Goal: Task Accomplishment & Management: Manage account settings

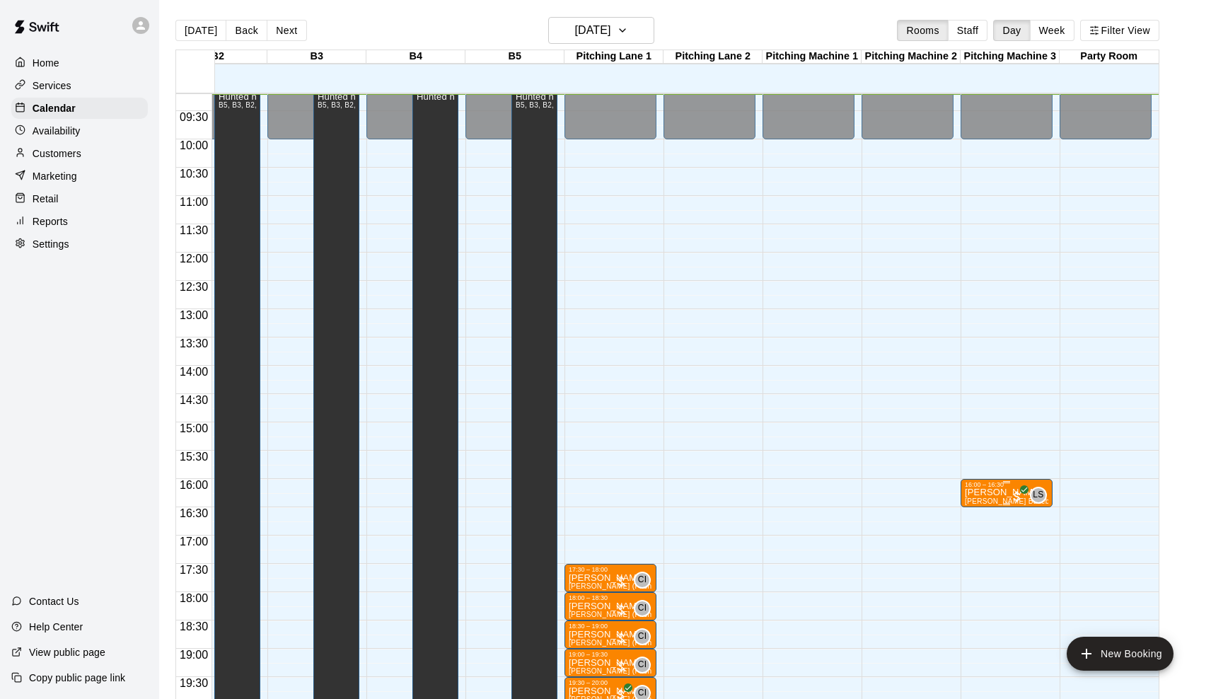
scroll to position [0, 739]
click at [983, 492] on p "[PERSON_NAME]" at bounding box center [1006, 492] width 83 height 0
click at [979, 497] on button "edit" at bounding box center [979, 508] width 28 height 28
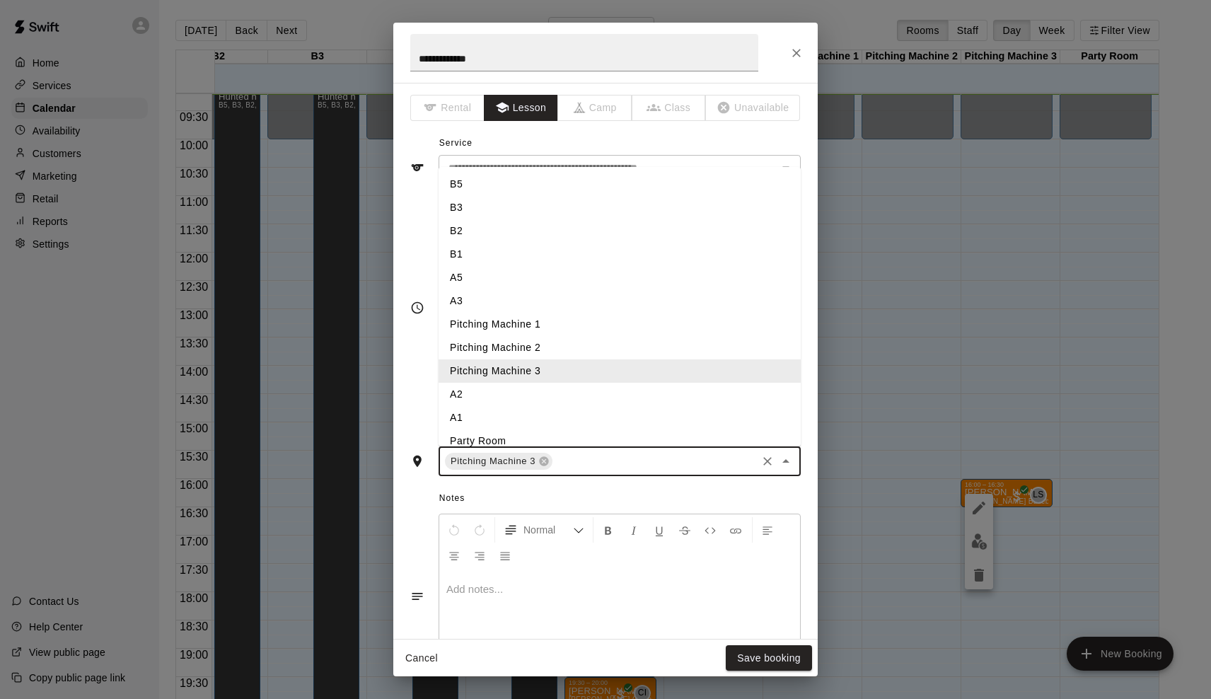
click at [579, 461] on input "text" at bounding box center [655, 462] width 200 height 18
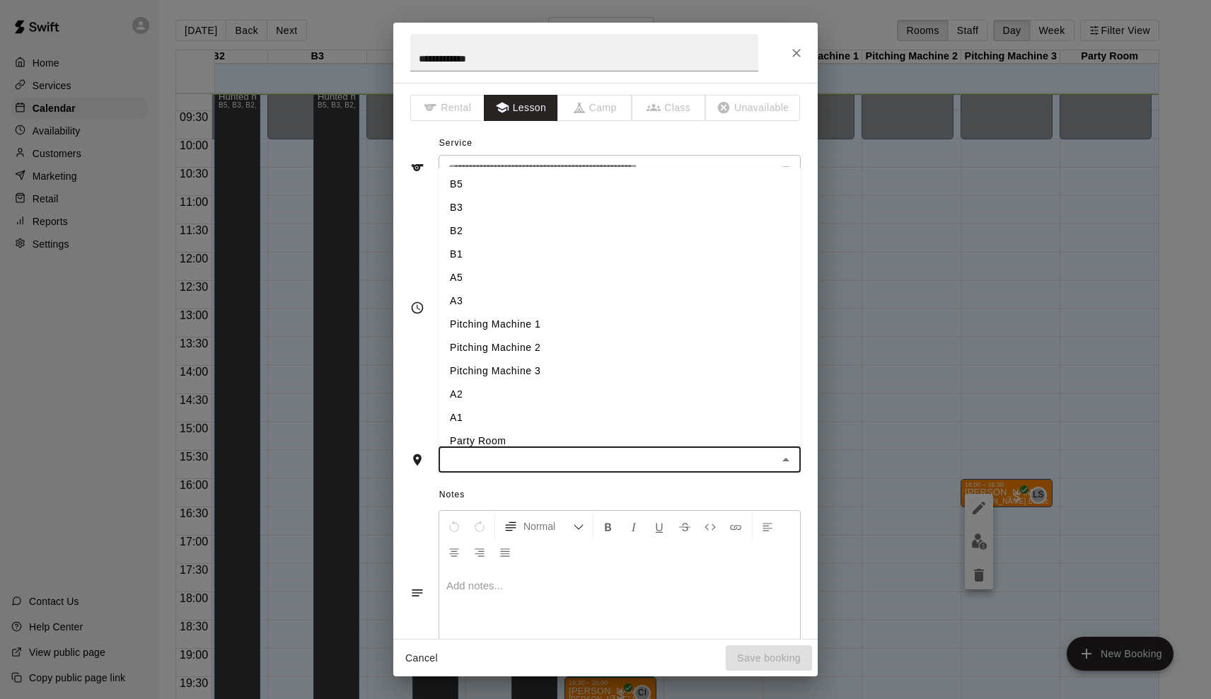
type input "*"
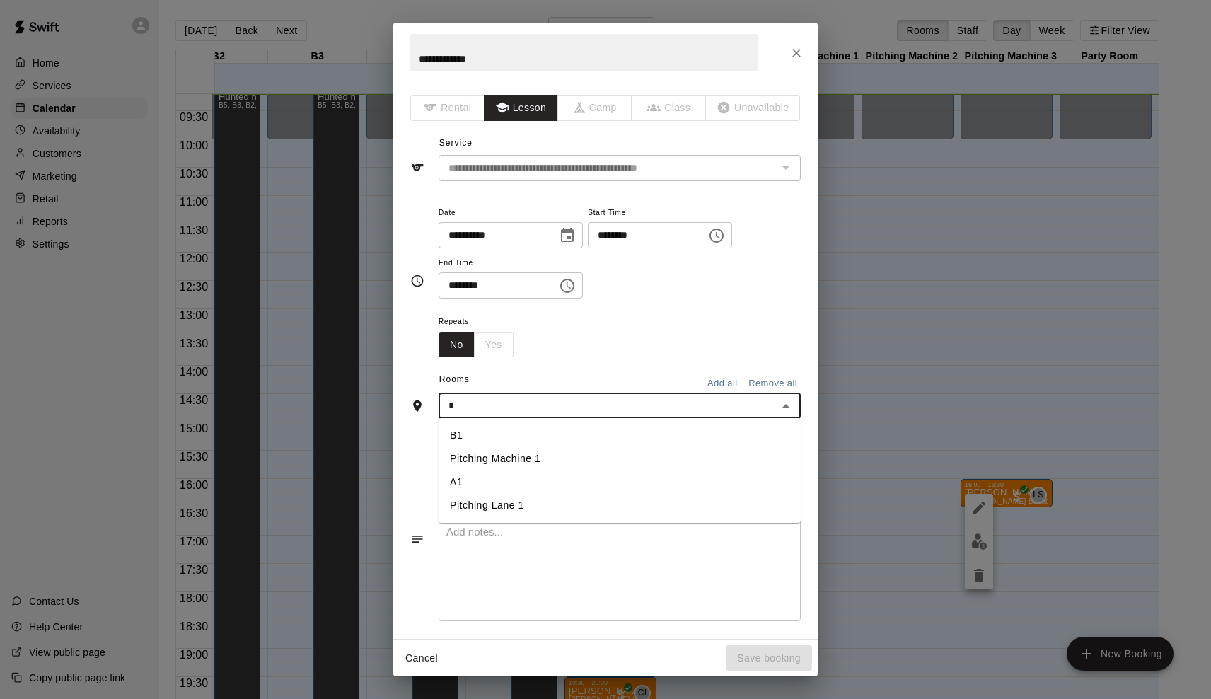
click at [521, 485] on li "A1" at bounding box center [620, 481] width 362 height 23
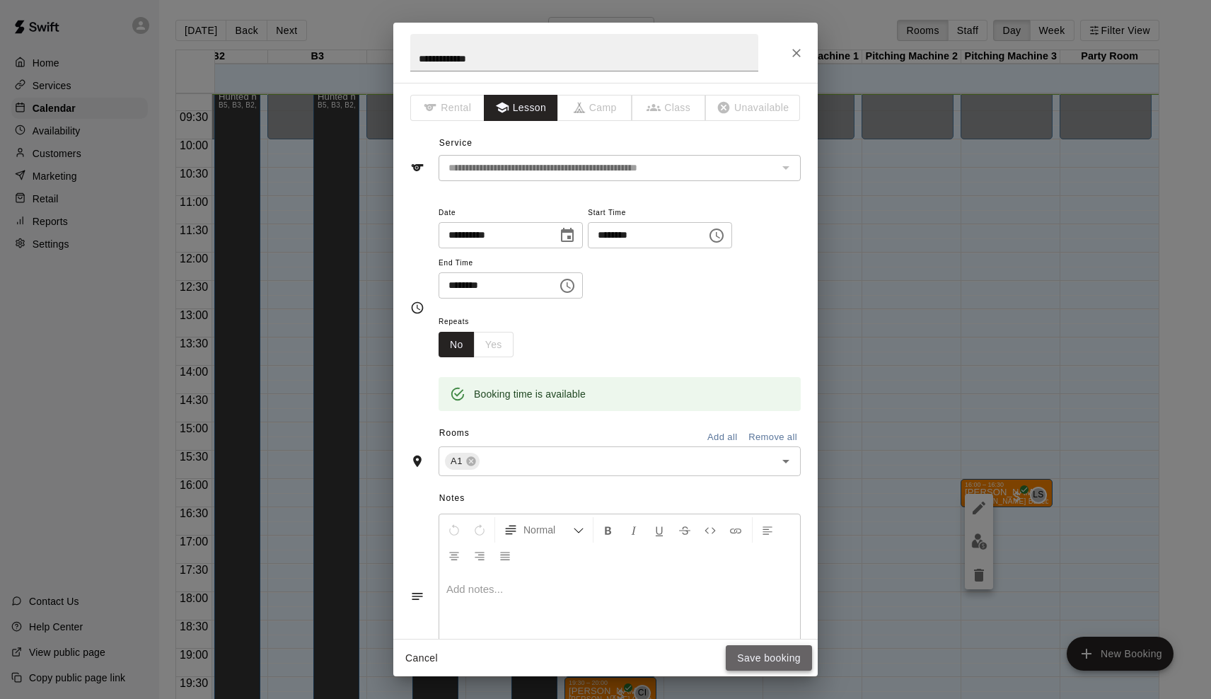
click at [765, 660] on button "Save booking" at bounding box center [769, 658] width 86 height 26
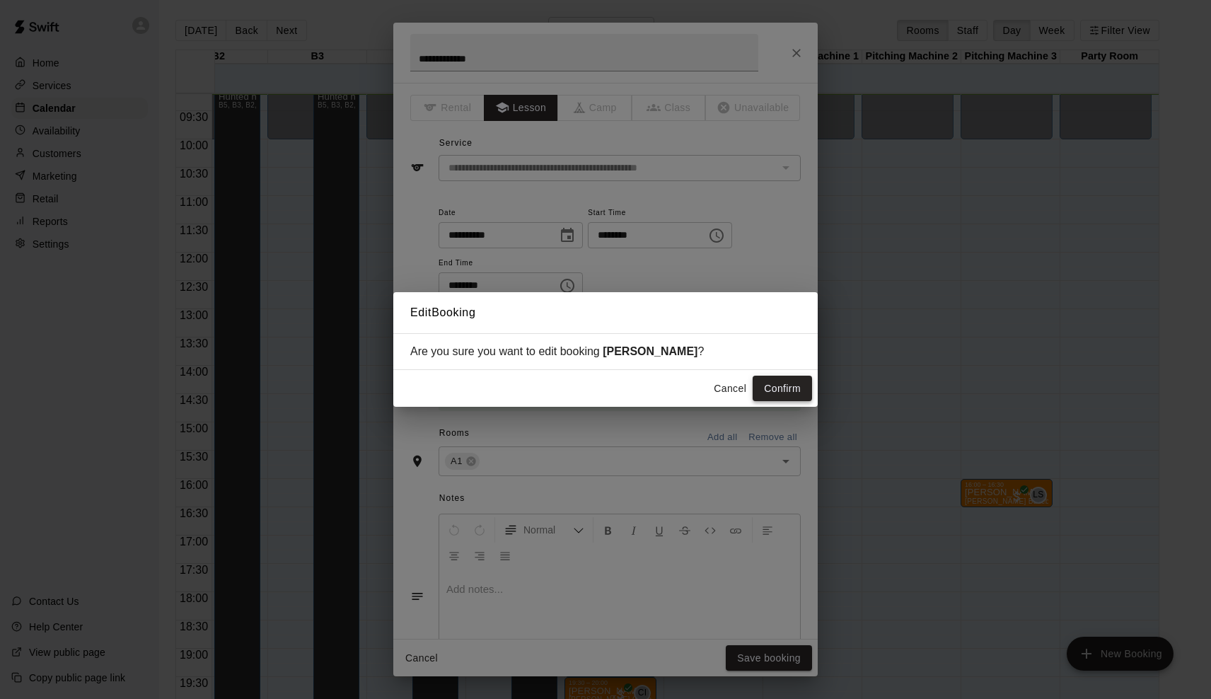
click at [773, 388] on button "Confirm" at bounding box center [782, 389] width 59 height 26
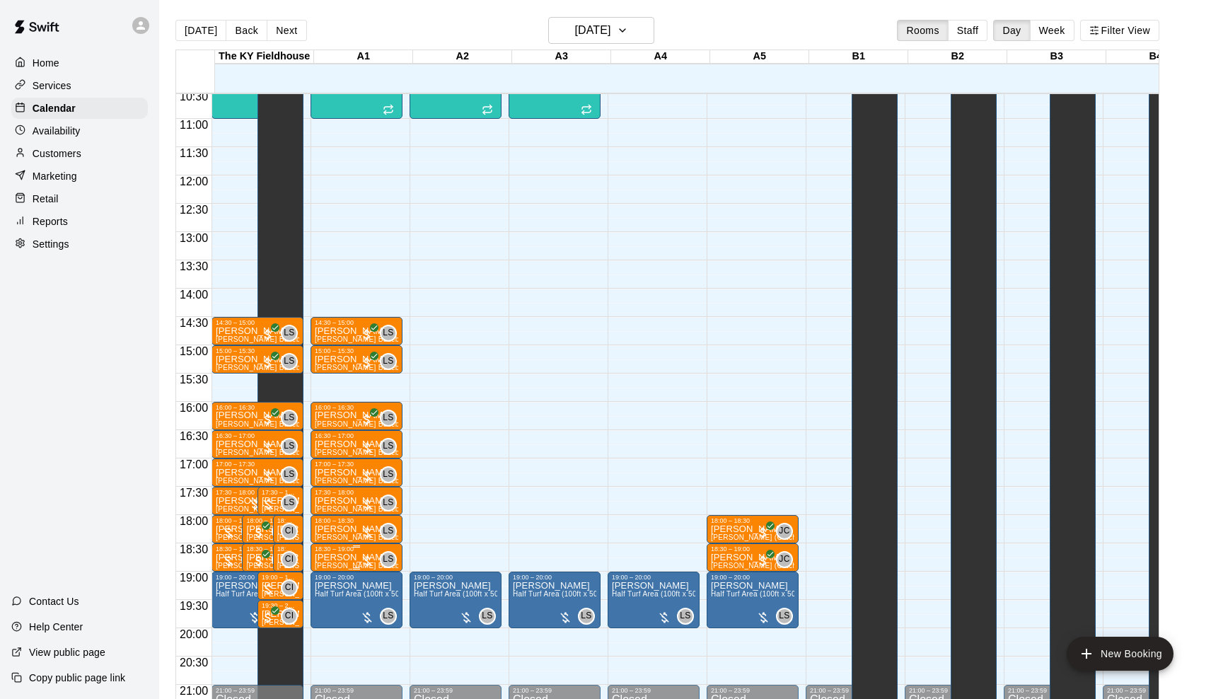
scroll to position [599, 0]
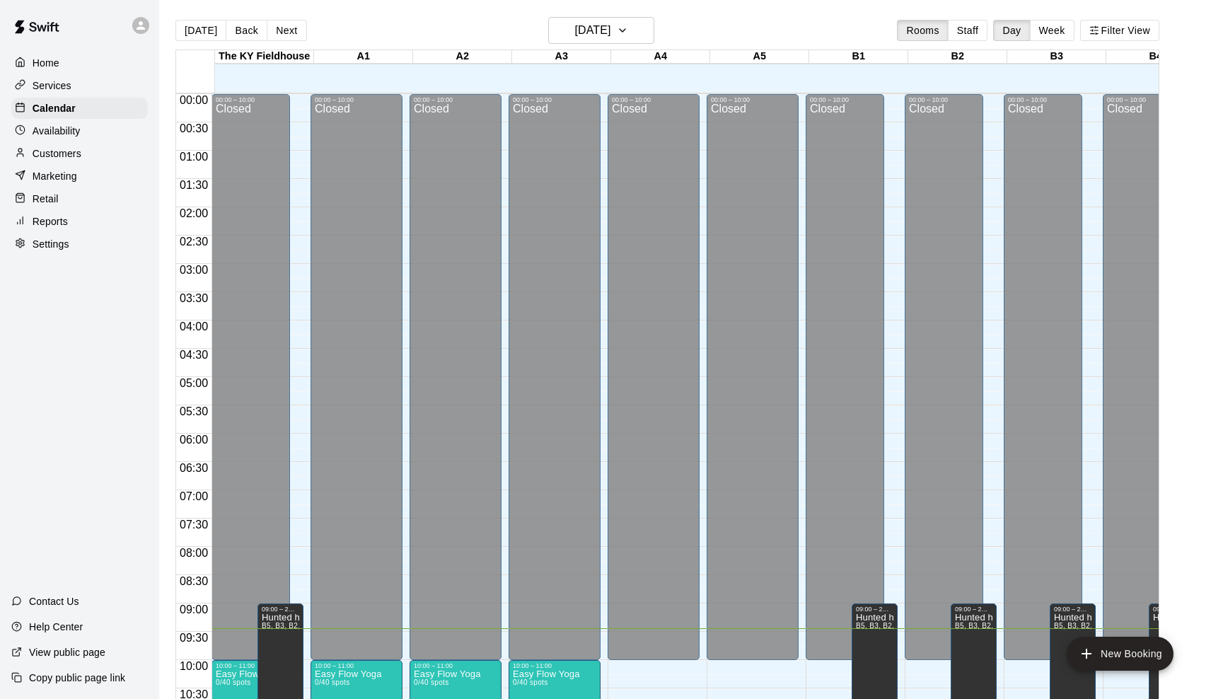
scroll to position [534, 0]
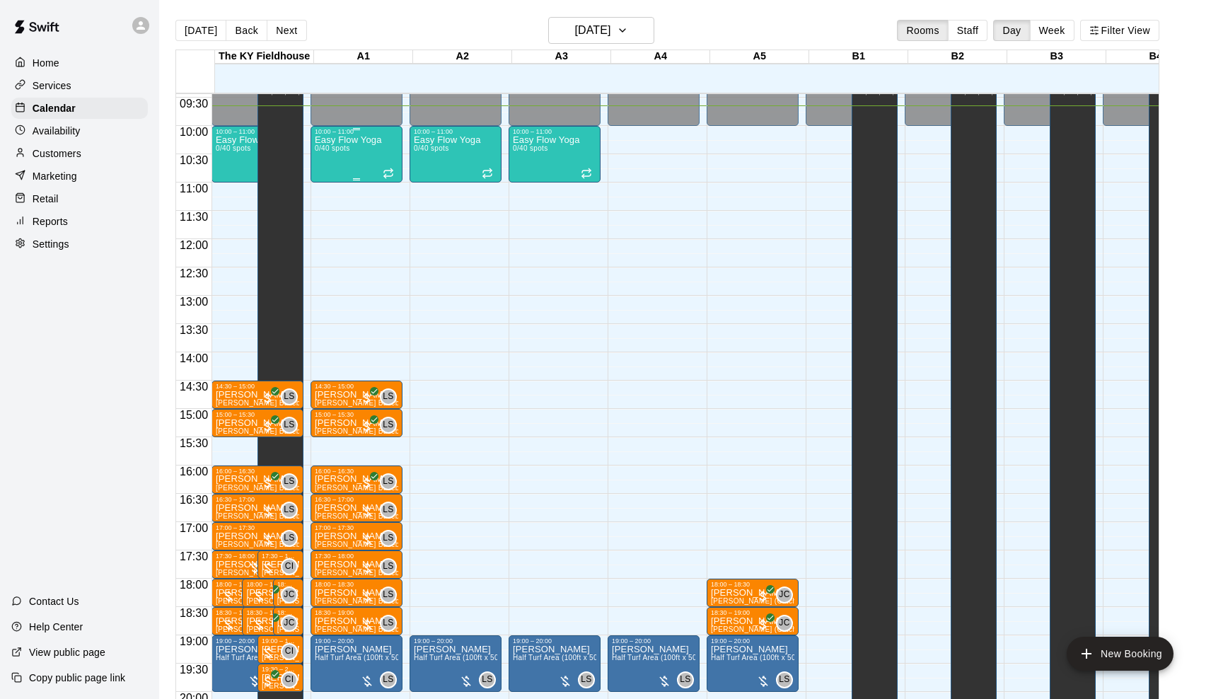
click at [375, 151] on div "Easy Flow Yoga 0/40 spots" at bounding box center [348, 484] width 67 height 699
click at [339, 194] on button "edit" at bounding box center [332, 185] width 28 height 28
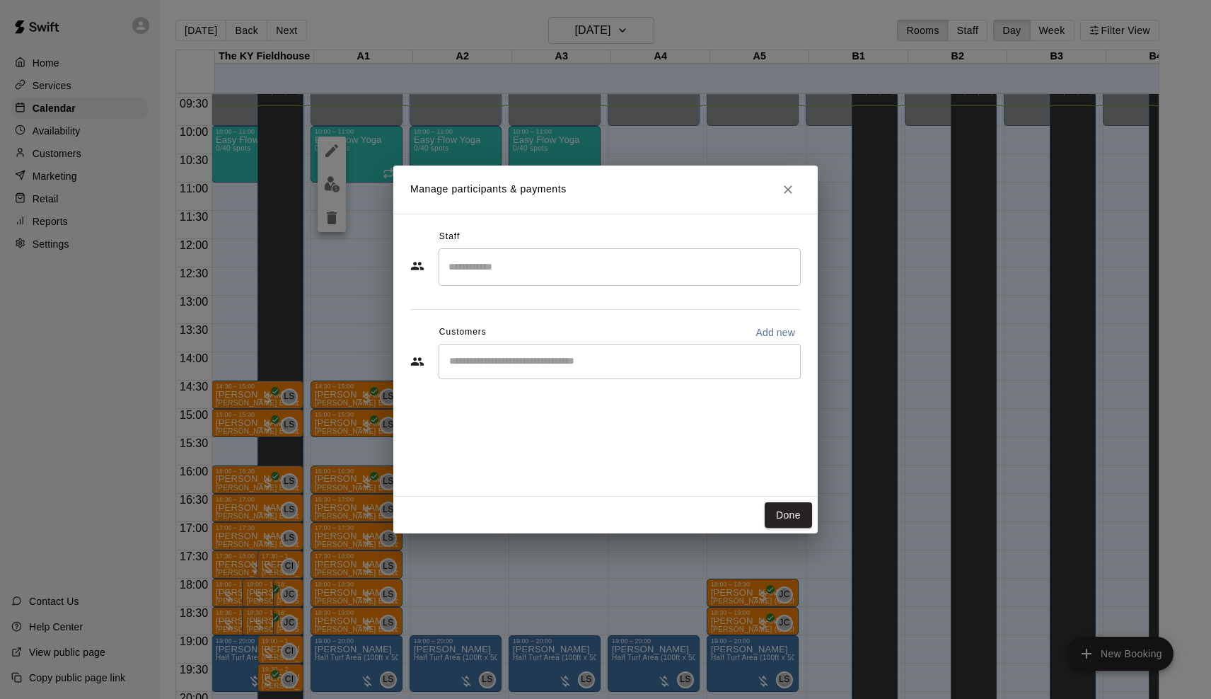
click at [602, 362] on input "Start typing to search customers..." at bounding box center [620, 361] width 350 height 14
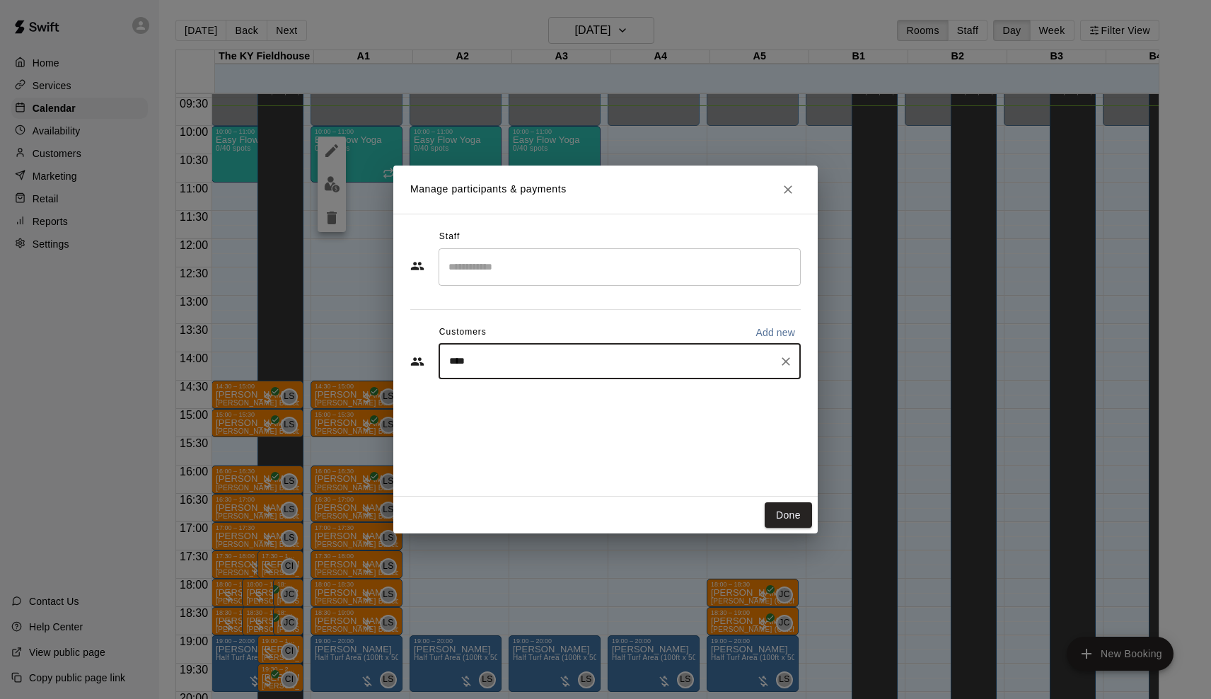
type input "*****"
click at [620, 414] on div "[PERSON_NAME] [EMAIL_ADDRESS][DOMAIN_NAME]" at bounding box center [633, 401] width 311 height 30
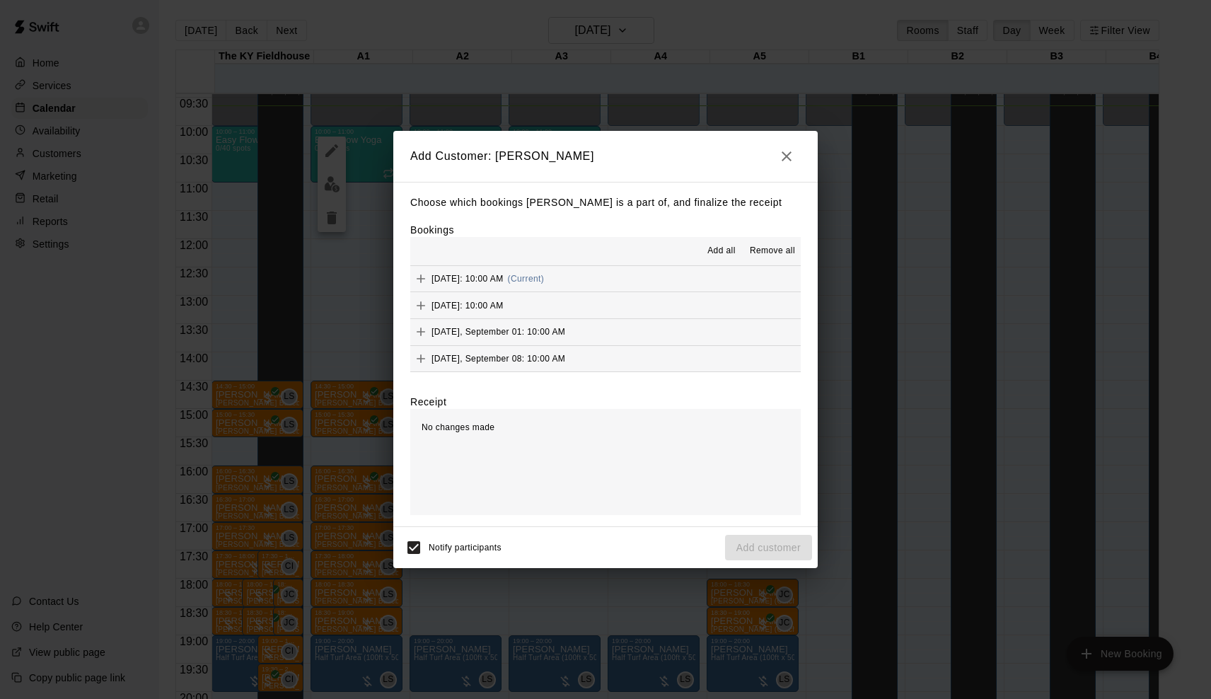
click at [600, 273] on button "[DATE]: 10:00 AM (Current)" at bounding box center [605, 279] width 391 height 26
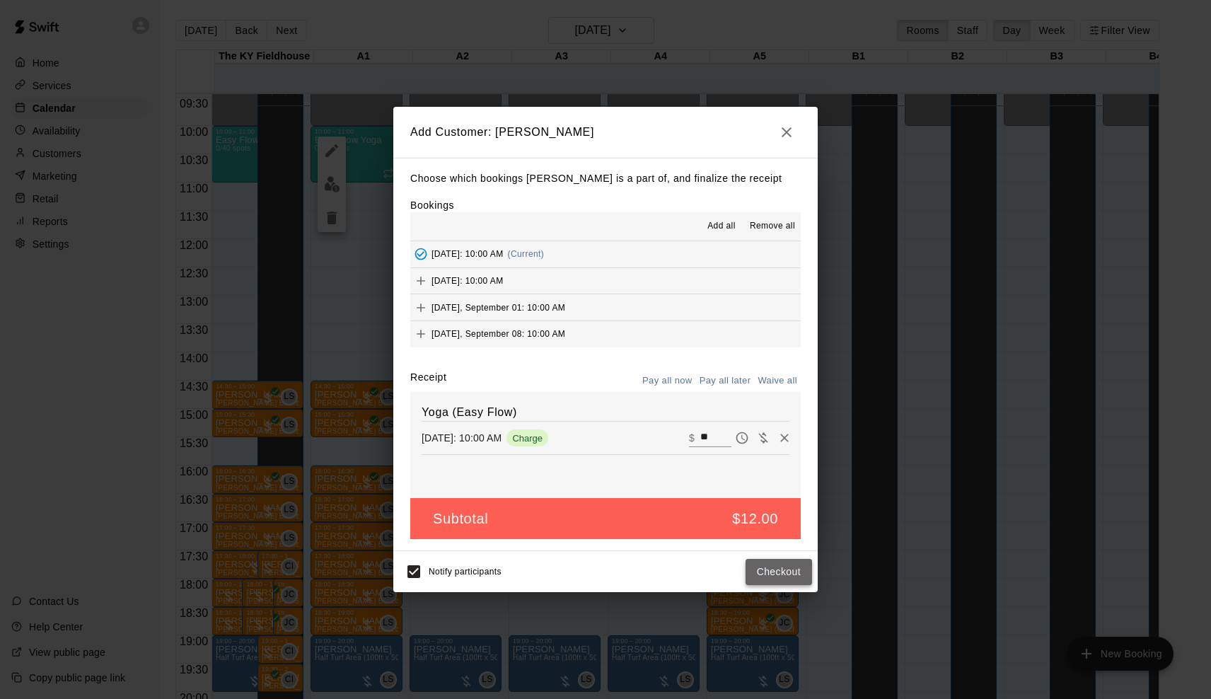
click at [768, 579] on button "Checkout" at bounding box center [779, 572] width 67 height 26
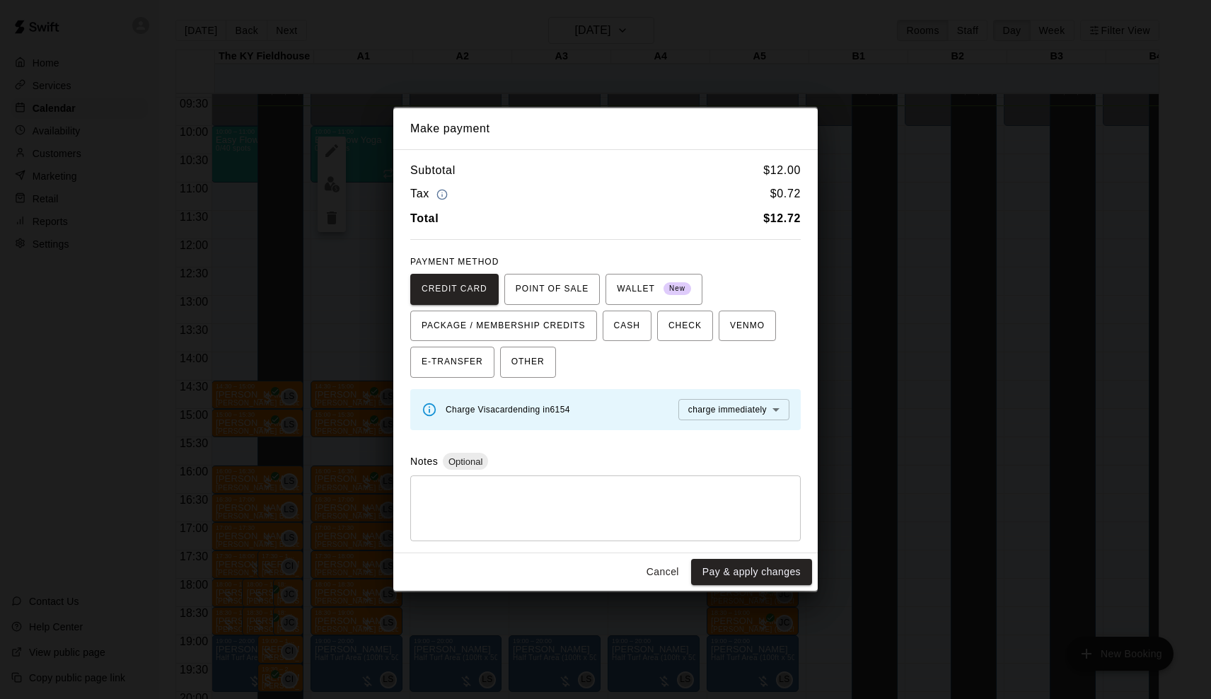
click at [649, 566] on button "Cancel" at bounding box center [662, 572] width 45 height 26
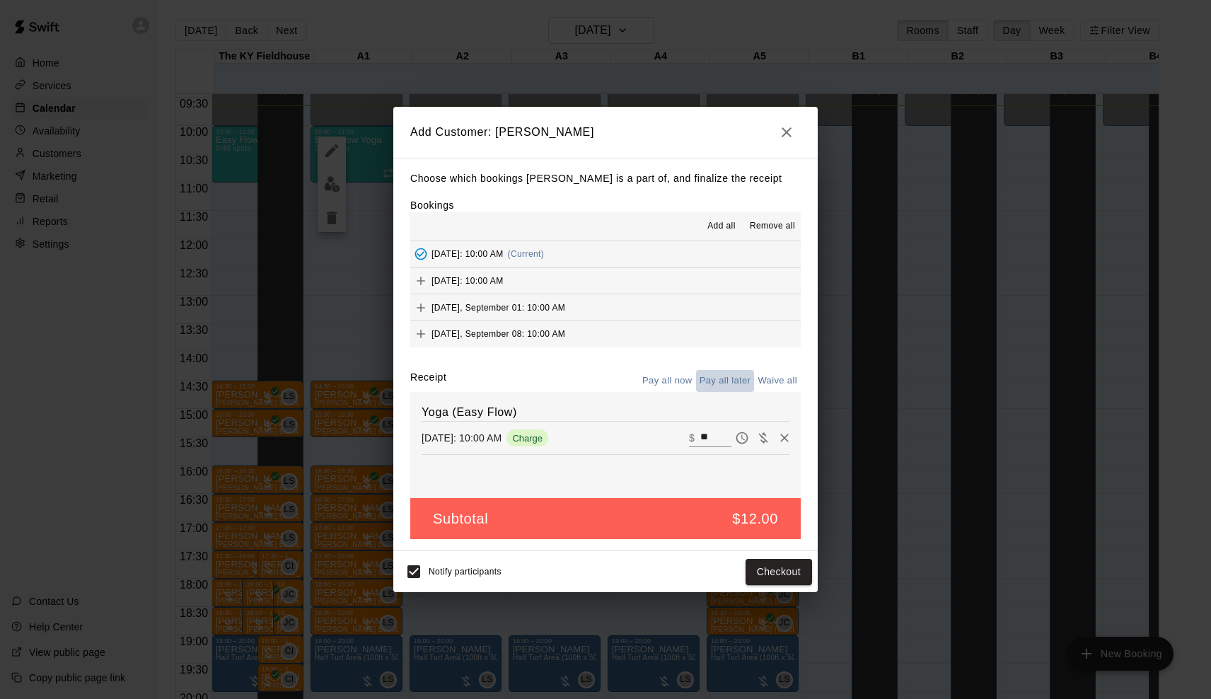
click at [724, 381] on button "Pay all later" at bounding box center [725, 381] width 59 height 22
click at [773, 584] on div "Notify participants Add customer" at bounding box center [605, 572] width 413 height 30
click at [778, 573] on button "Add customer" at bounding box center [768, 572] width 87 height 26
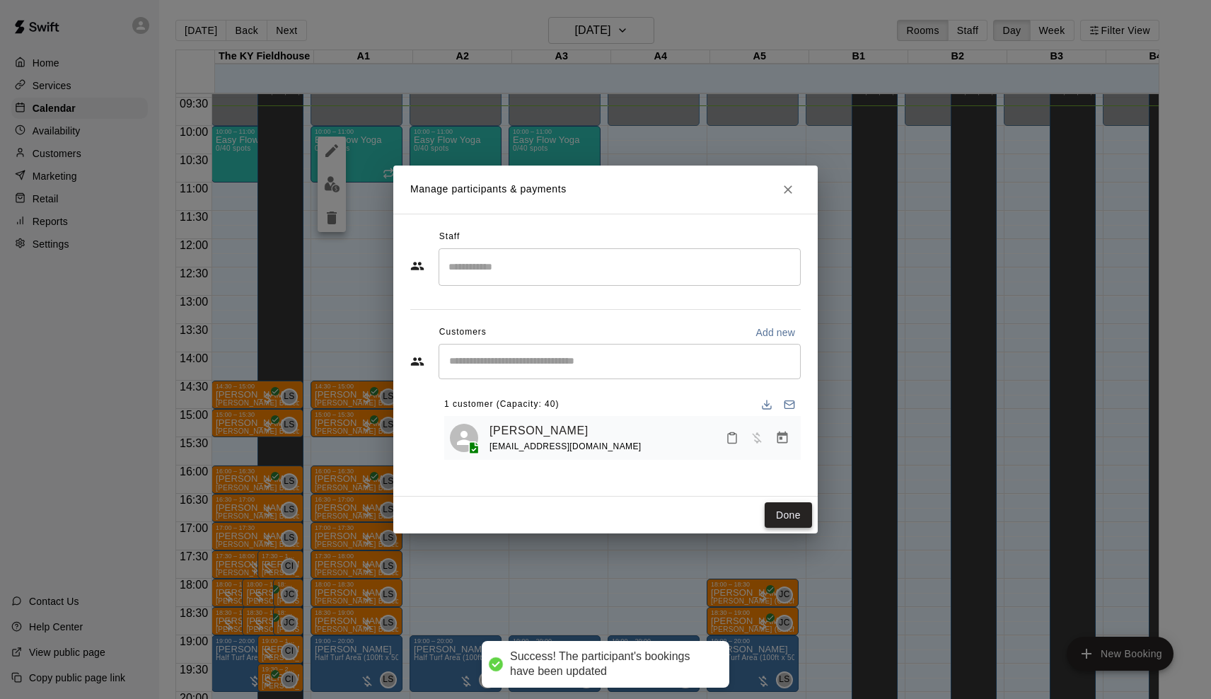
click at [785, 523] on button "Done" at bounding box center [788, 515] width 47 height 26
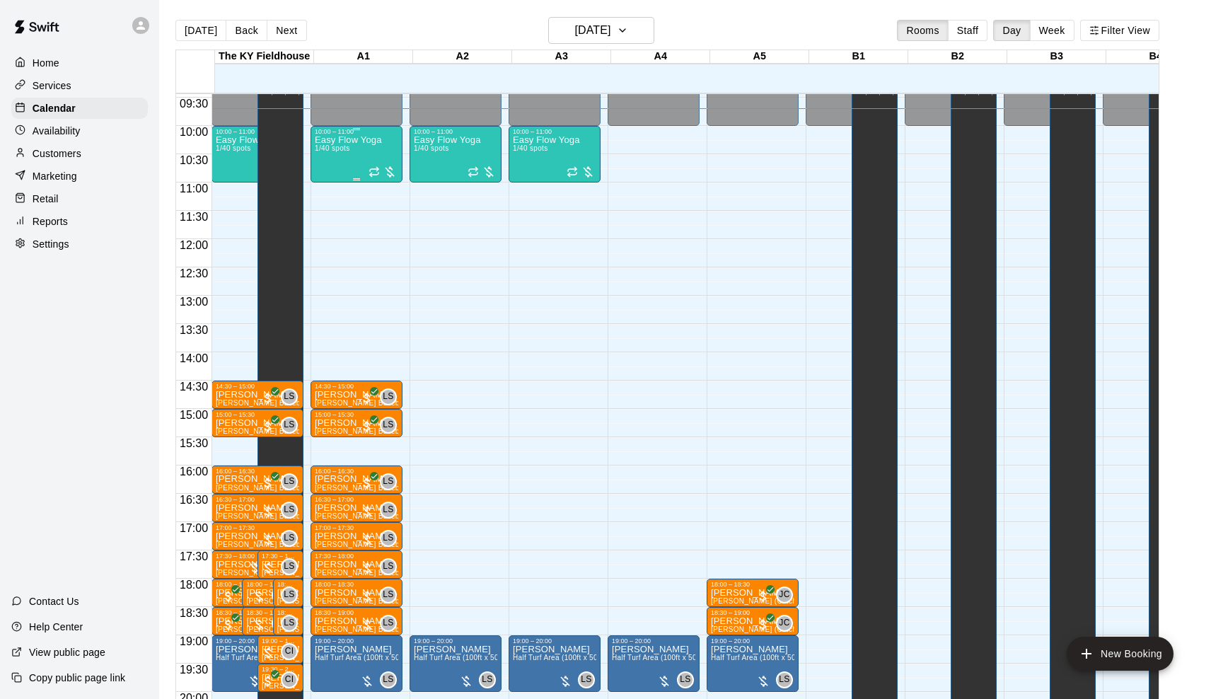
click at [361, 154] on div "Easy Flow Yoga 1/40 spots" at bounding box center [348, 484] width 67 height 699
click at [333, 190] on img "edit" at bounding box center [332, 184] width 16 height 16
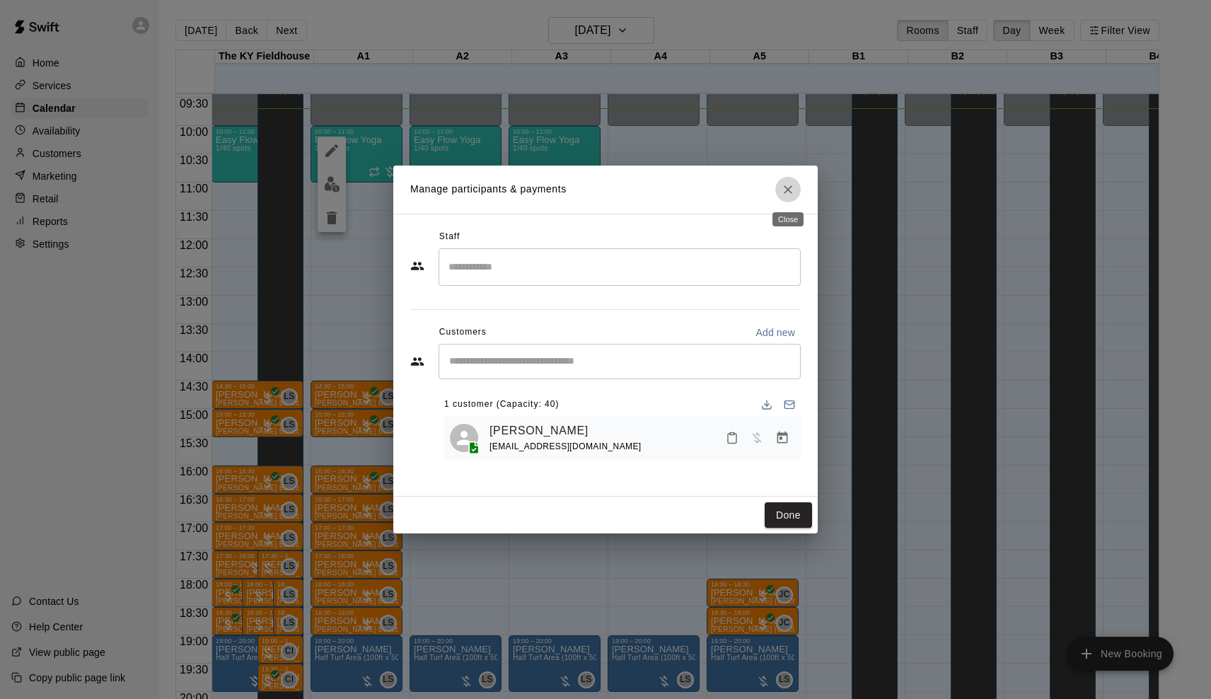
click at [791, 189] on icon "Close" at bounding box center [788, 190] width 14 height 14
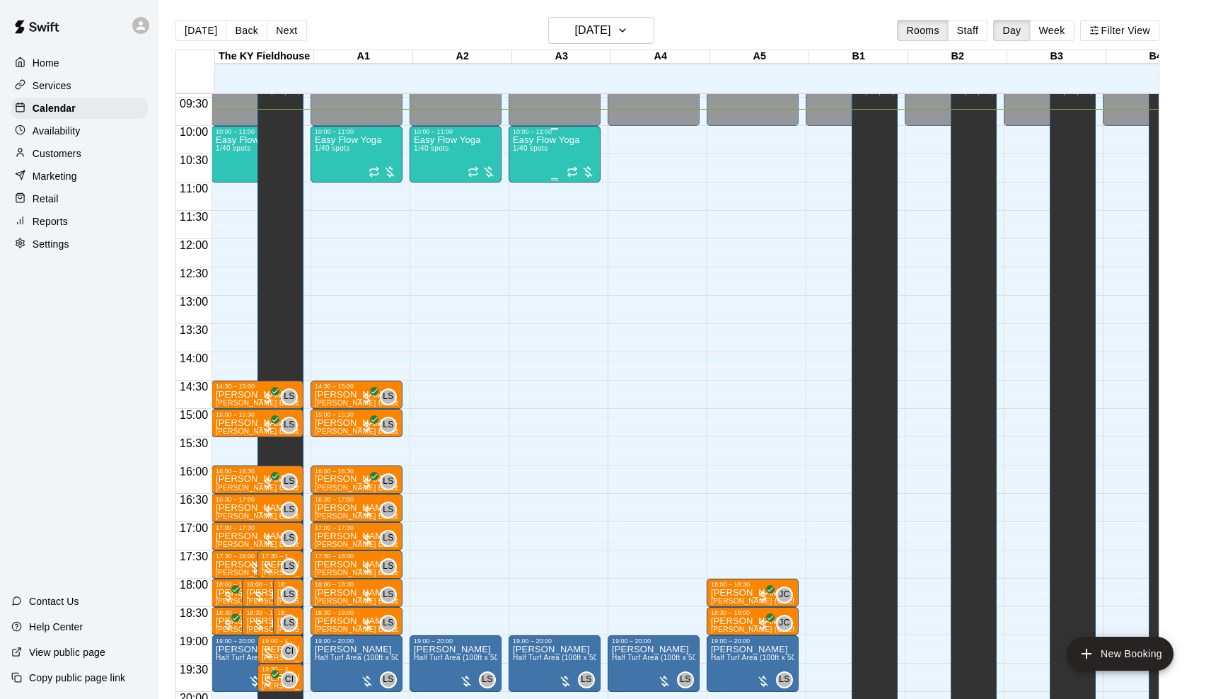
click at [560, 140] on p "Easy Flow Yoga" at bounding box center [546, 140] width 67 height 0
click at [524, 190] on img "edit" at bounding box center [530, 189] width 16 height 16
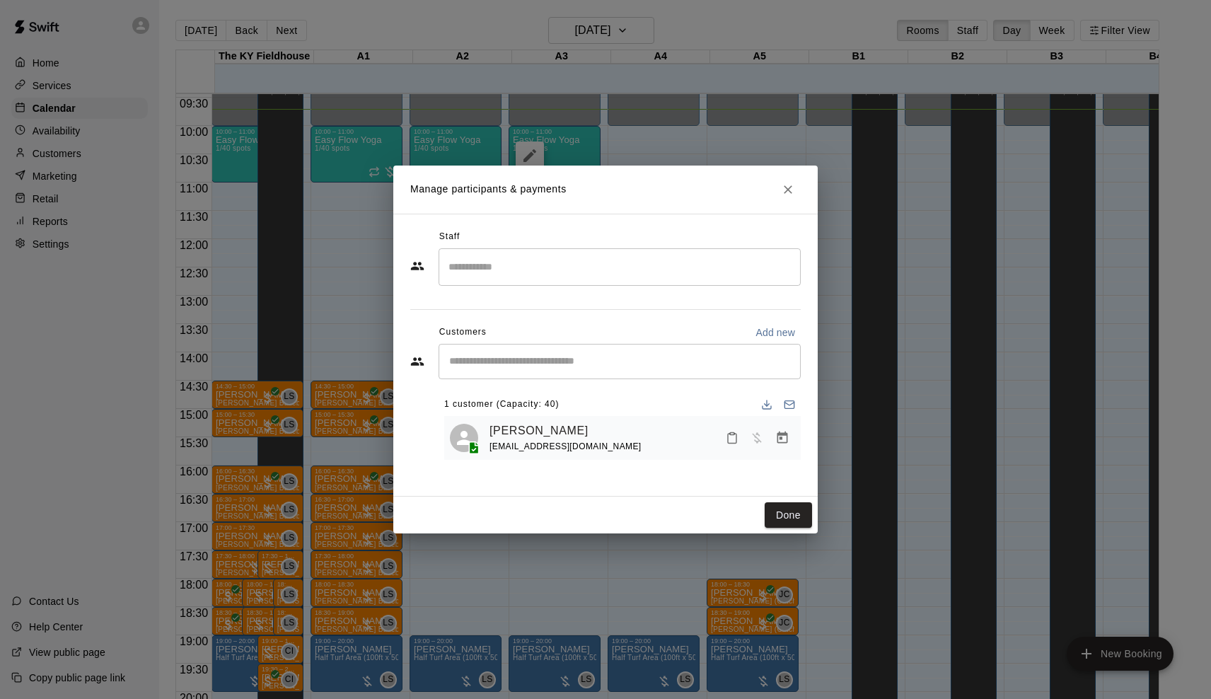
click at [783, 435] on icon "Manage bookings & payment" at bounding box center [782, 438] width 14 height 14
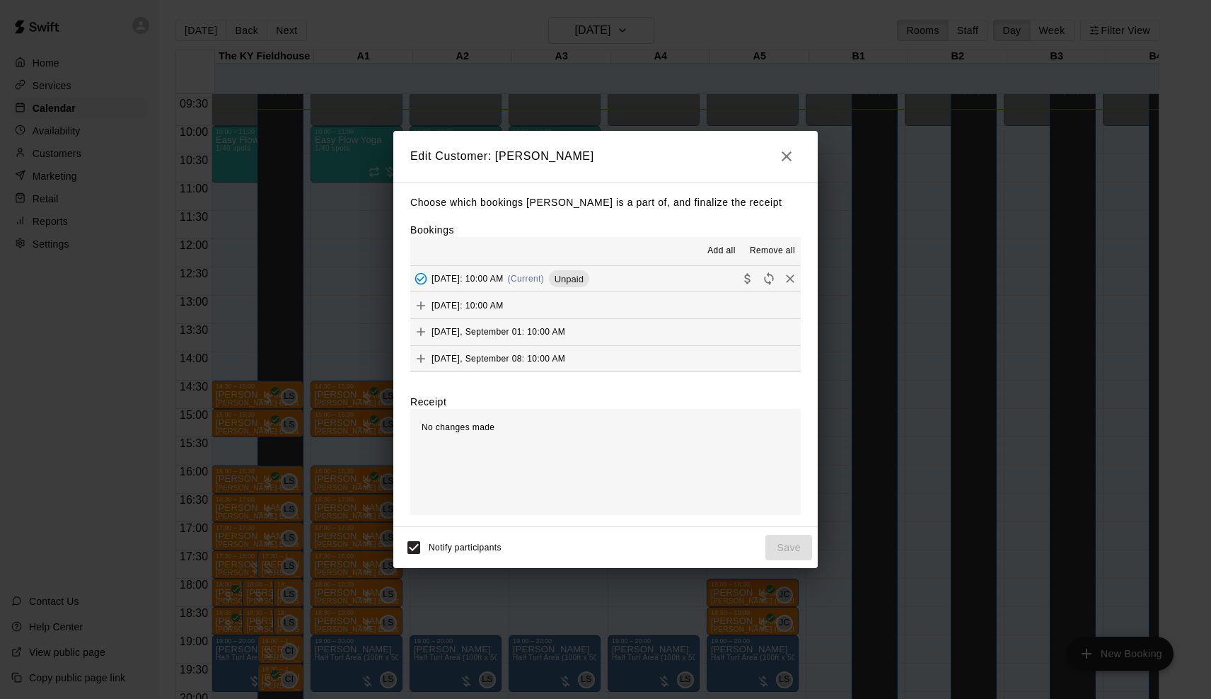
click at [589, 271] on div "Unpaid" at bounding box center [569, 278] width 40 height 17
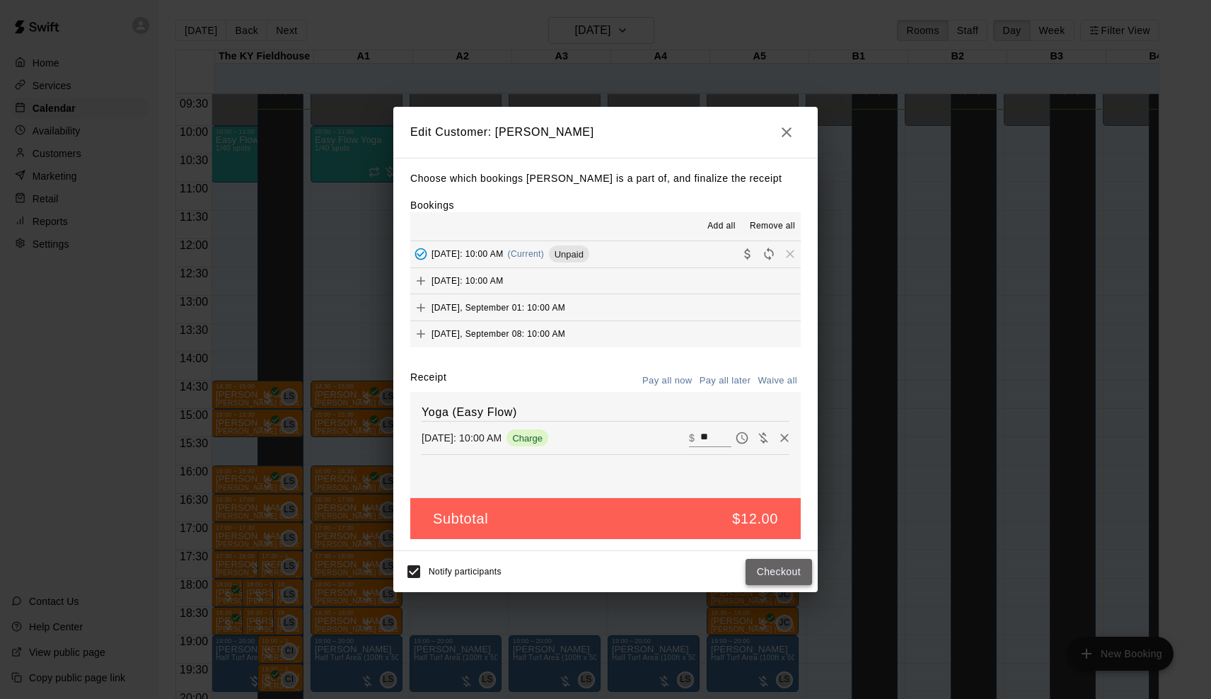
click at [775, 567] on button "Checkout" at bounding box center [779, 572] width 67 height 26
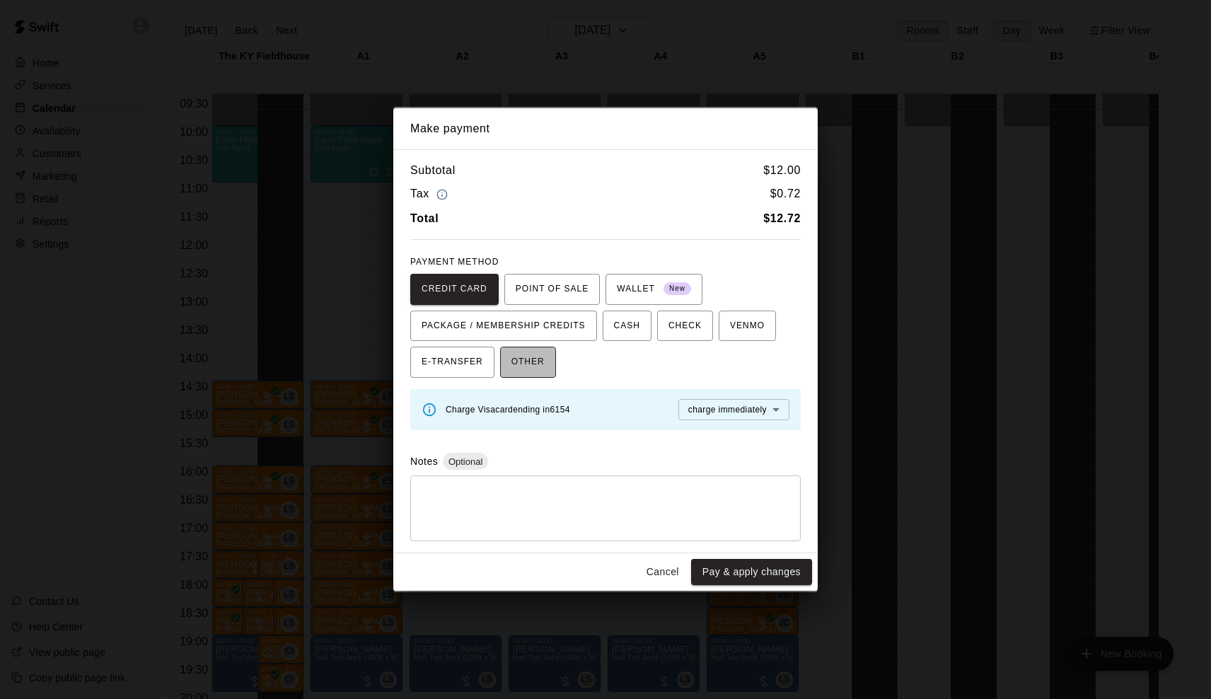
click at [531, 361] on span "OTHER" at bounding box center [528, 362] width 33 height 23
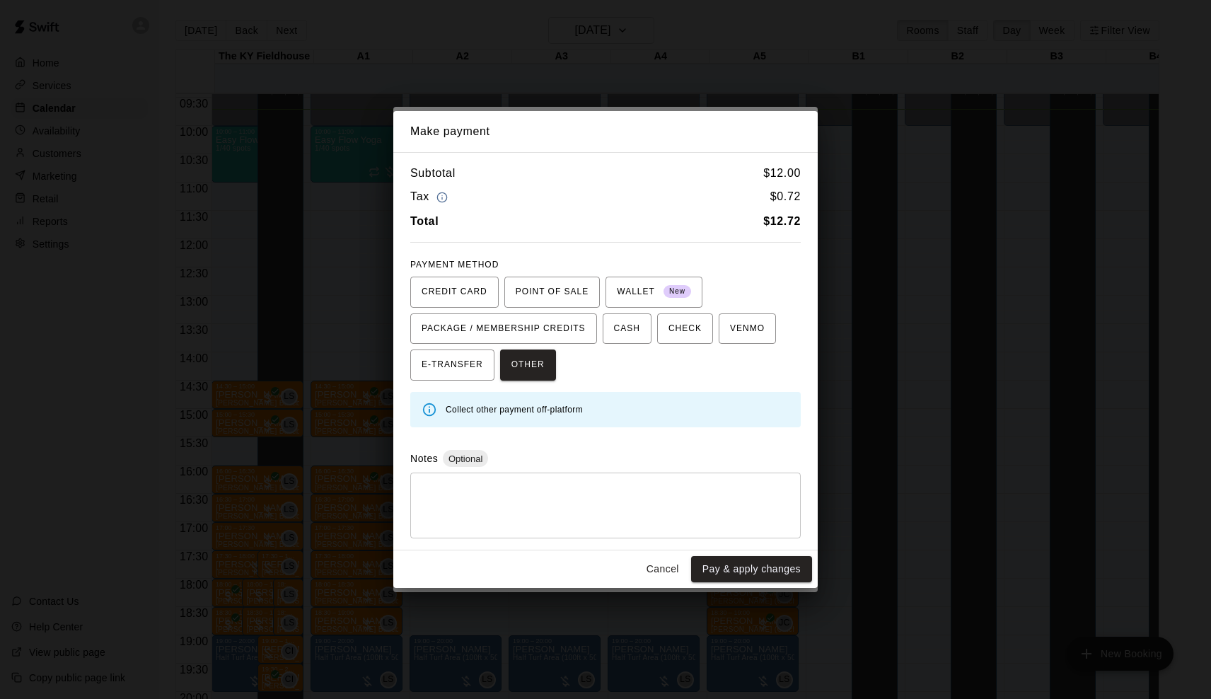
click at [486, 521] on textarea at bounding box center [605, 506] width 371 height 42
type textarea "***"
click at [762, 570] on button "Pay & apply changes" at bounding box center [751, 569] width 121 height 26
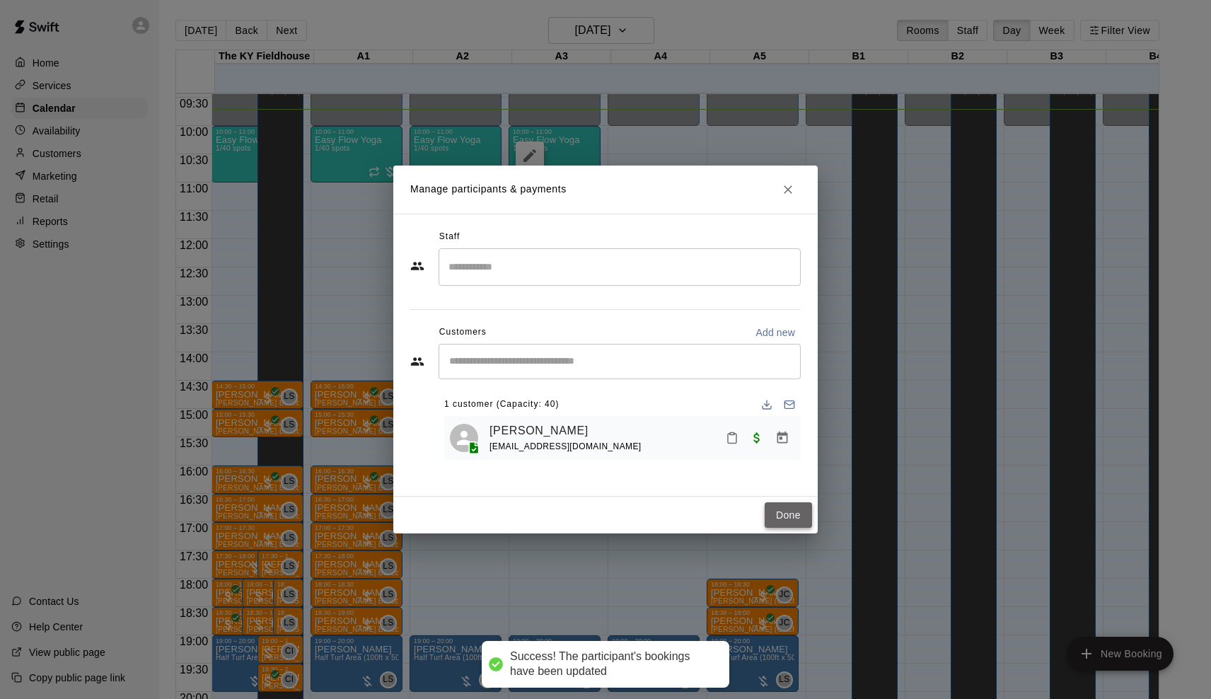
click at [783, 522] on button "Done" at bounding box center [788, 515] width 47 height 26
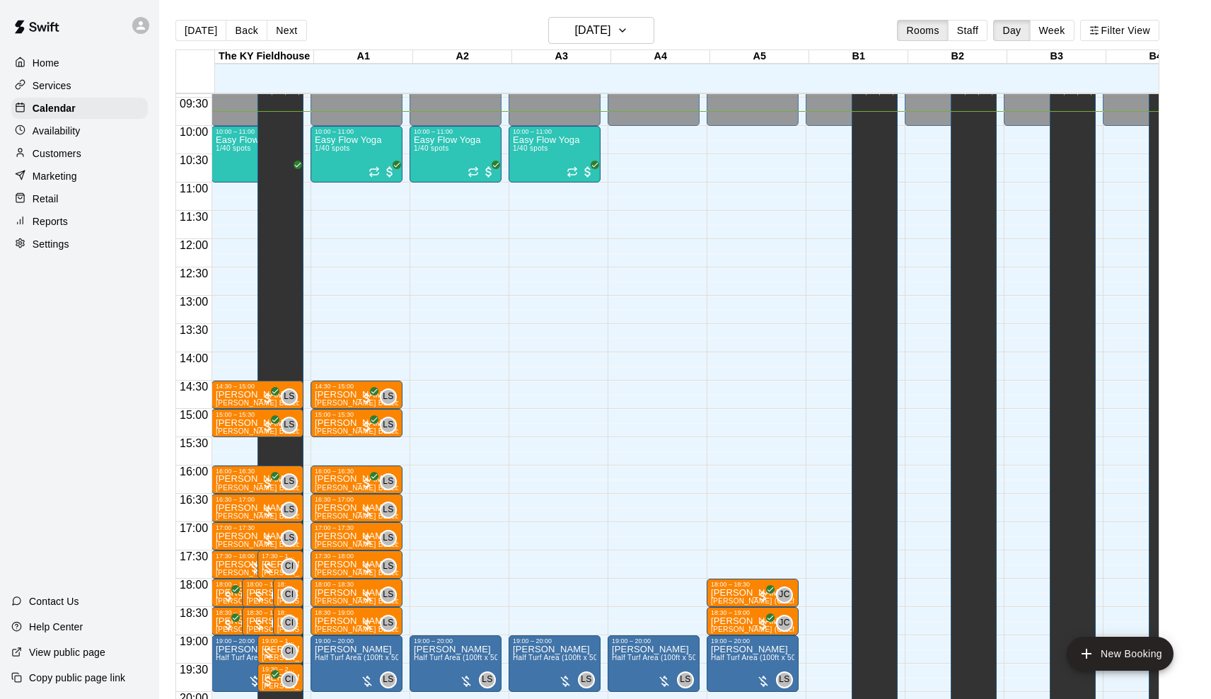
click at [24, 129] on circle at bounding box center [20, 129] width 9 height 9
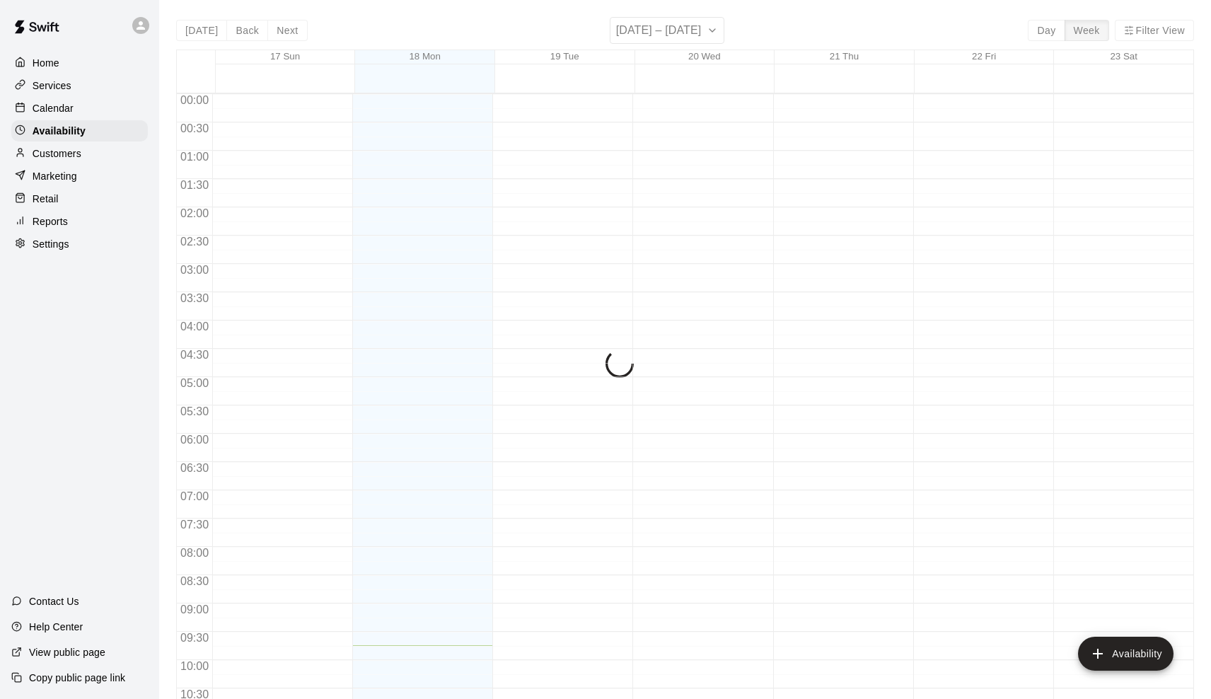
scroll to position [551, 0]
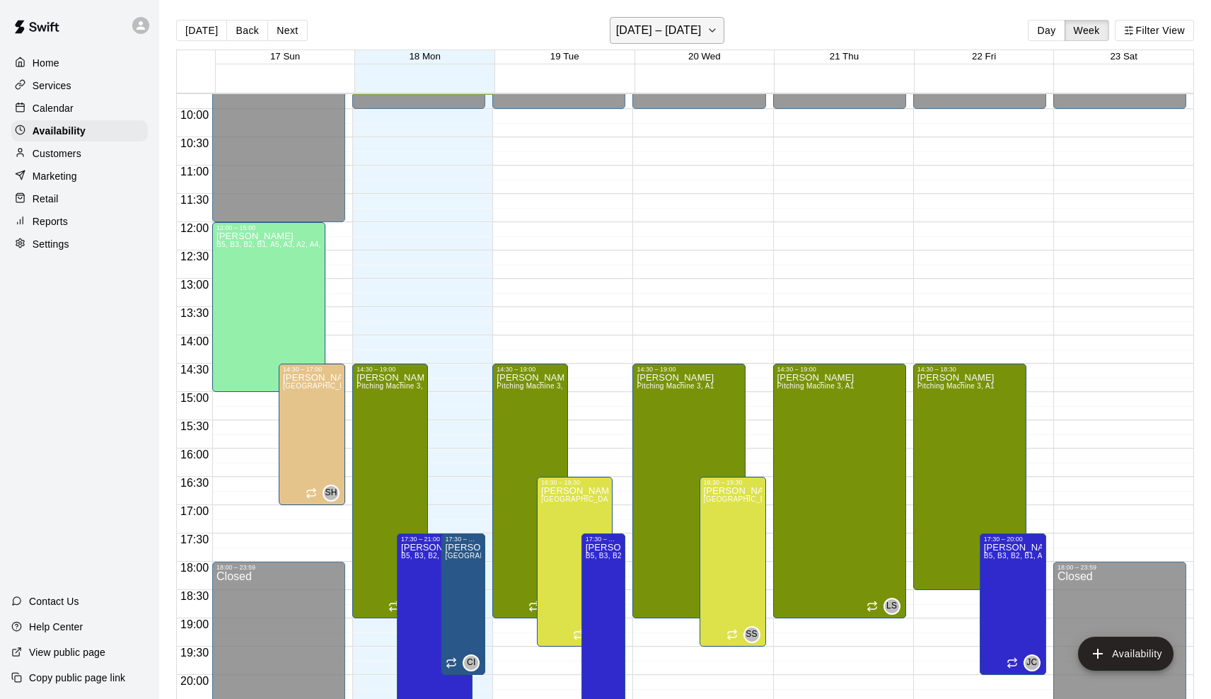
click at [640, 33] on h6 "[DATE] – [DATE]" at bounding box center [659, 31] width 86 height 20
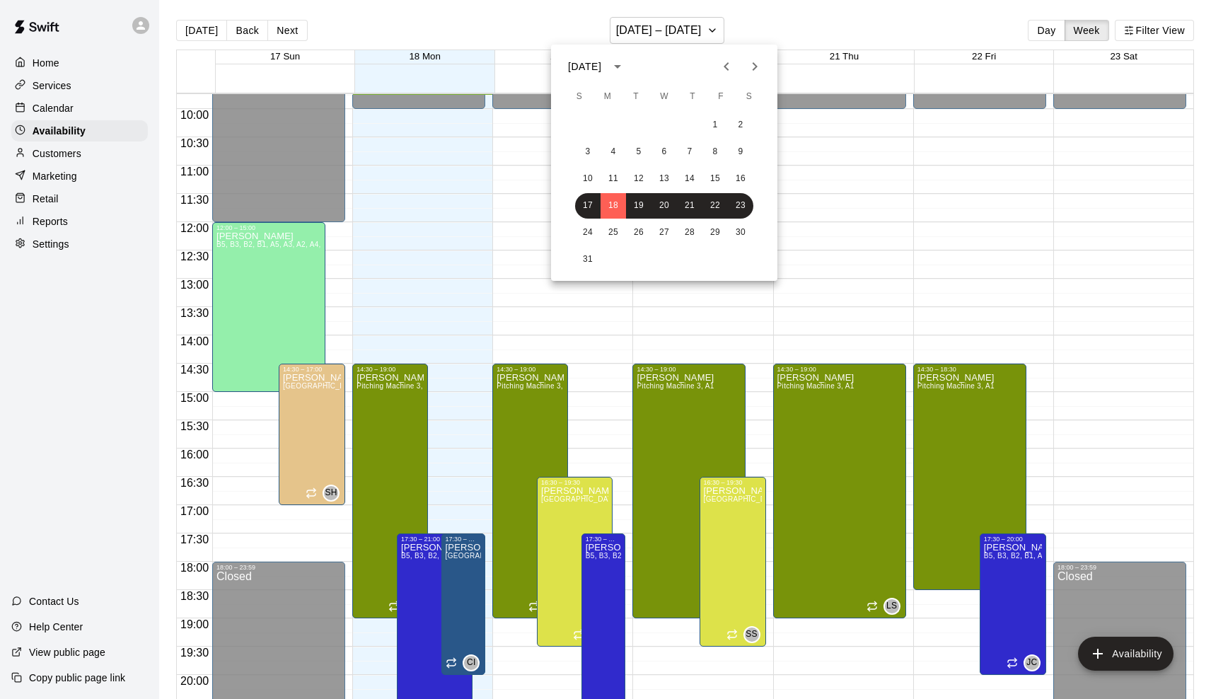
click at [748, 72] on icon "Next month" at bounding box center [754, 66] width 17 height 17
click at [688, 142] on button "6" at bounding box center [689, 151] width 25 height 25
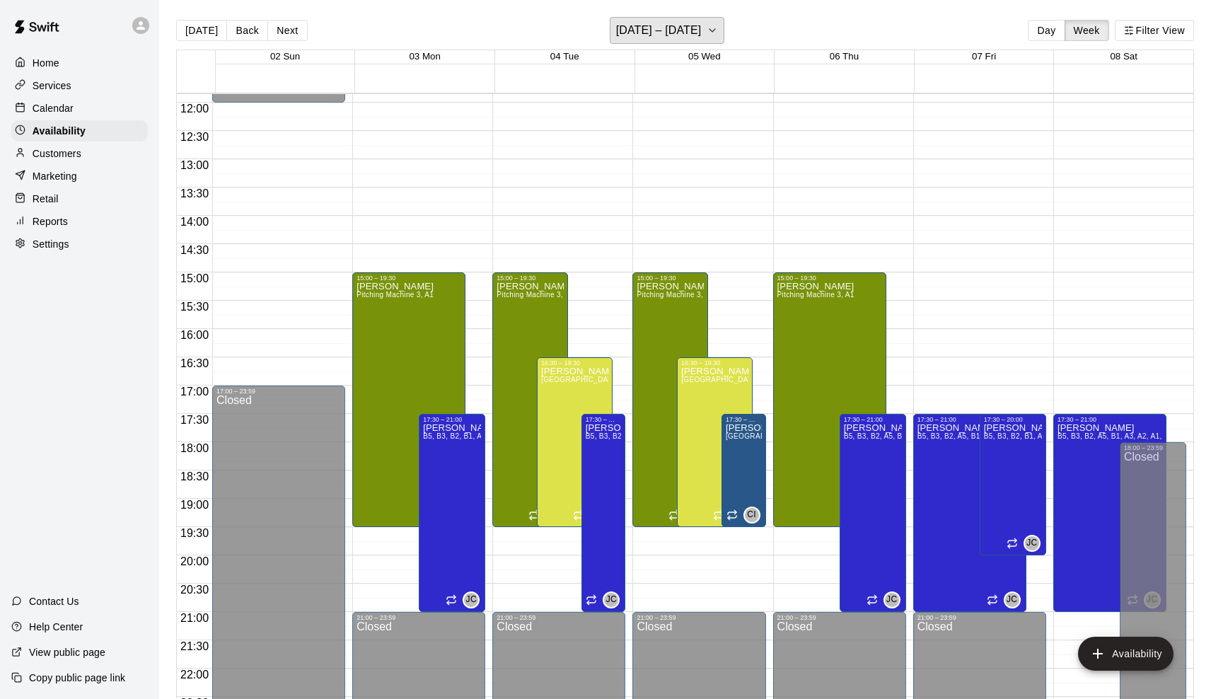
scroll to position [671, 0]
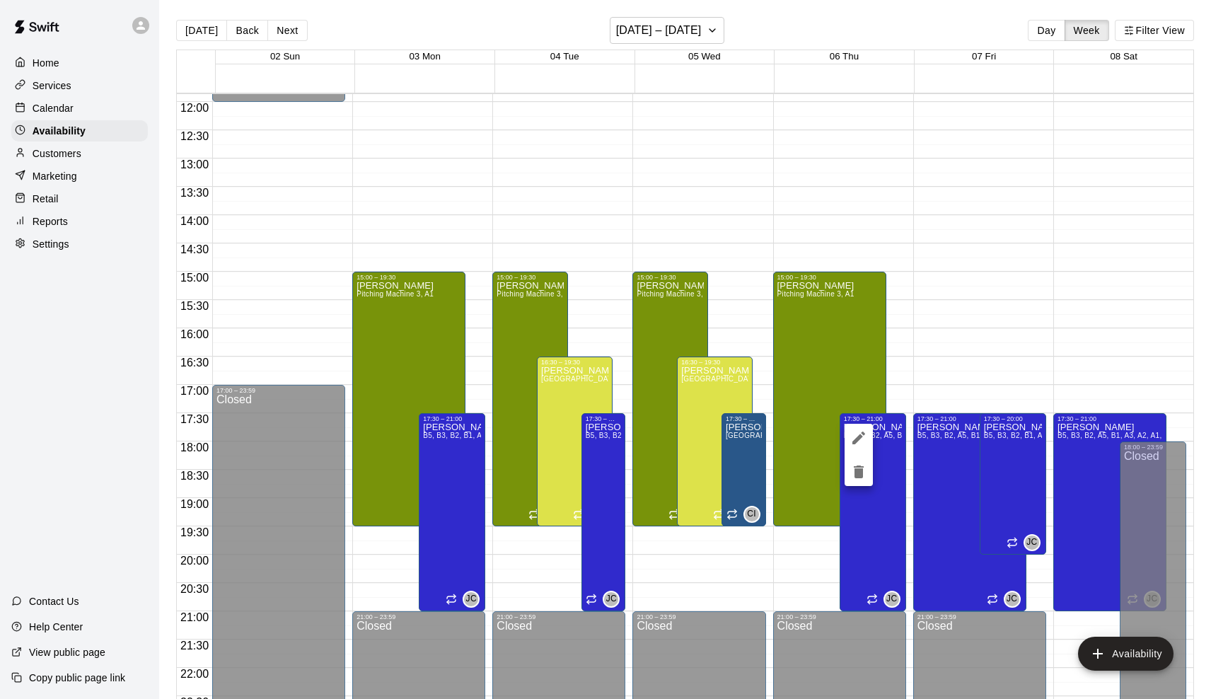
click at [853, 472] on icon "delete" at bounding box center [858, 471] width 17 height 17
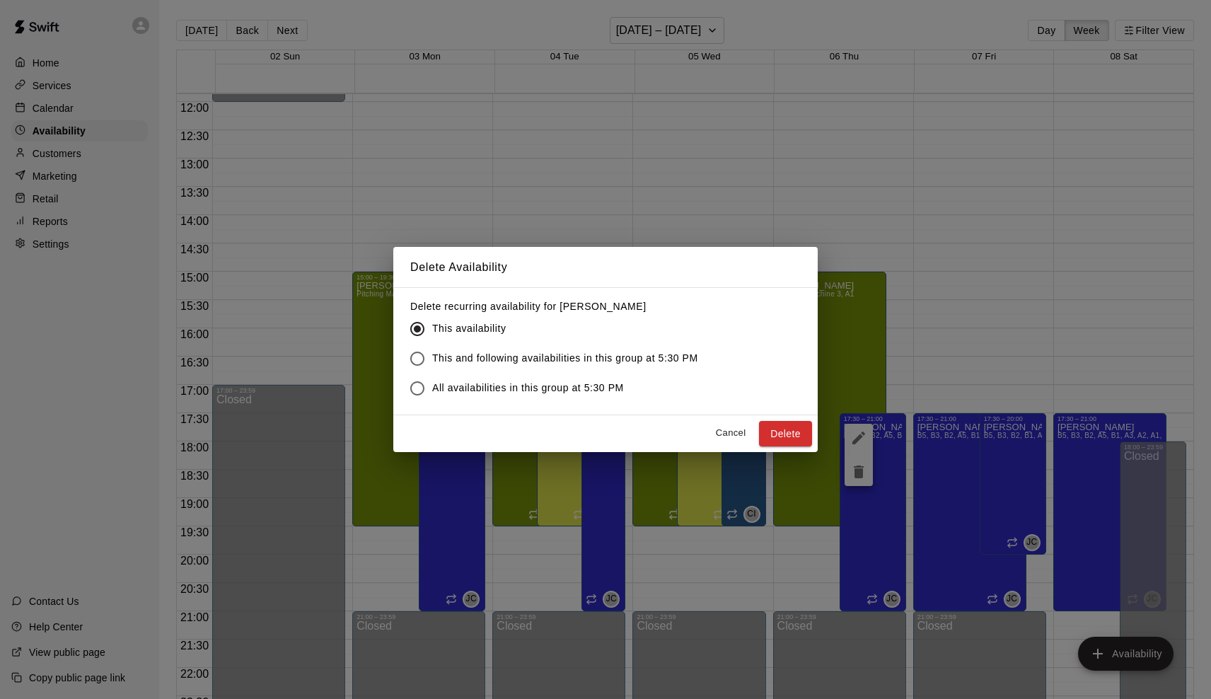
click at [525, 360] on span "This and following availabilities in this group at 5:30 PM" at bounding box center [565, 358] width 266 height 15
click at [790, 429] on button "Delete" at bounding box center [785, 434] width 53 height 26
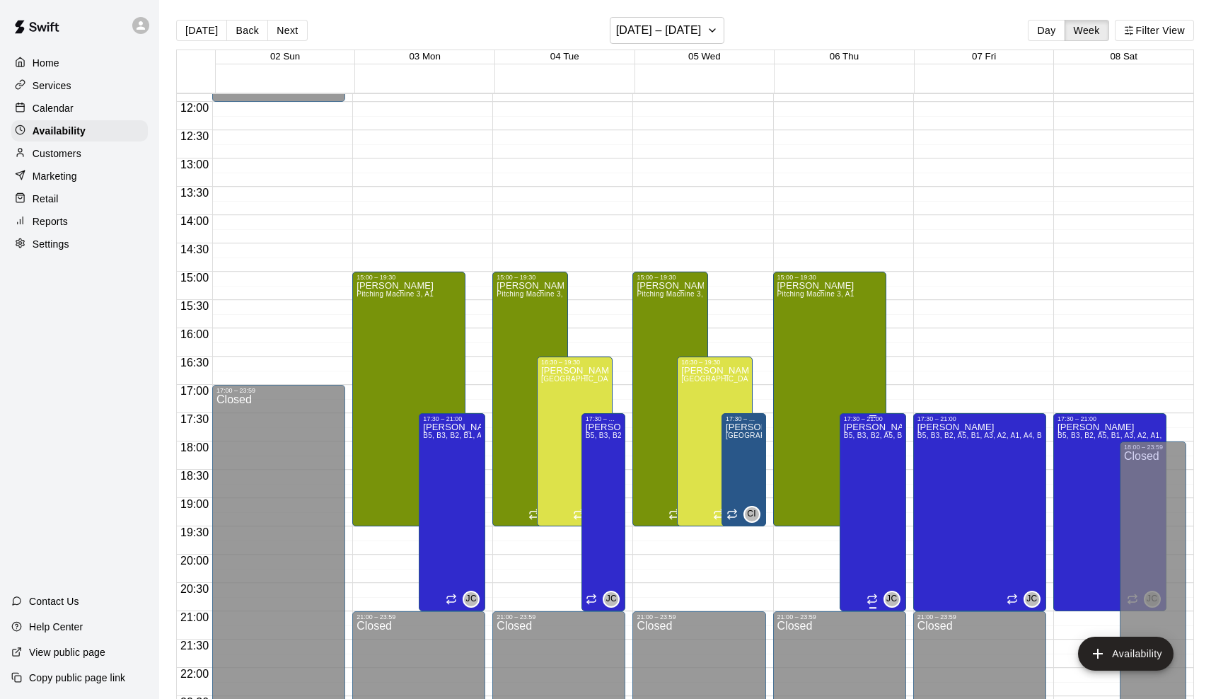
click at [864, 475] on icon "delete" at bounding box center [858, 471] width 17 height 17
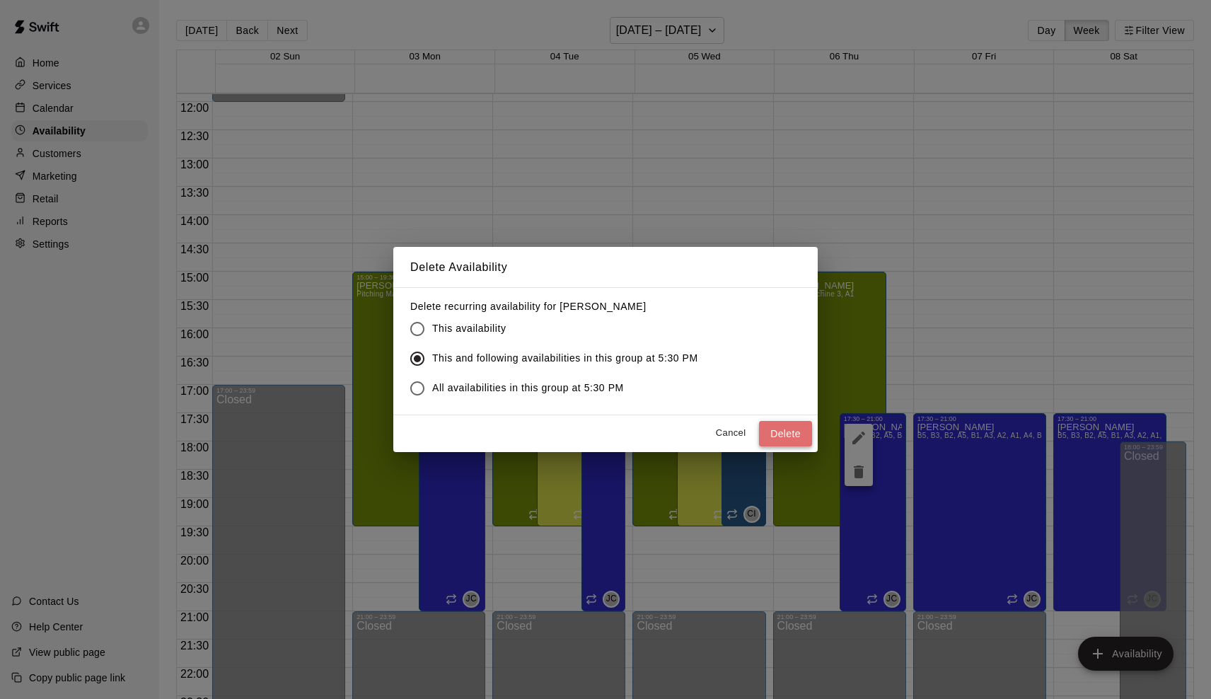
click at [788, 432] on button "Delete" at bounding box center [785, 434] width 53 height 26
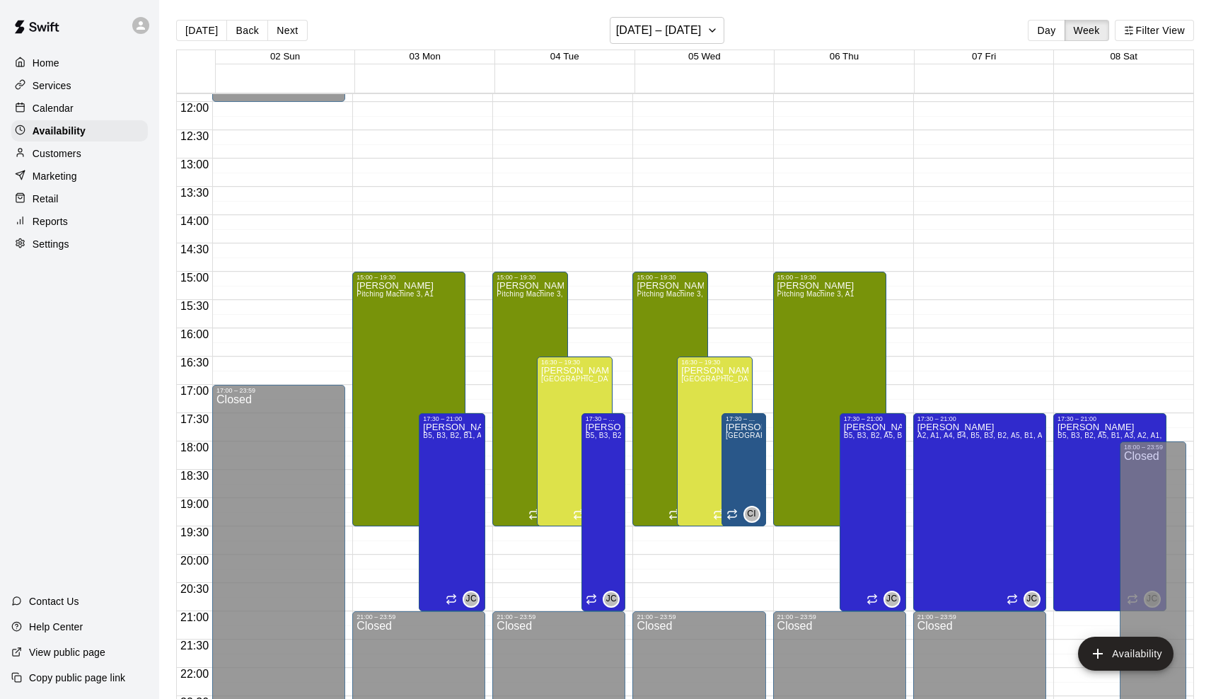
click at [98, 101] on div "Calendar" at bounding box center [79, 108] width 137 height 21
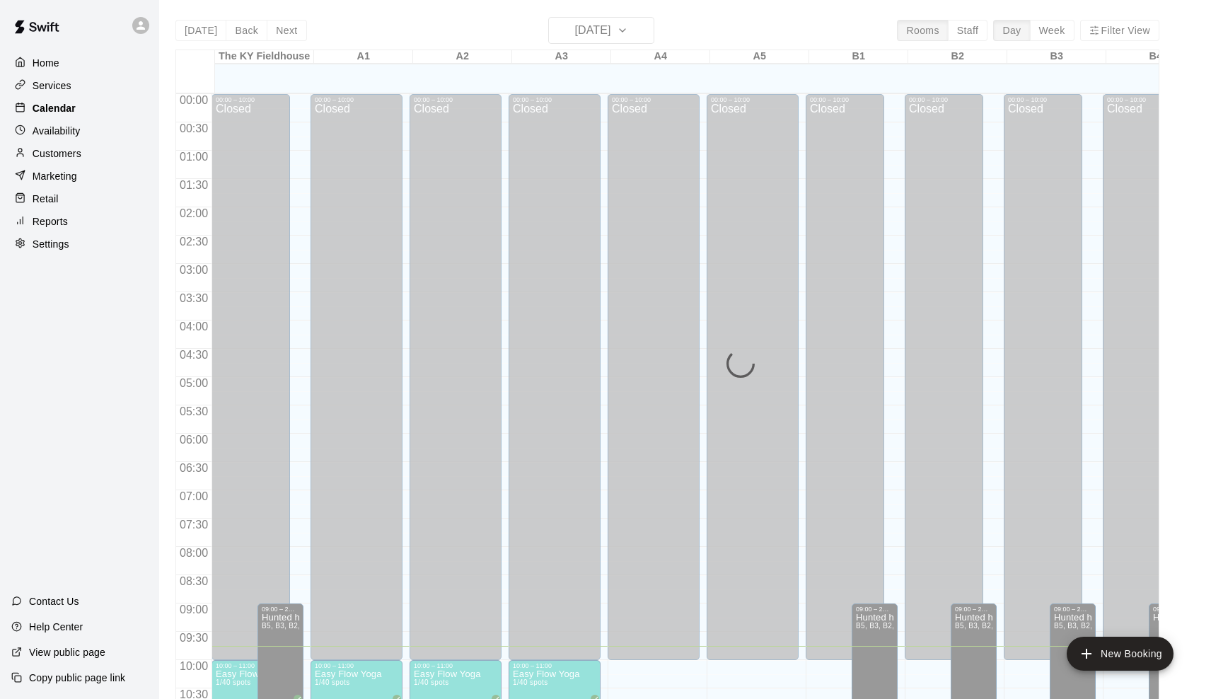
scroll to position [552, 0]
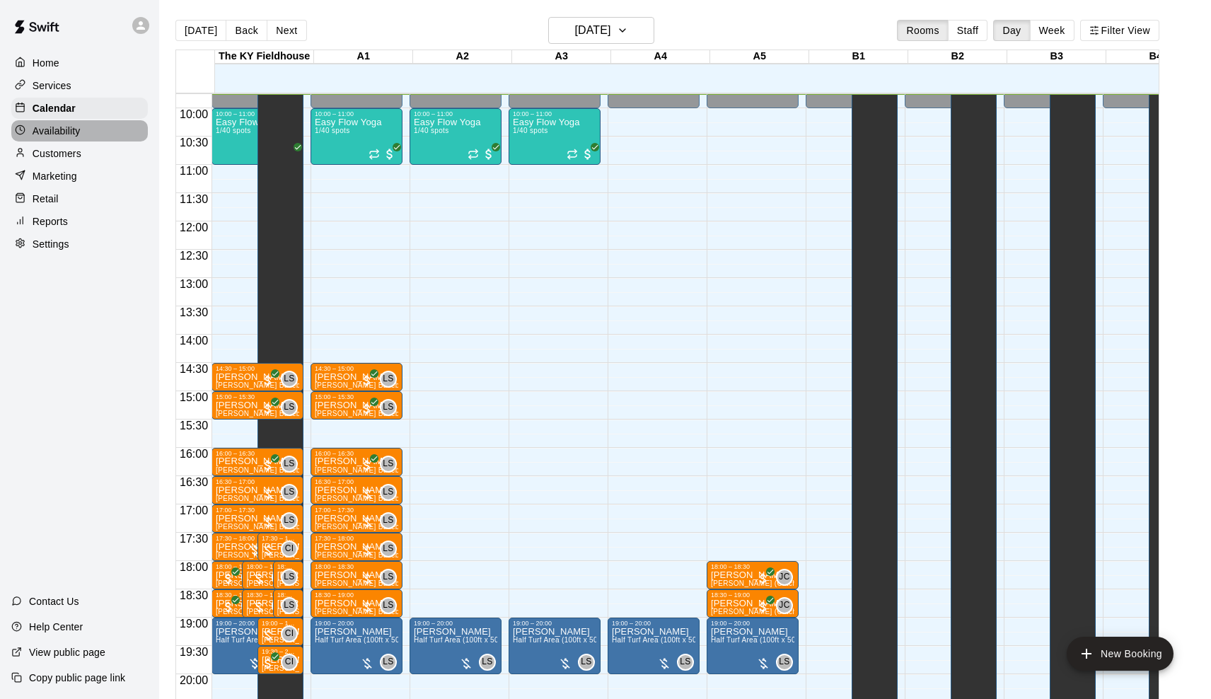
click at [94, 125] on div "Availability" at bounding box center [79, 130] width 137 height 21
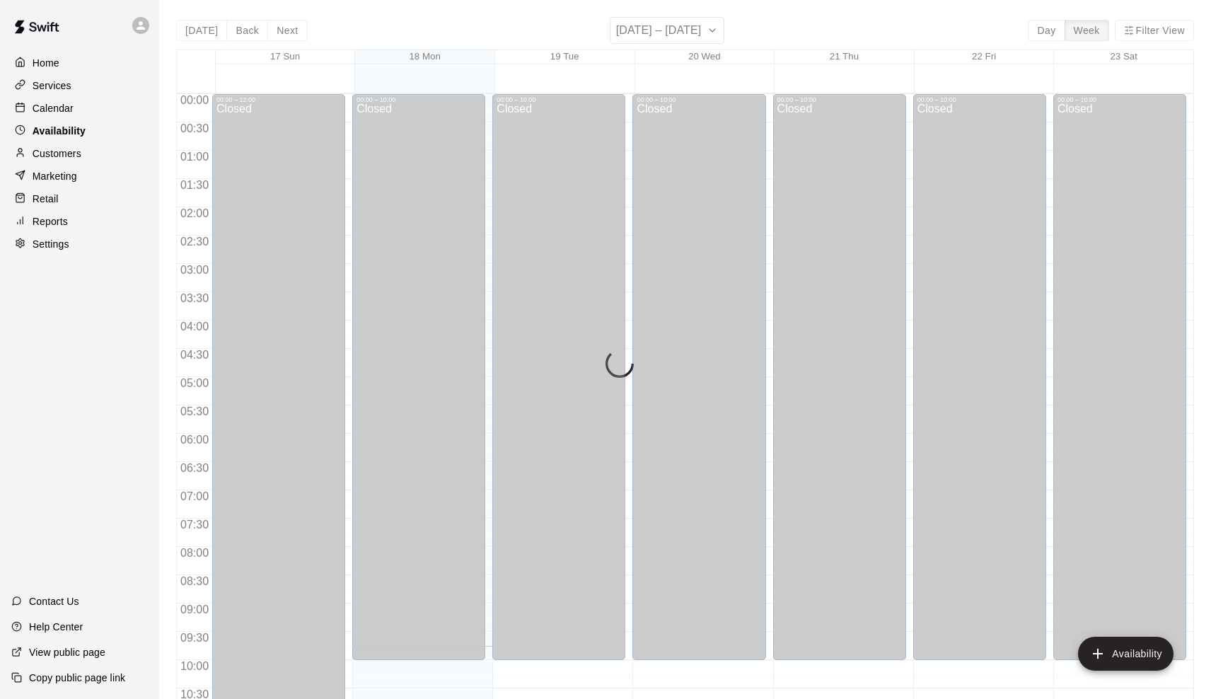
scroll to position [553, 0]
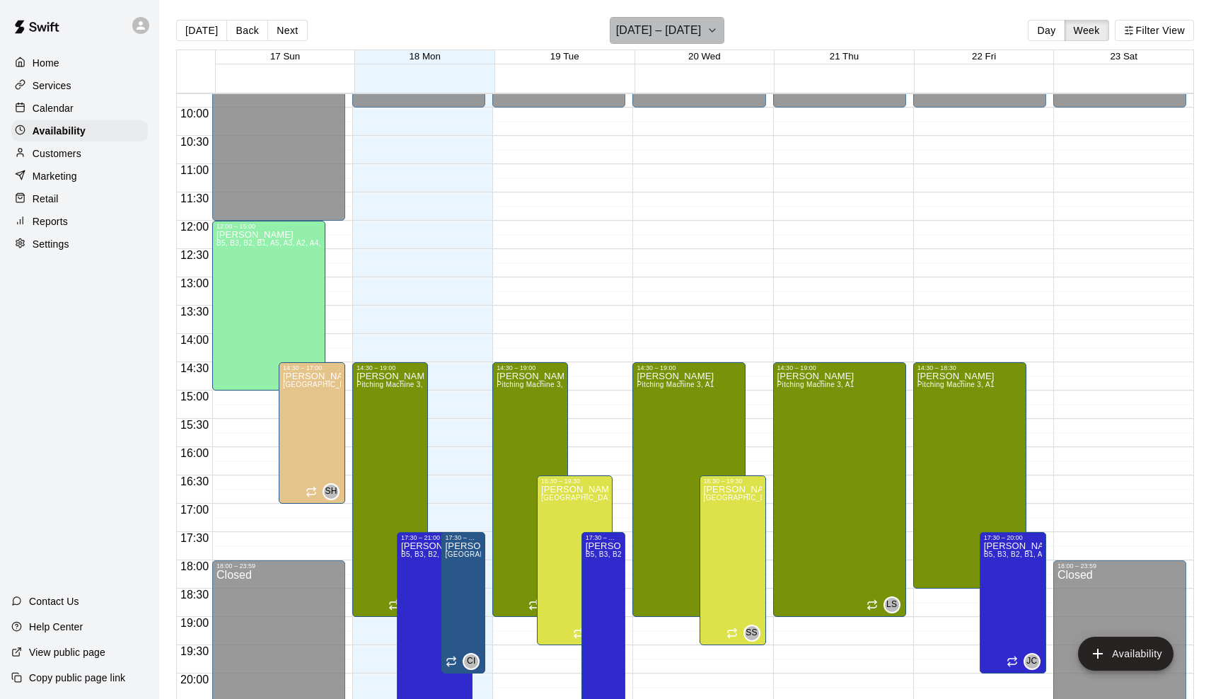
click at [668, 42] on button "[DATE] – [DATE]" at bounding box center [667, 30] width 115 height 27
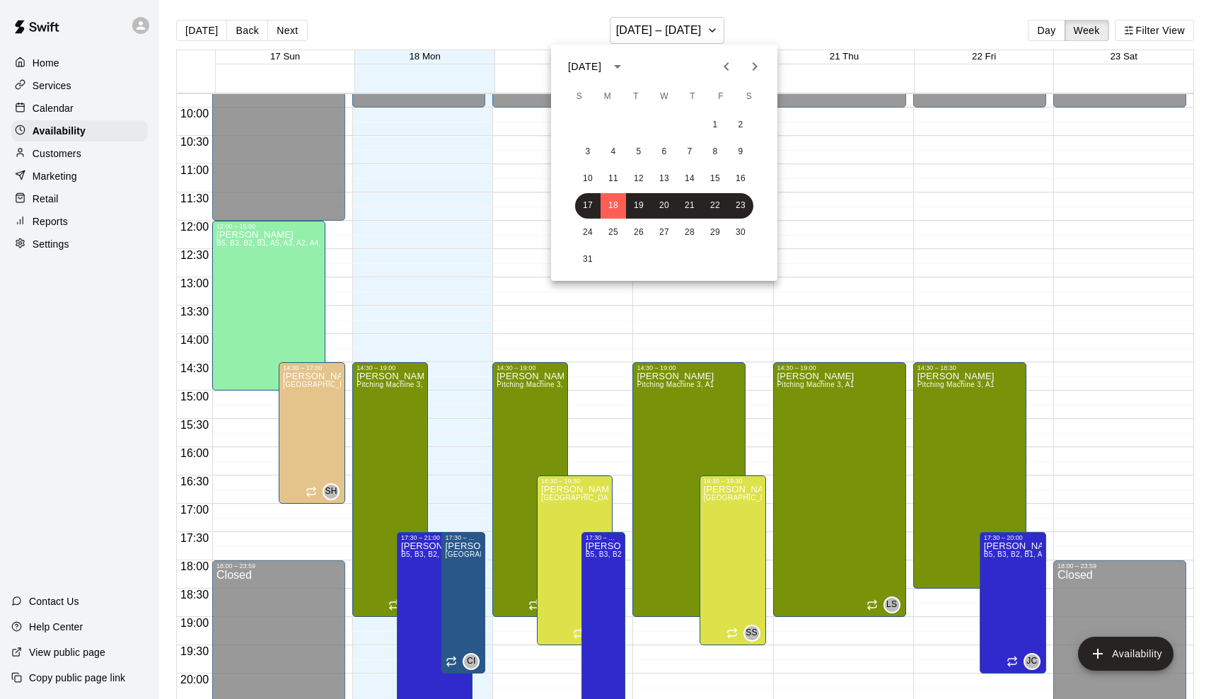
click at [757, 66] on icon "Next month" at bounding box center [755, 66] width 5 height 8
click at [738, 67] on button "Previous month" at bounding box center [726, 66] width 28 height 28
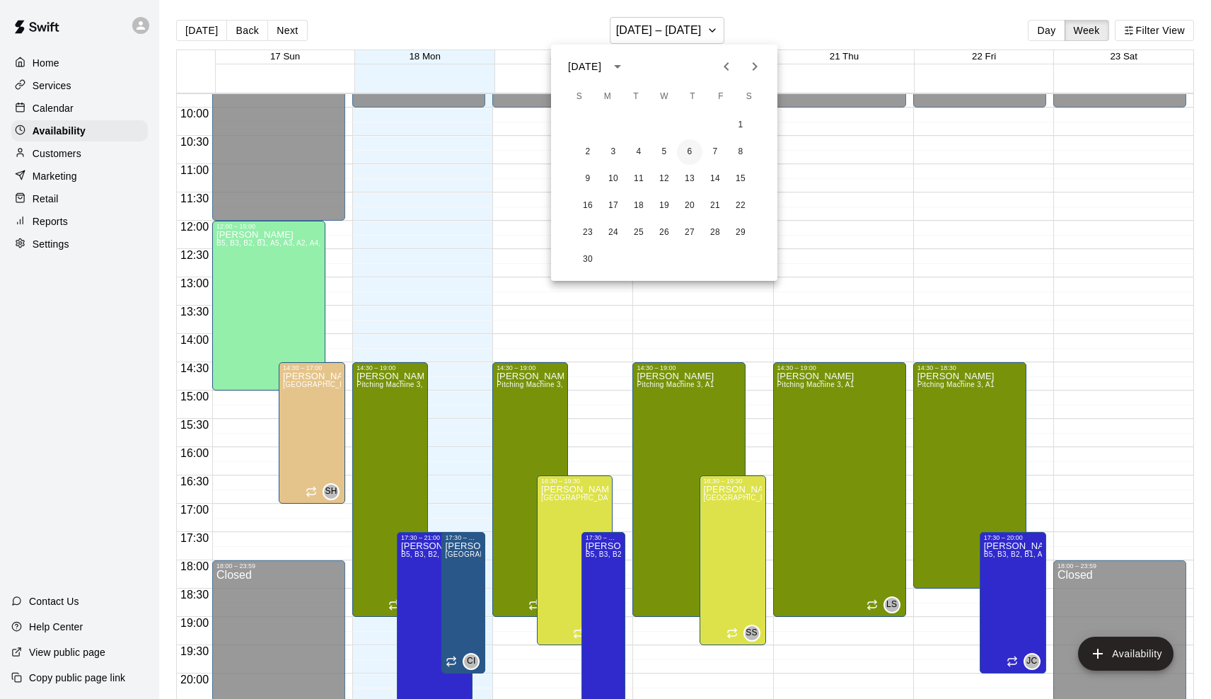
click at [690, 148] on button "6" at bounding box center [689, 151] width 25 height 25
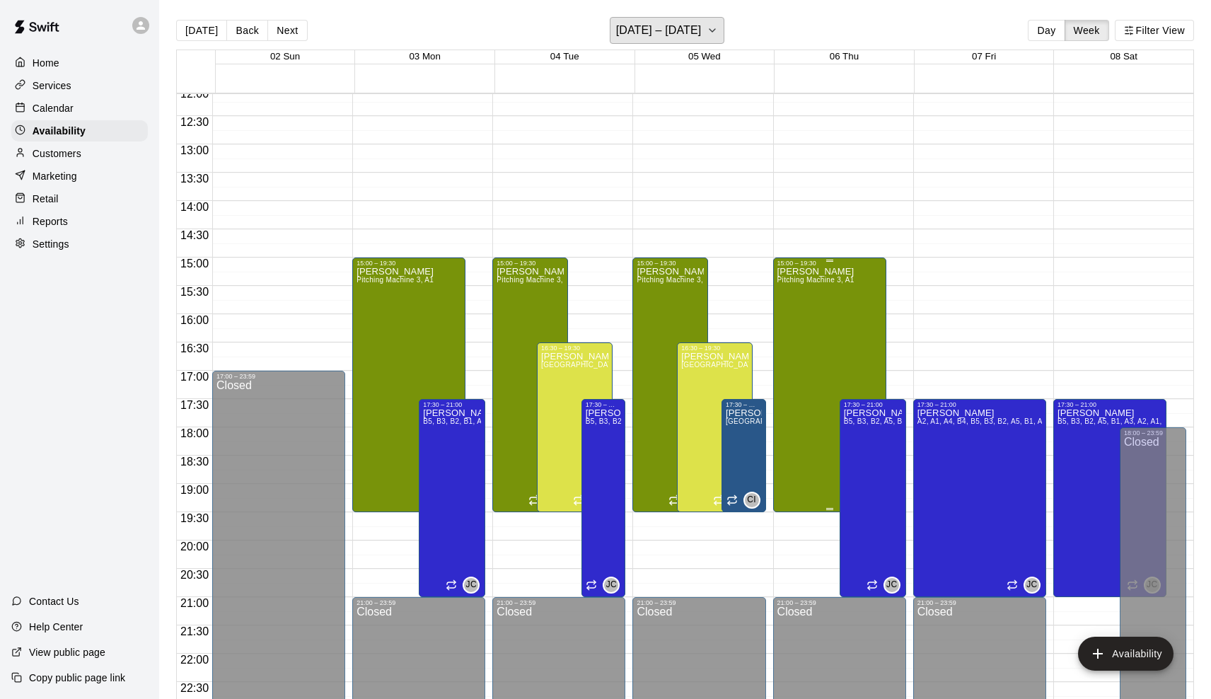
scroll to position [686, 0]
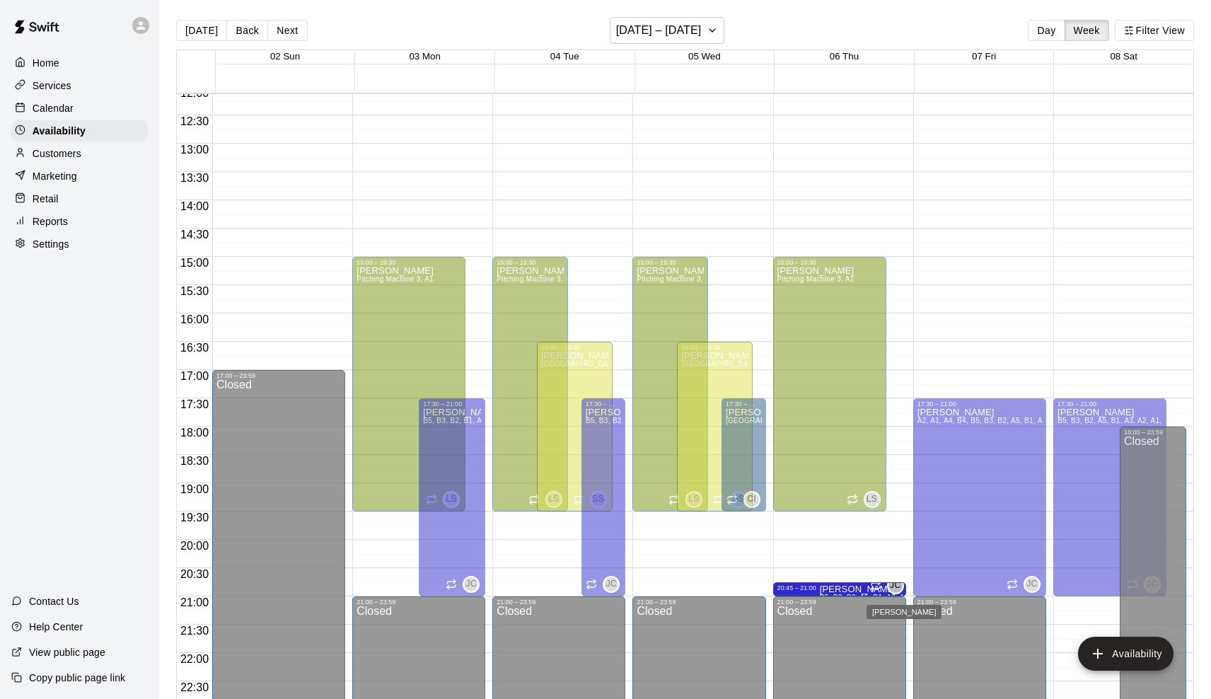
drag, startPoint x: 873, startPoint y: 403, endPoint x: 895, endPoint y: 590, distance: 188.8
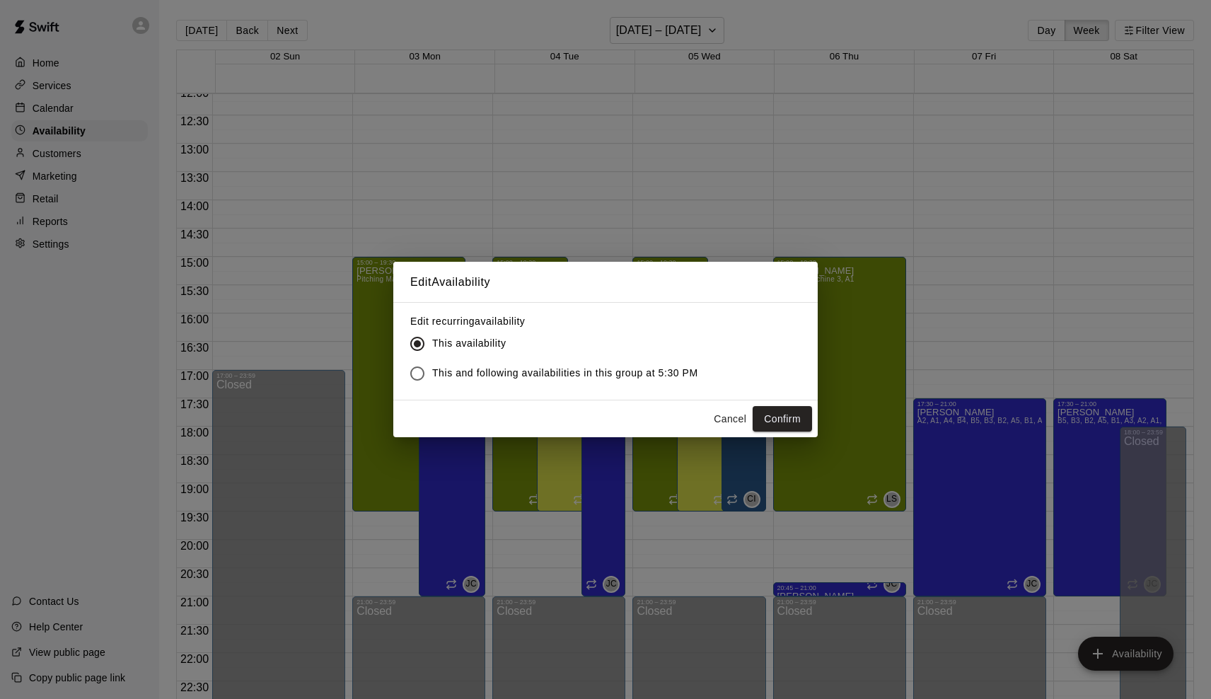
click at [644, 365] on label "This and following availabilities in this group at 5:30 PM" at bounding box center [551, 374] width 296 height 30
click at [784, 427] on button "Confirm" at bounding box center [782, 419] width 59 height 26
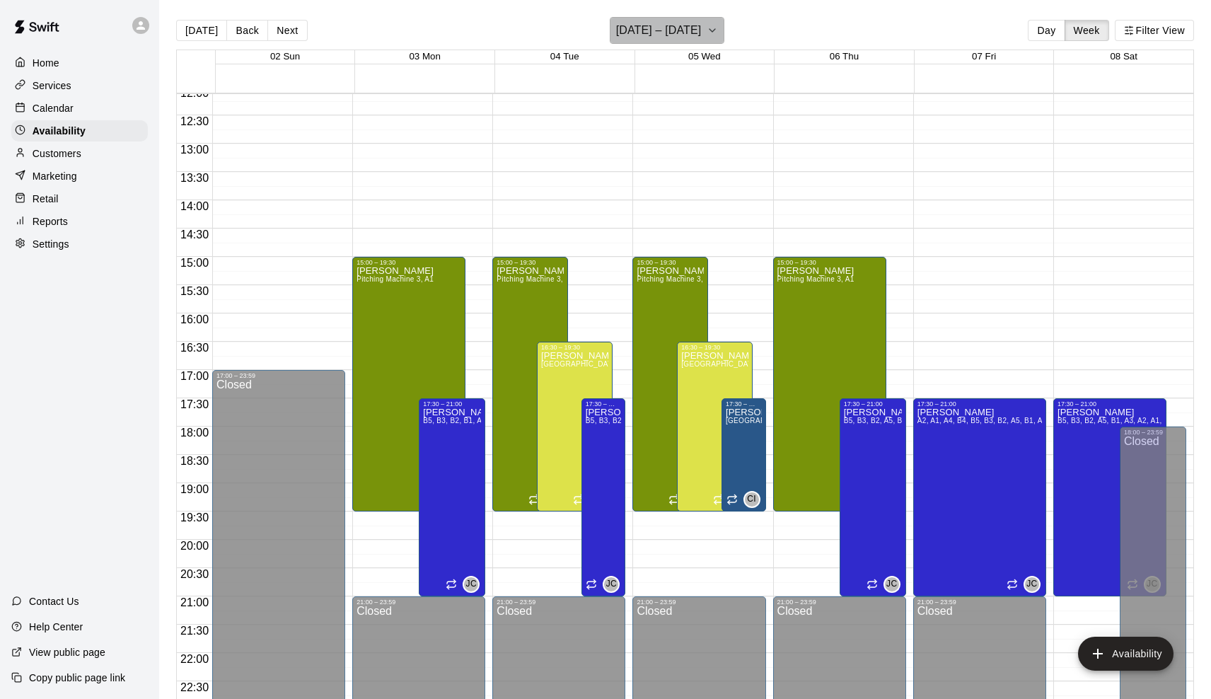
click at [650, 26] on h6 "[DATE] – [DATE]" at bounding box center [659, 31] width 86 height 20
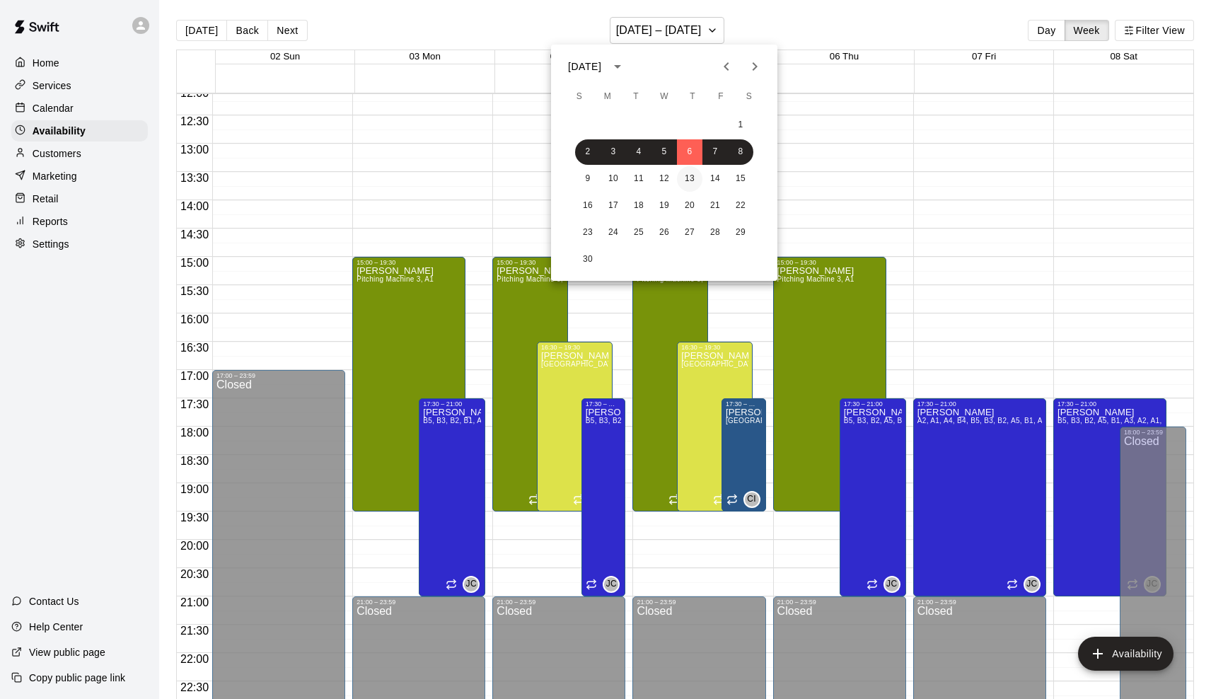
click at [694, 176] on button "13" at bounding box center [689, 178] width 25 height 25
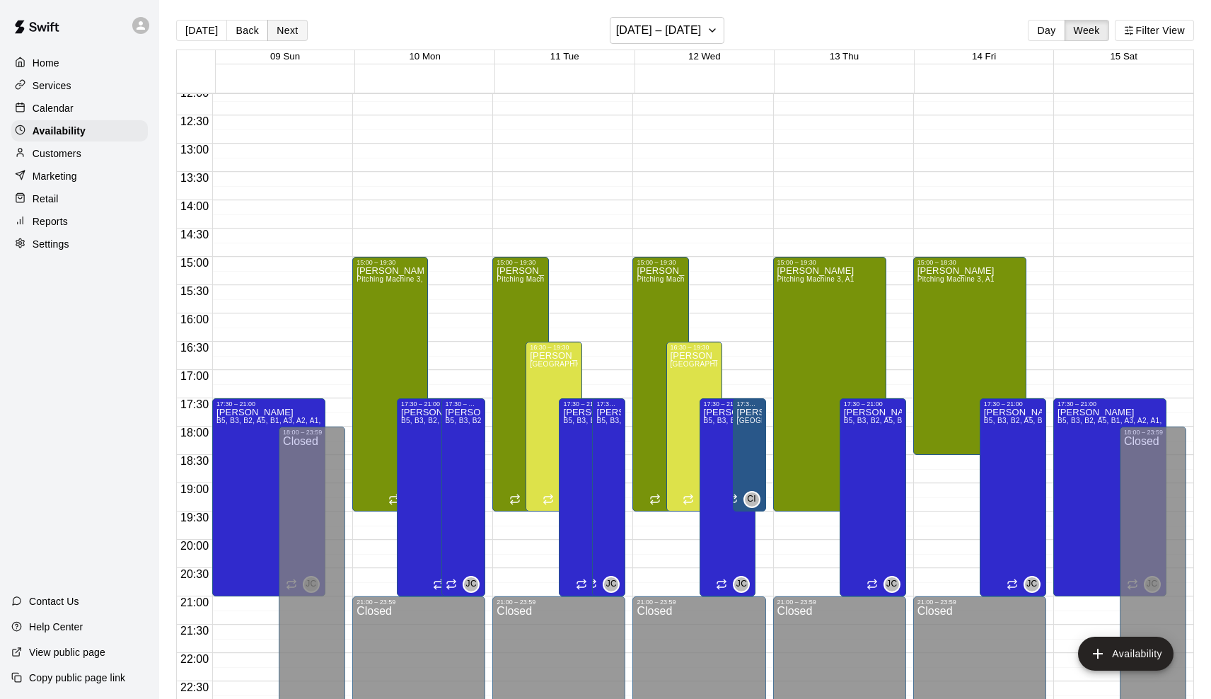
click at [299, 27] on button "Next" at bounding box center [287, 30] width 40 height 21
click at [299, 28] on button "Next" at bounding box center [287, 30] width 40 height 21
click at [202, 33] on button "[DATE]" at bounding box center [201, 30] width 51 height 21
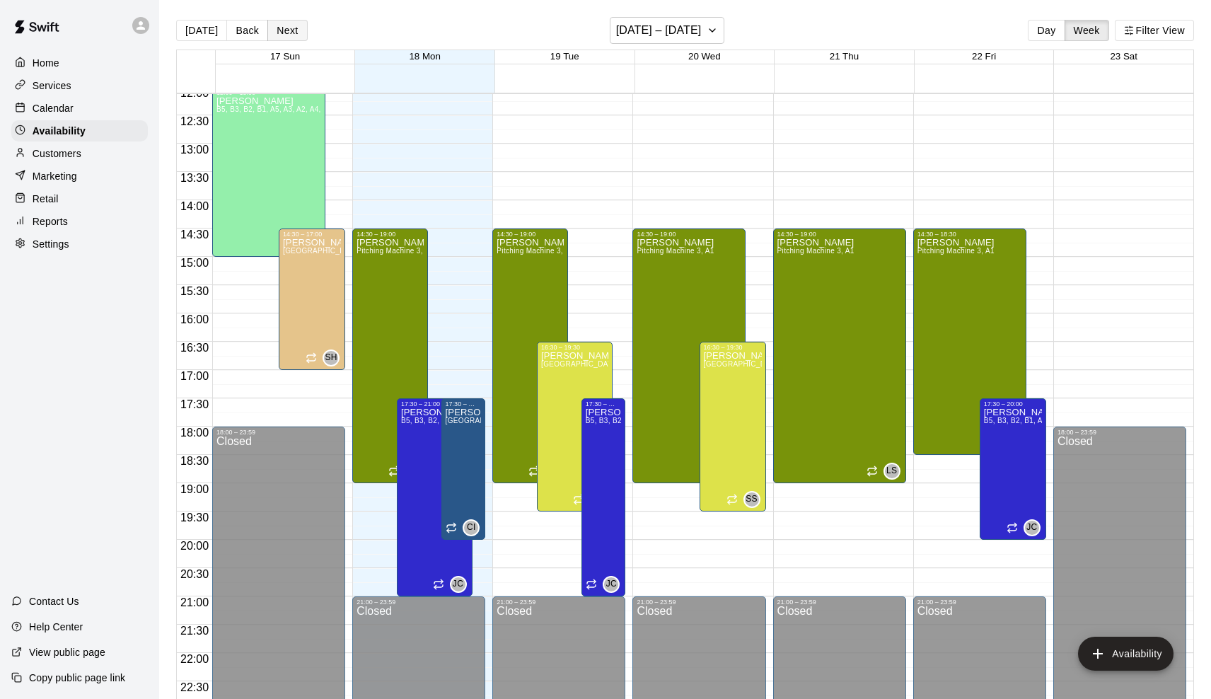
click at [275, 32] on button "Next" at bounding box center [287, 30] width 40 height 21
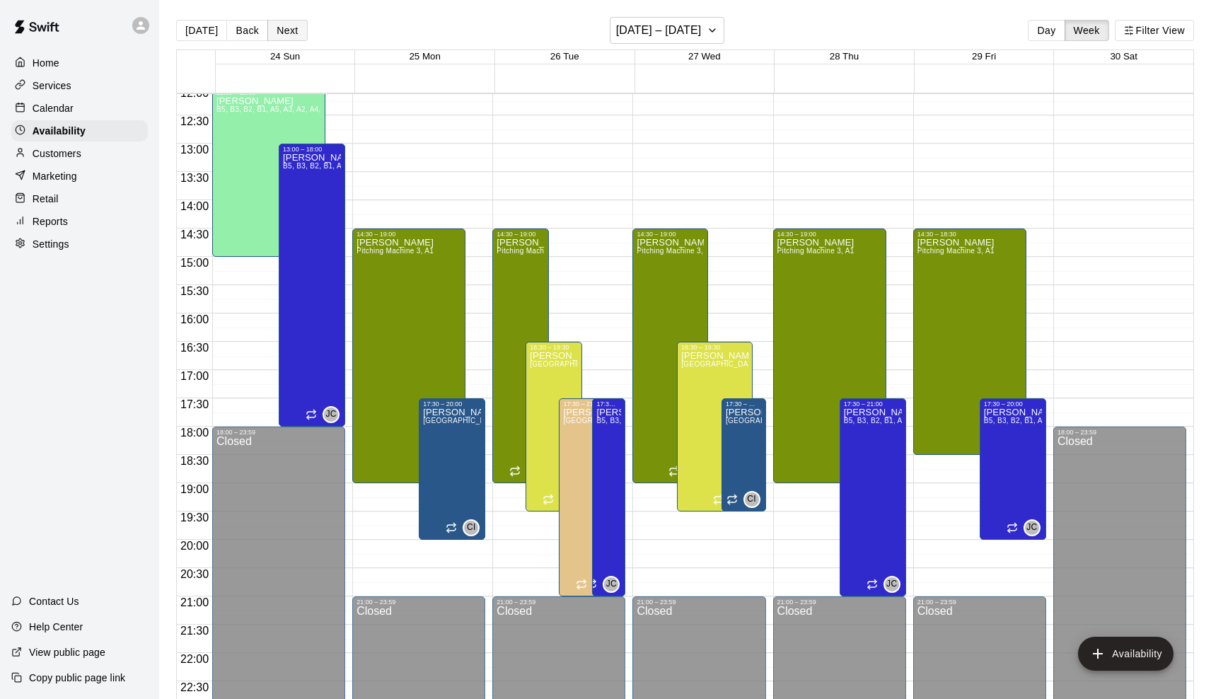
click at [274, 32] on button "Next" at bounding box center [287, 30] width 40 height 21
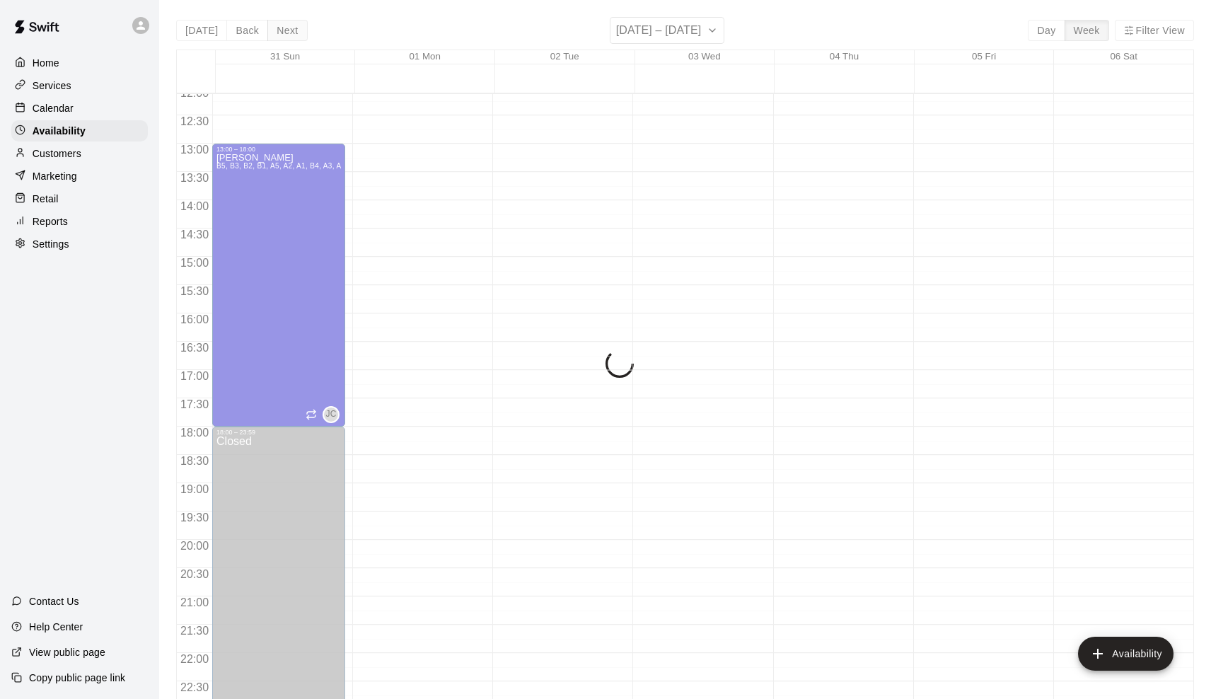
click at [274, 32] on div "[DATE] Back Next [DATE] – [DATE] Day Week Filter View 31 Sun 01 Mon 02 Tue 03 W…" at bounding box center [685, 366] width 1018 height 699
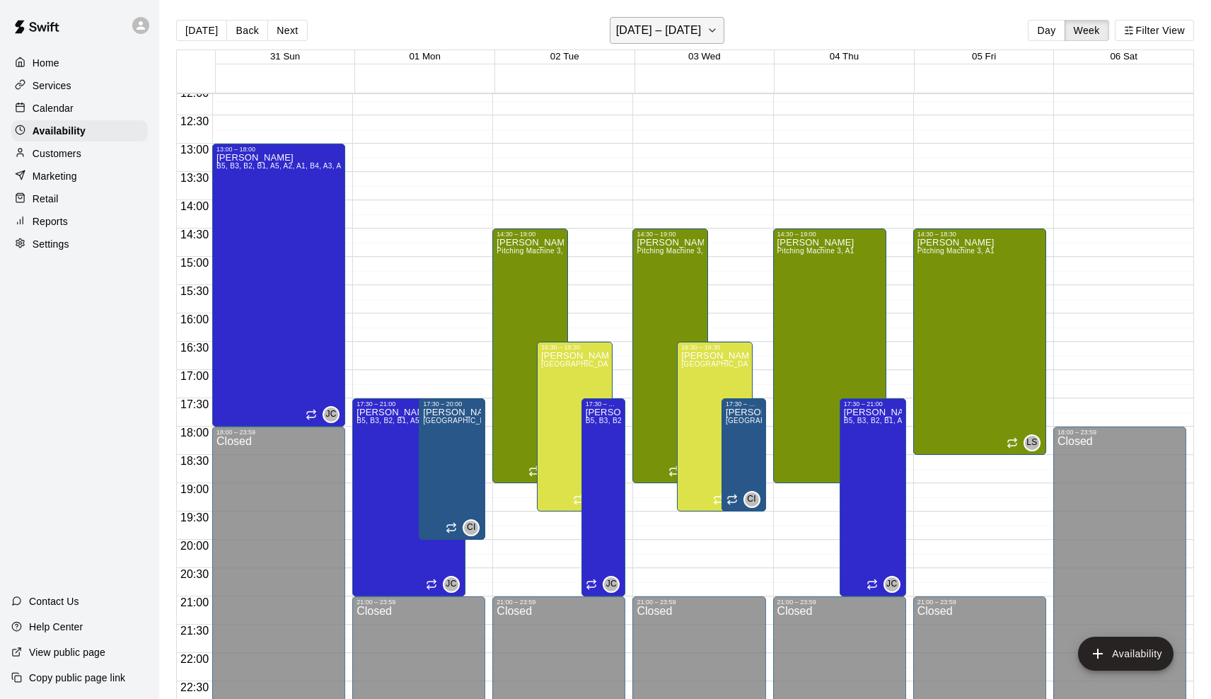
click at [657, 27] on h6 "[DATE] – [DATE]" at bounding box center [659, 31] width 86 height 20
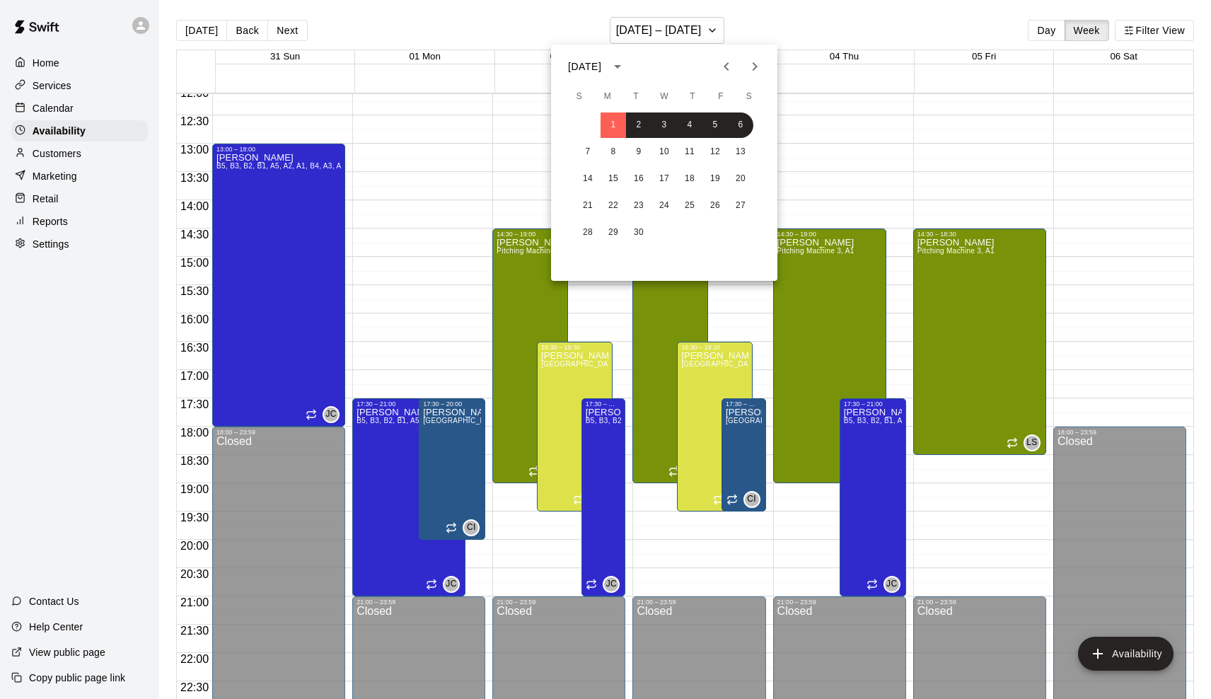
click at [749, 68] on icon "Next month" at bounding box center [754, 66] width 17 height 17
click at [756, 65] on icon "Next month" at bounding box center [755, 66] width 5 height 8
click at [695, 154] on button "6" at bounding box center [689, 151] width 25 height 25
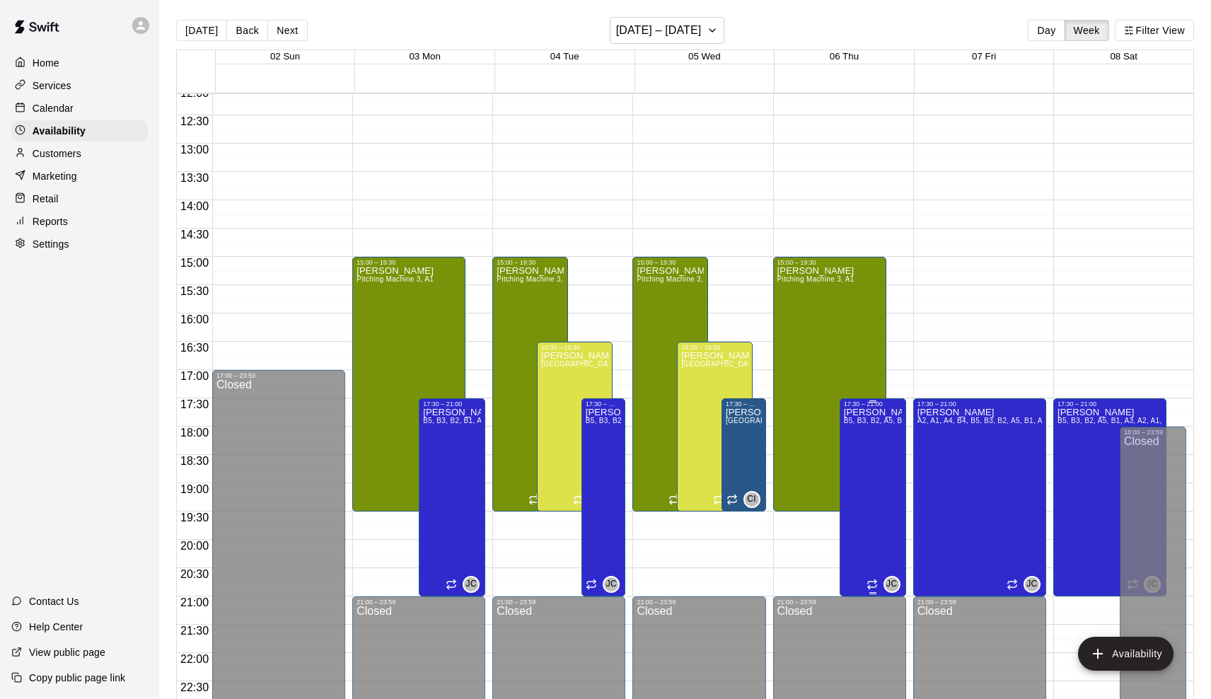
click at [865, 465] on icon "delete" at bounding box center [858, 457] width 17 height 17
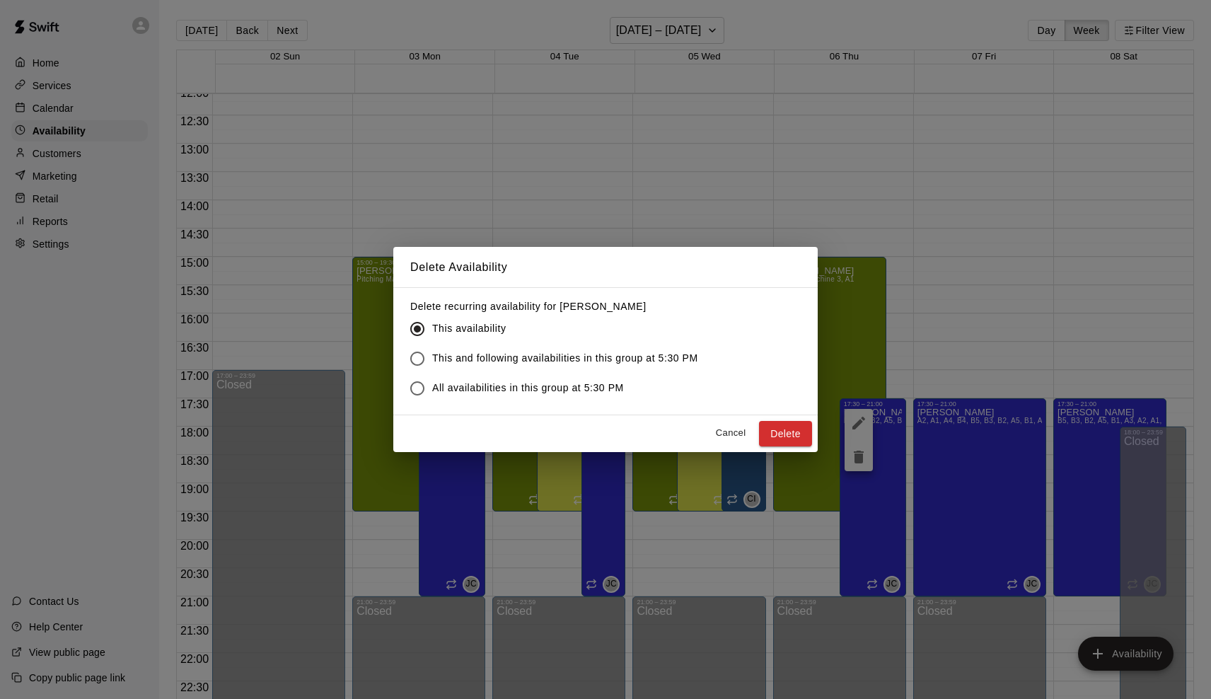
click at [543, 359] on span "This and following availabilities in this group at 5:30 PM" at bounding box center [565, 358] width 266 height 15
click at [752, 437] on button "Cancel" at bounding box center [730, 433] width 45 height 22
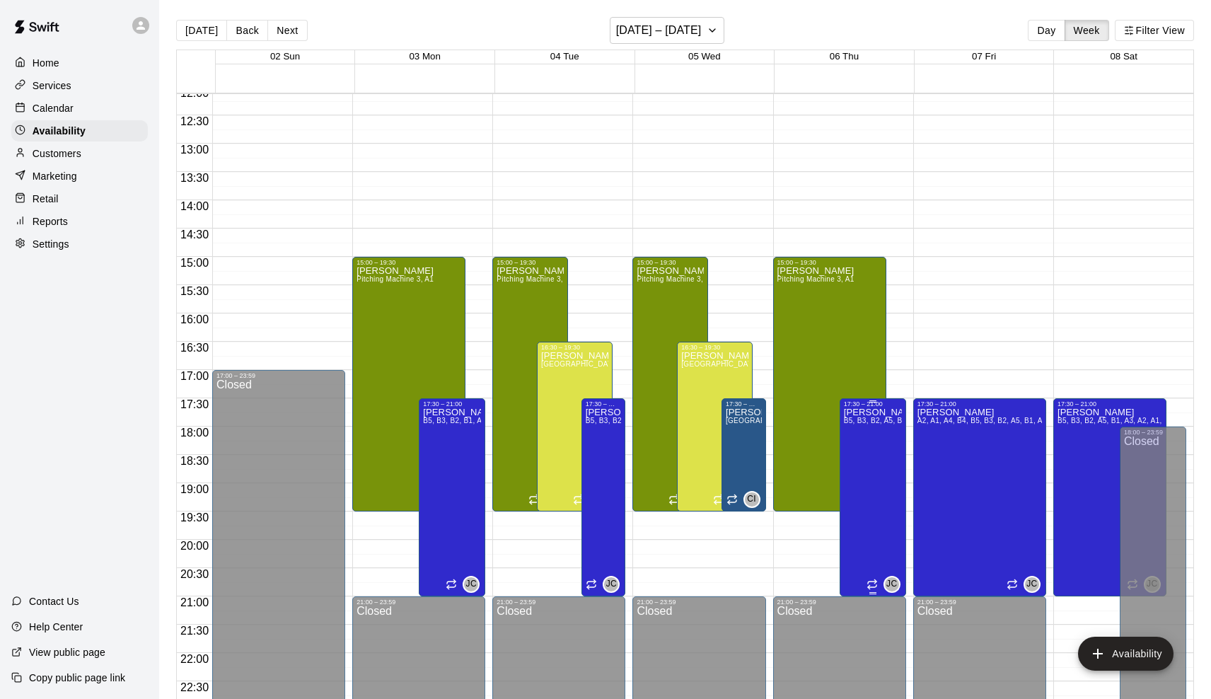
click at [875, 424] on span "B5, B3, B2, A5, B1, A3, A2, A1, A4, B4" at bounding box center [908, 421] width 129 height 8
click at [867, 428] on icon "edit" at bounding box center [858, 432] width 17 height 17
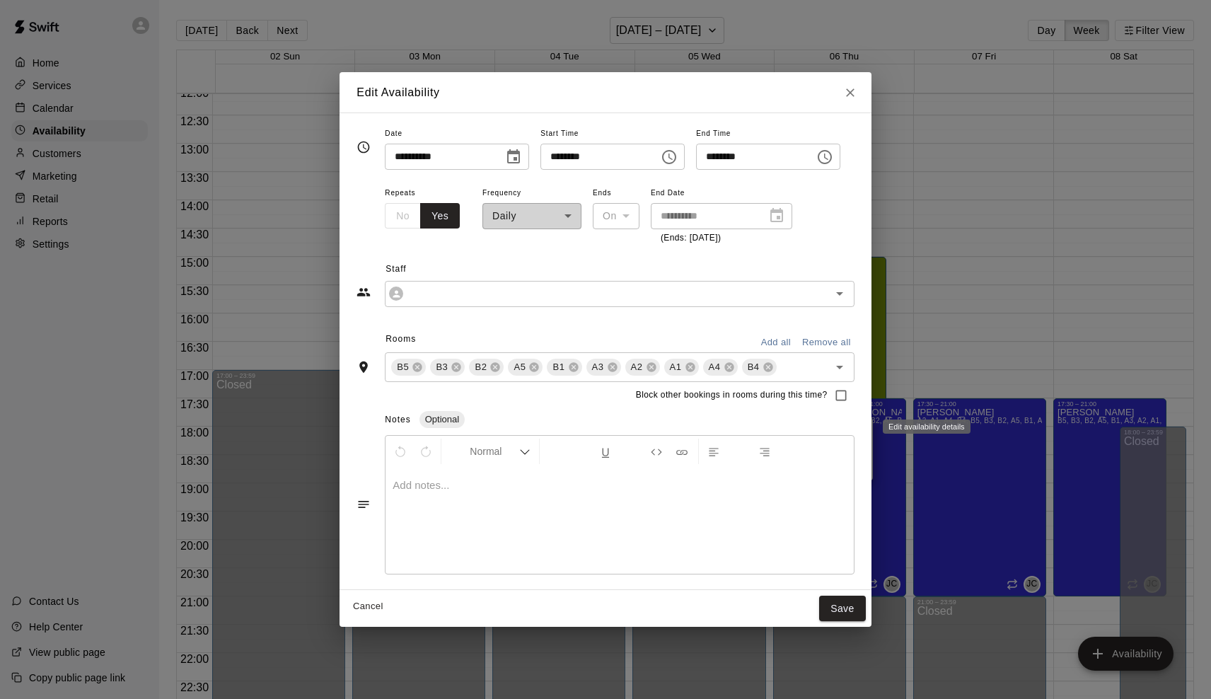
type input "**********"
click at [437, 219] on button "Yes" at bounding box center [440, 216] width 40 height 26
click at [379, 214] on div "**********" at bounding box center [605, 185] width 497 height 120
click at [548, 219] on div "**********" at bounding box center [532, 215] width 99 height 62
click at [521, 158] on icon "Choose date, selected date is Nov 6, 2025" at bounding box center [513, 157] width 17 height 17
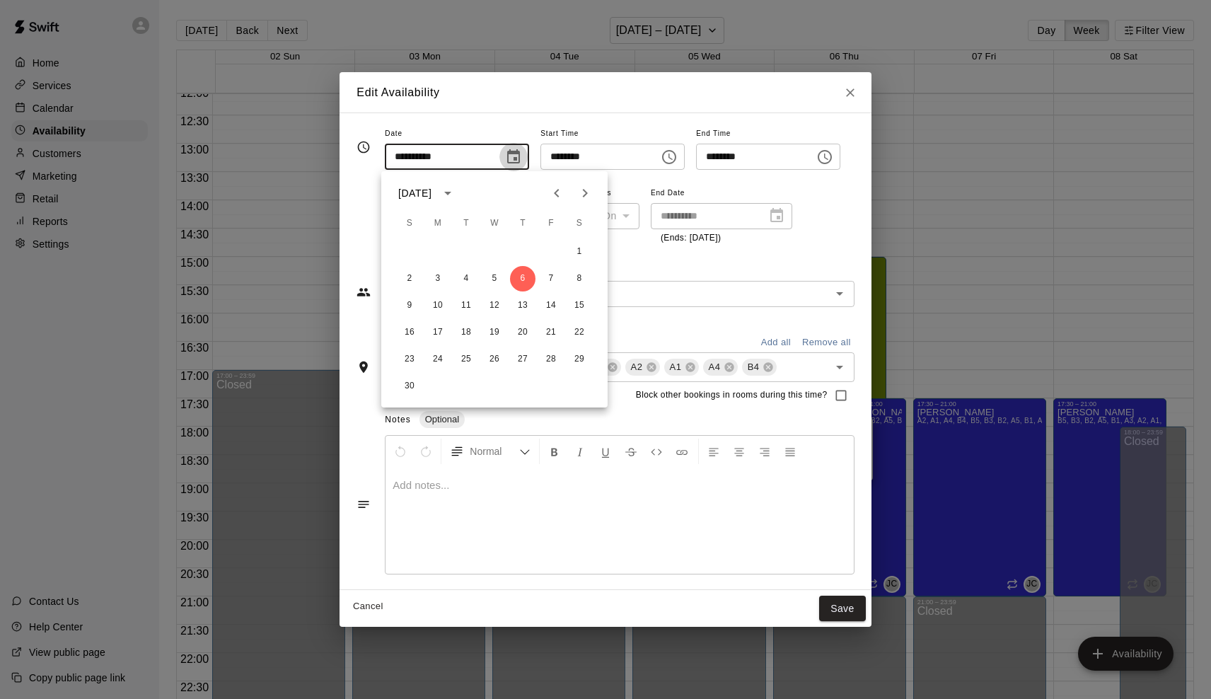
click at [521, 160] on icon "Choose date, selected date is Nov 6, 2025" at bounding box center [513, 157] width 17 height 17
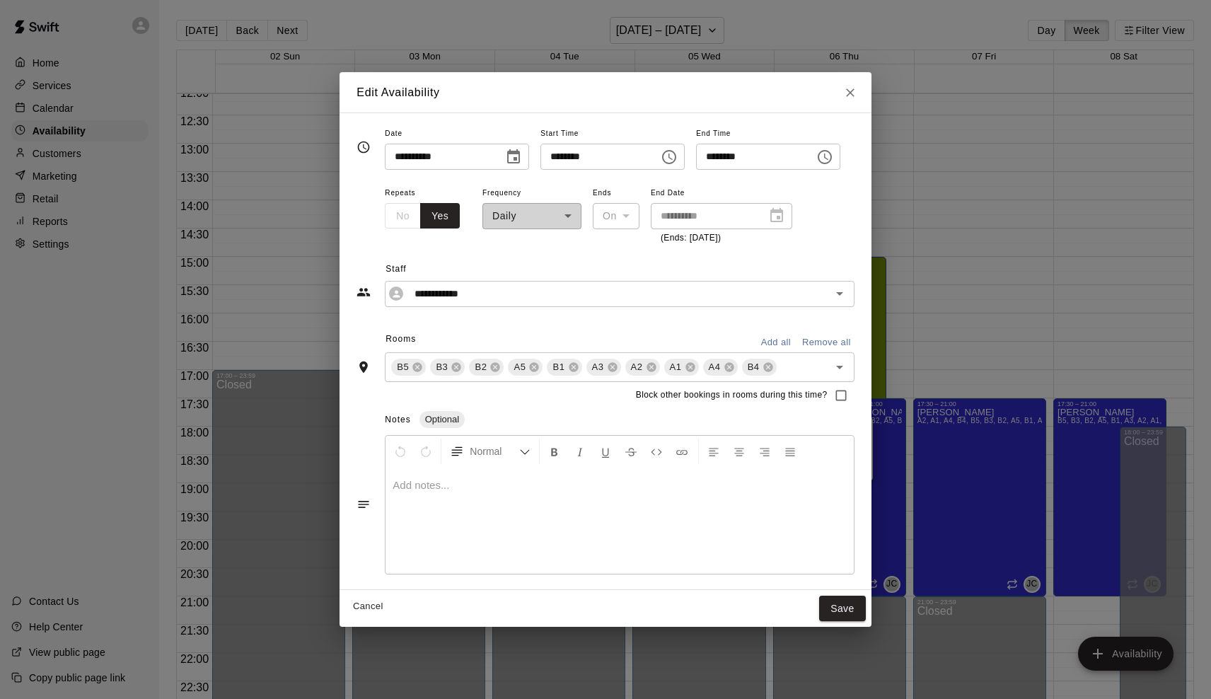
click at [770, 216] on div "**********" at bounding box center [722, 216] width 142 height 26
click at [821, 344] on button "Remove all" at bounding box center [827, 343] width 56 height 22
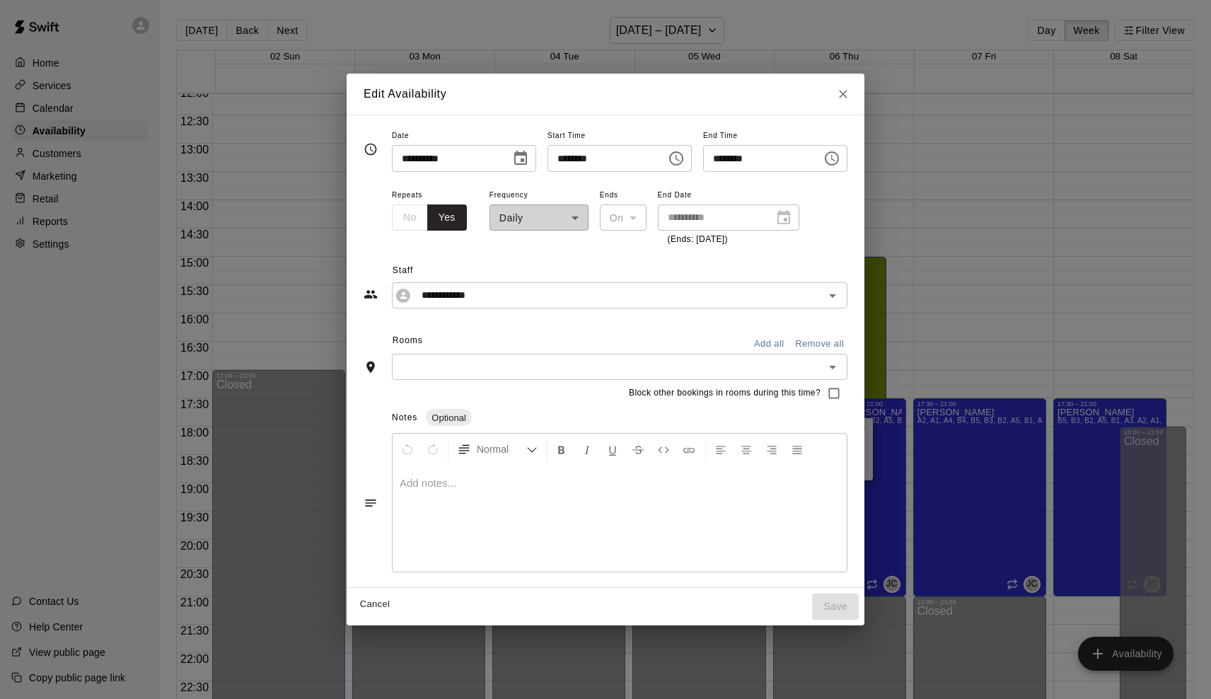
click at [577, 368] on input "text" at bounding box center [608, 367] width 424 height 18
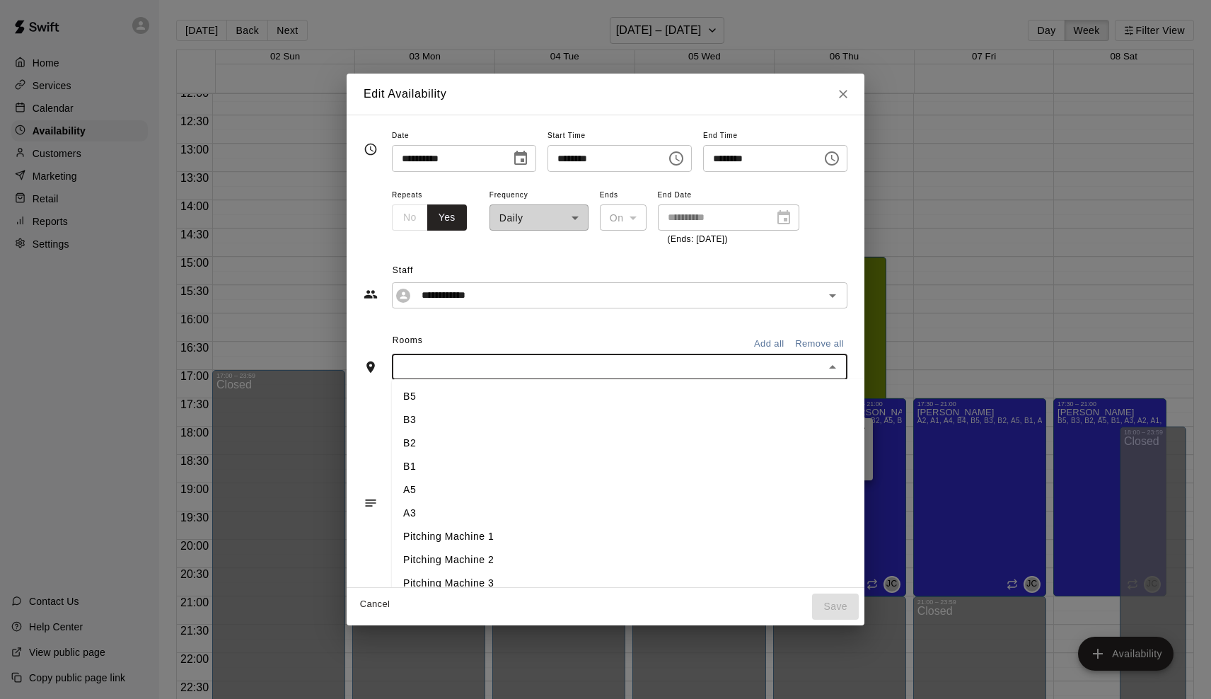
click at [495, 398] on li "B5" at bounding box center [630, 396] width 477 height 23
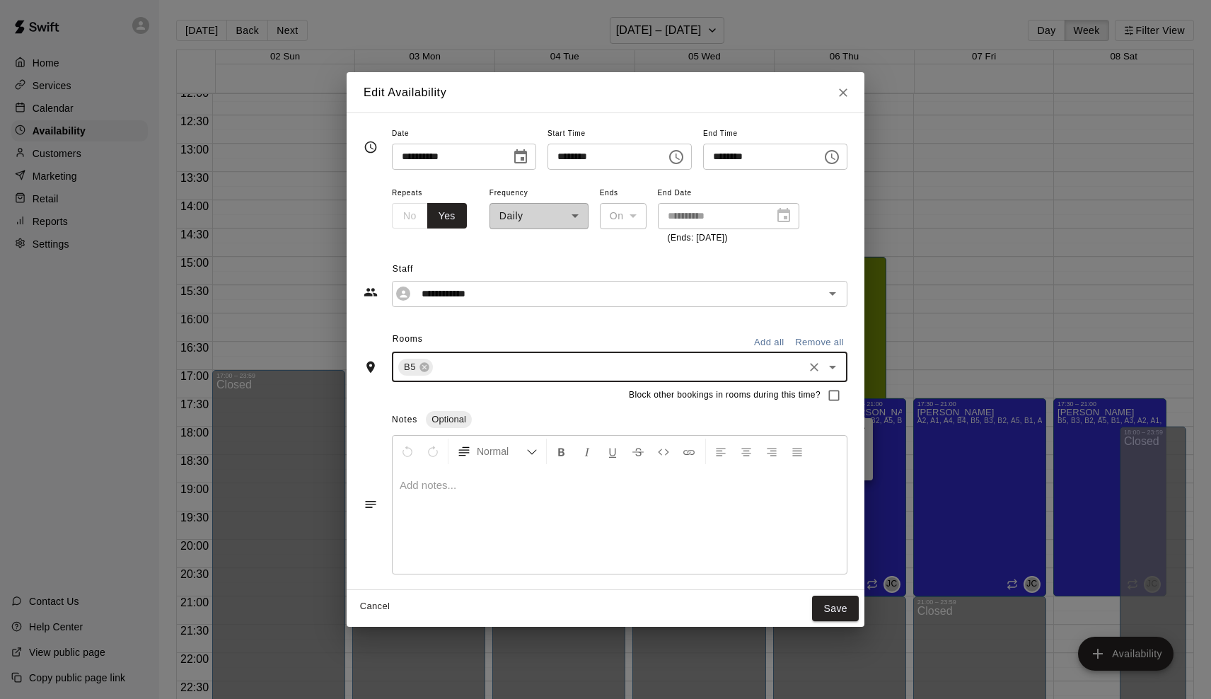
click at [524, 157] on icon "Choose date, selected date is Nov 6, 2025" at bounding box center [520, 156] width 13 height 14
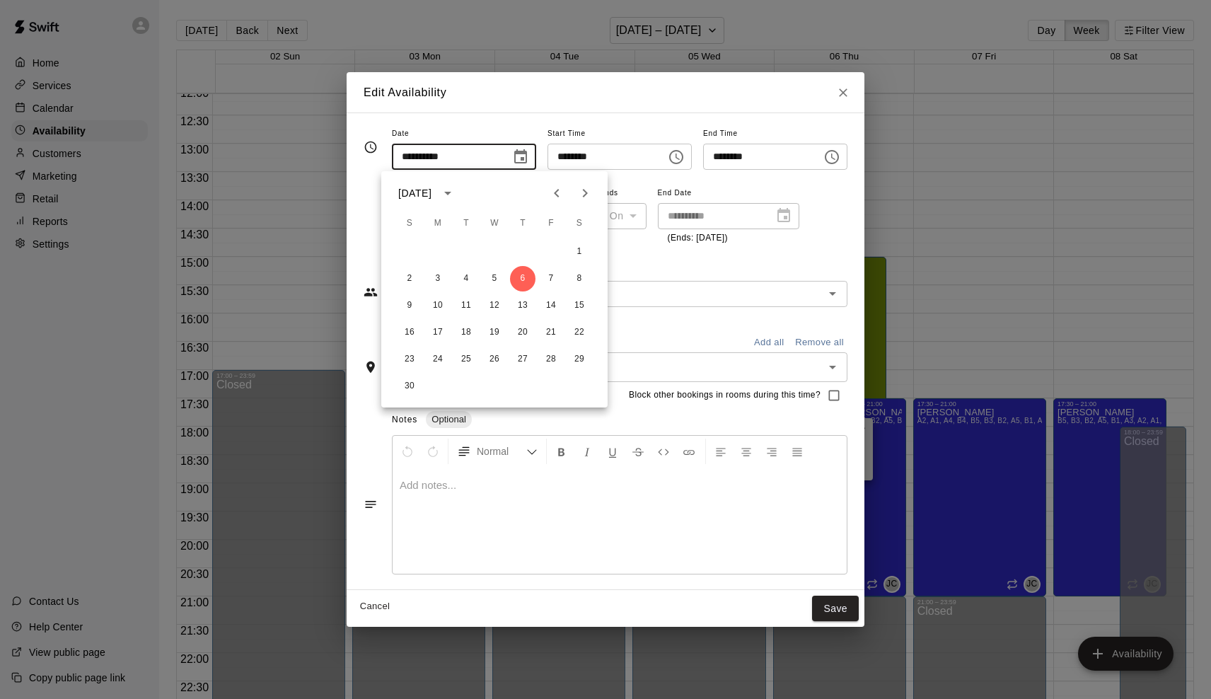
click at [579, 197] on icon "Next month" at bounding box center [585, 193] width 17 height 17
click at [569, 128] on span "Start Time" at bounding box center [620, 134] width 144 height 19
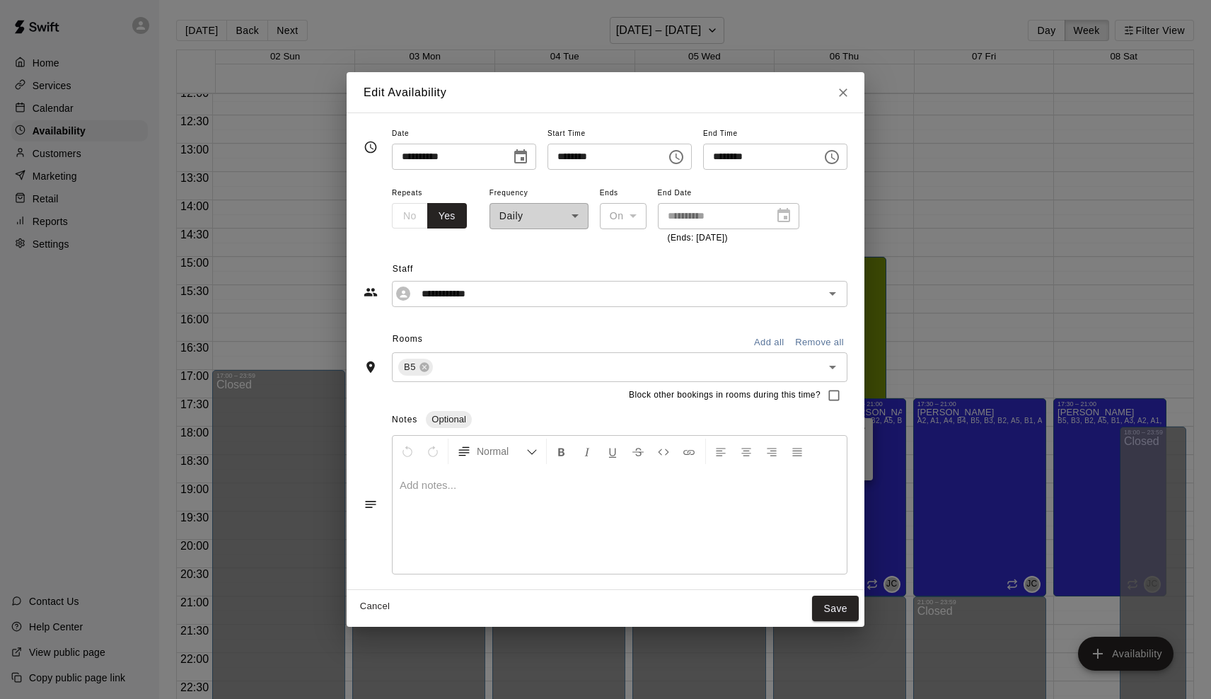
click at [369, 601] on button "Cancel" at bounding box center [374, 607] width 45 height 22
type input "**********"
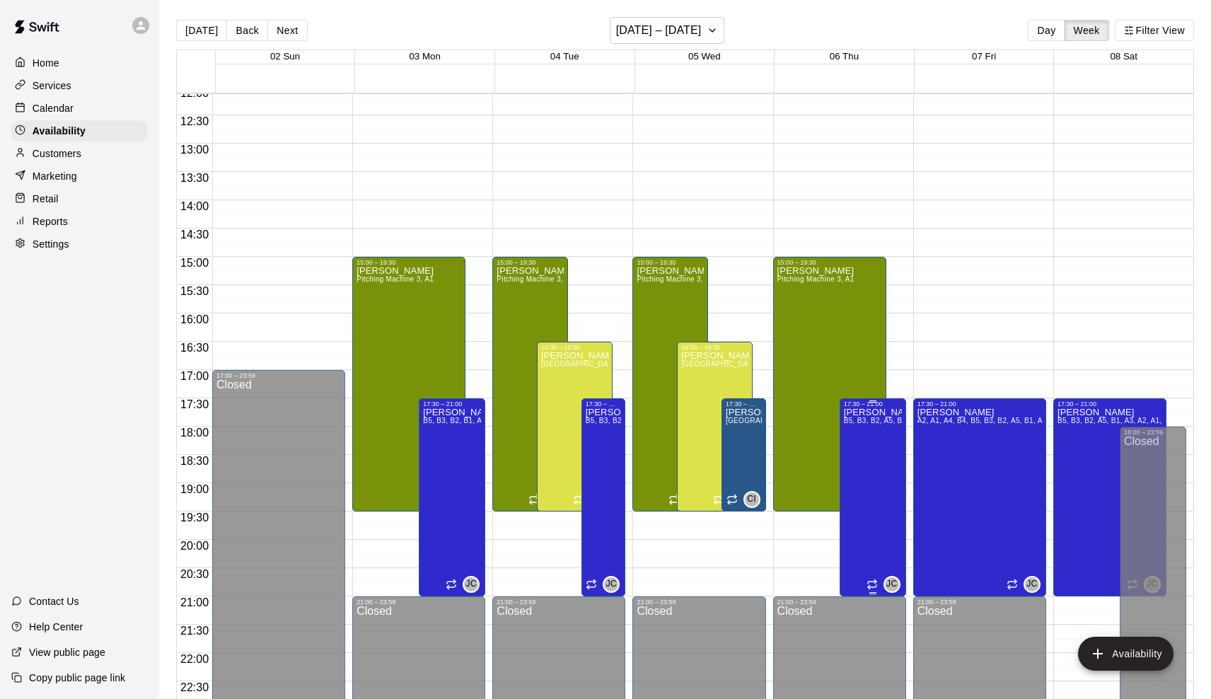
click at [868, 458] on button "delete" at bounding box center [859, 457] width 28 height 28
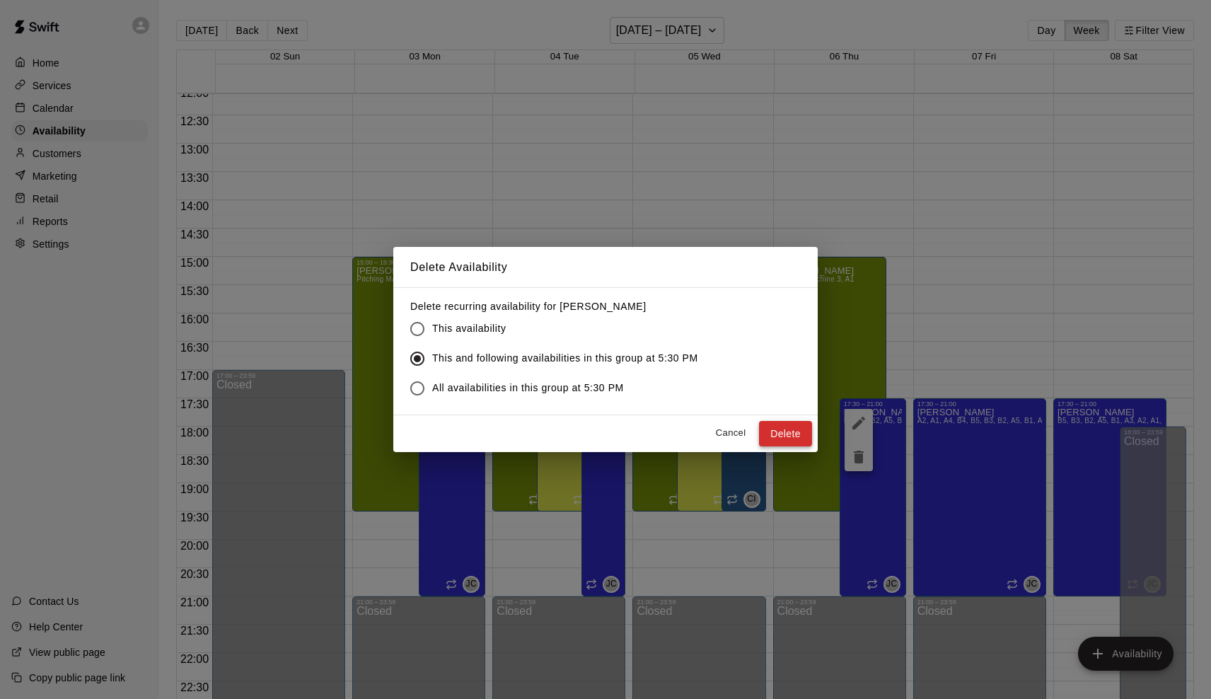
click at [780, 424] on button "Delete" at bounding box center [785, 434] width 53 height 26
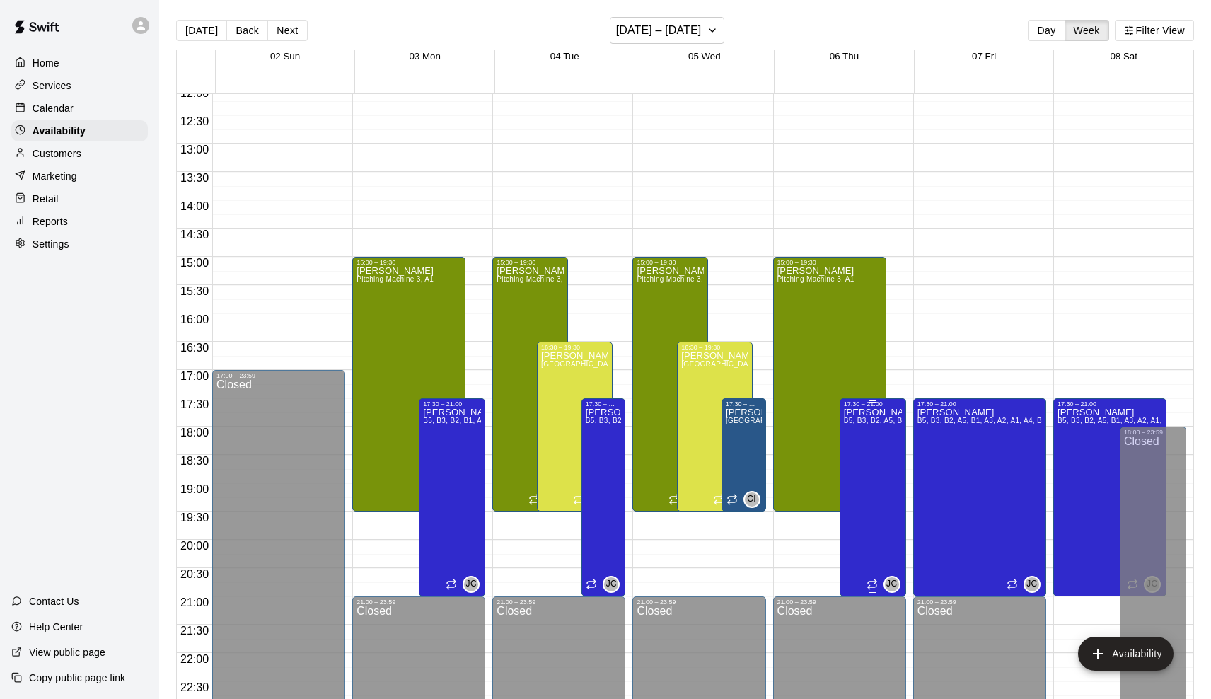
click at [862, 445] on button "delete" at bounding box center [859, 457] width 28 height 28
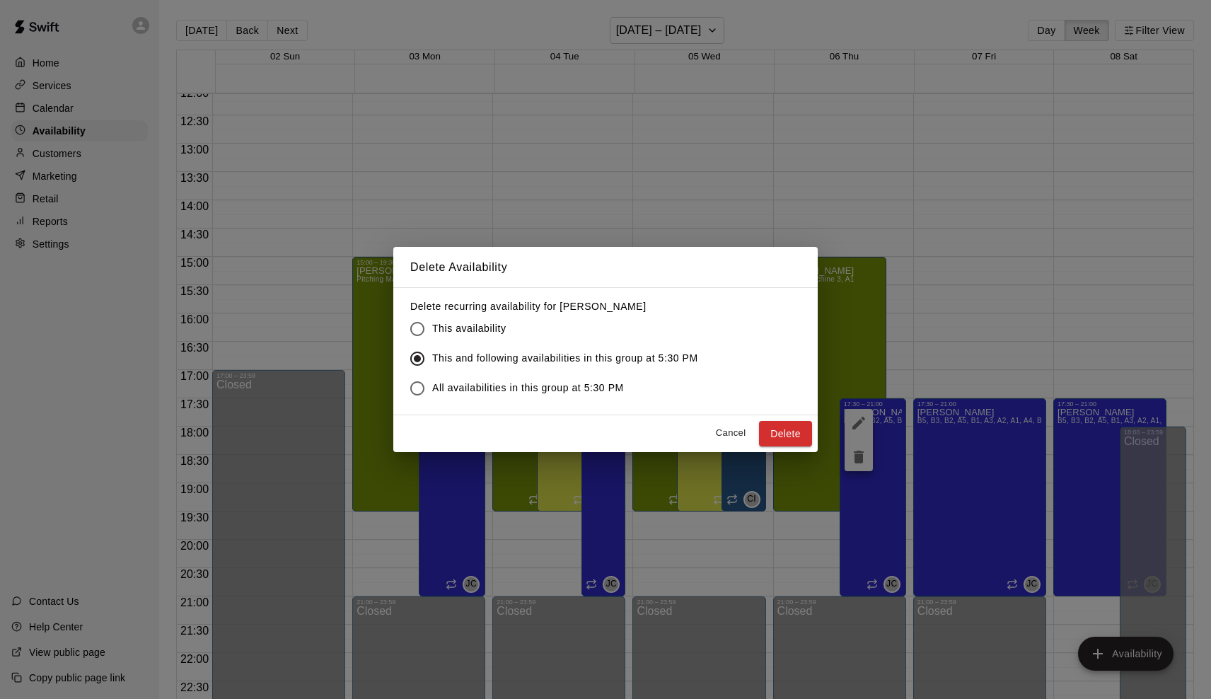
click at [473, 326] on span "This availability" at bounding box center [469, 328] width 74 height 15
click at [786, 429] on button "Delete" at bounding box center [785, 434] width 53 height 26
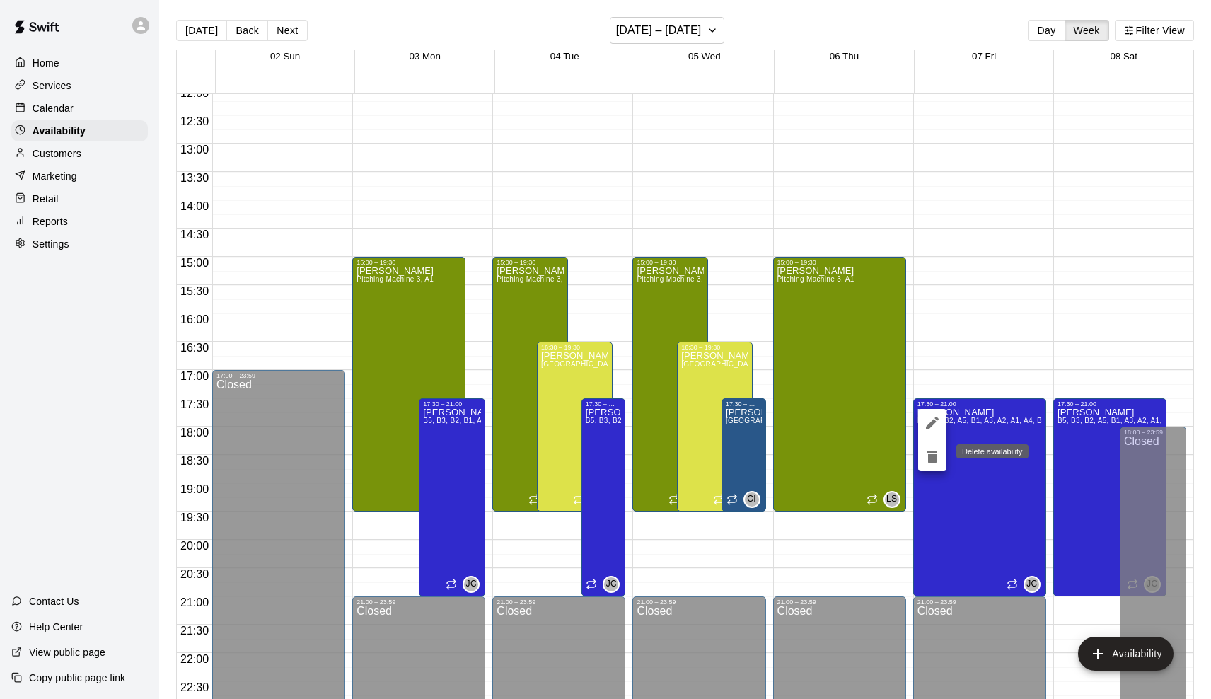
click at [930, 459] on icon "delete" at bounding box center [933, 457] width 10 height 13
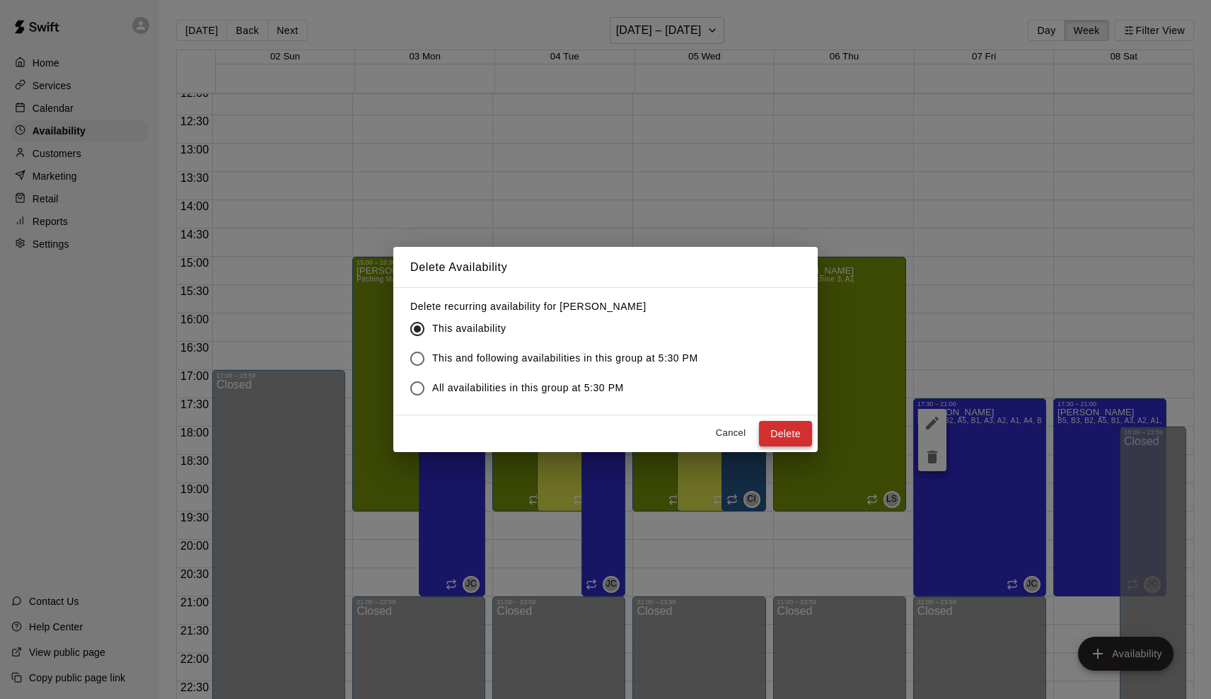
click at [778, 429] on button "Delete" at bounding box center [785, 434] width 53 height 26
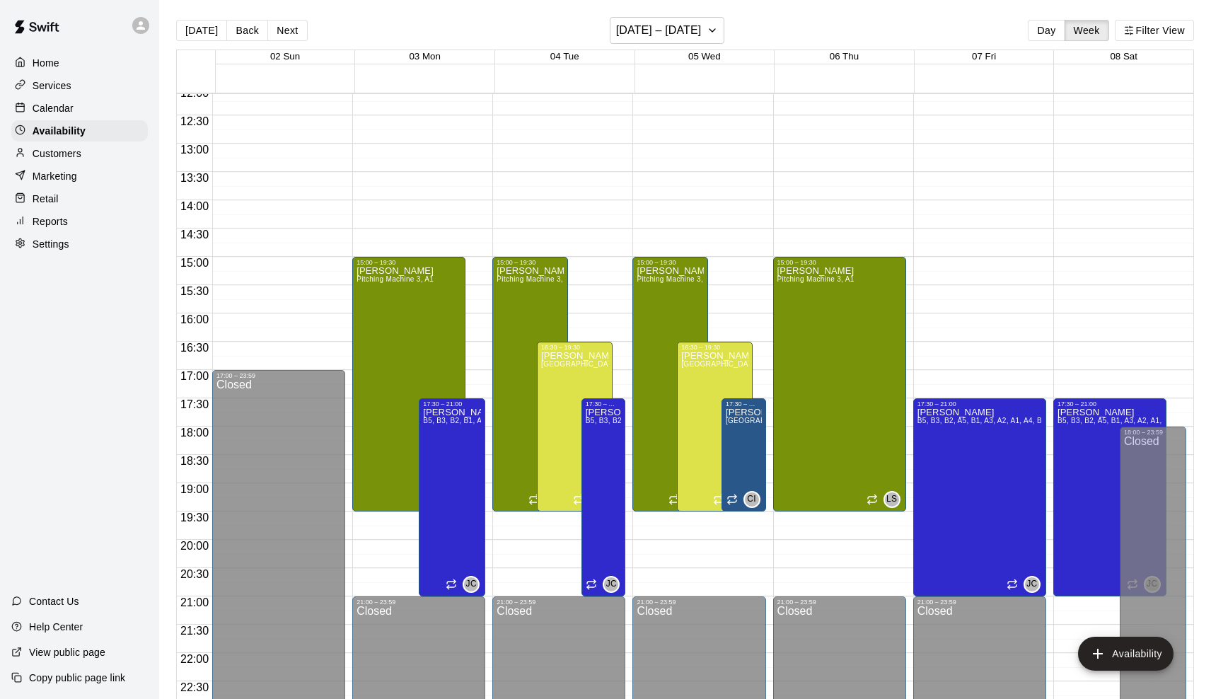
click at [57, 605] on p "Contact Us" at bounding box center [54, 601] width 50 height 14
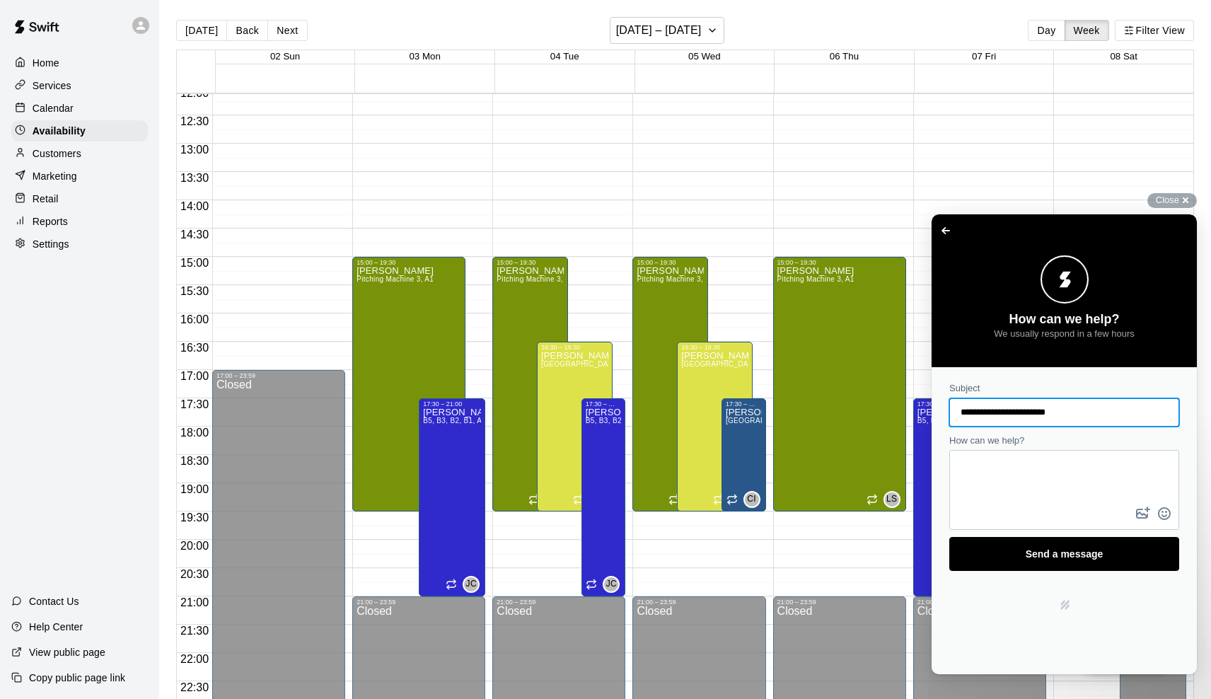
scroll to position [0, 0]
type input "**********"
click at [1023, 489] on textarea "How can we help?" at bounding box center [1064, 477] width 227 height 52
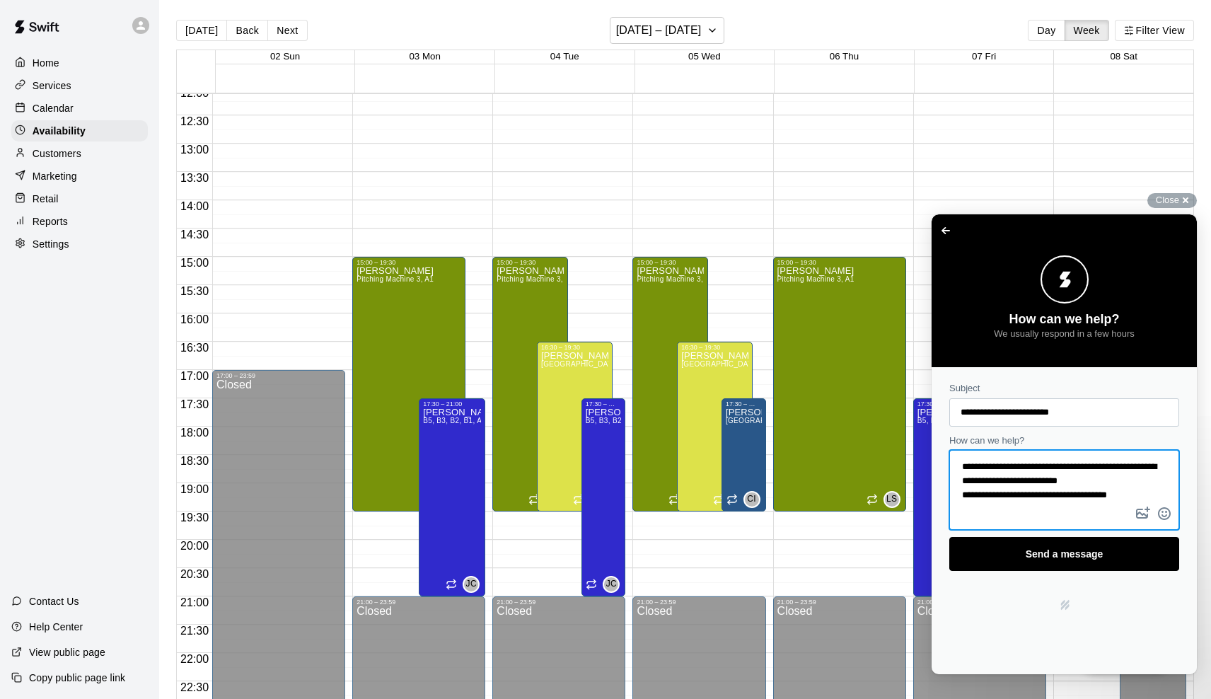
click at [1017, 496] on textarea "**********" at bounding box center [1064, 477] width 227 height 52
click at [1148, 492] on textarea "**********" at bounding box center [1064, 477] width 227 height 52
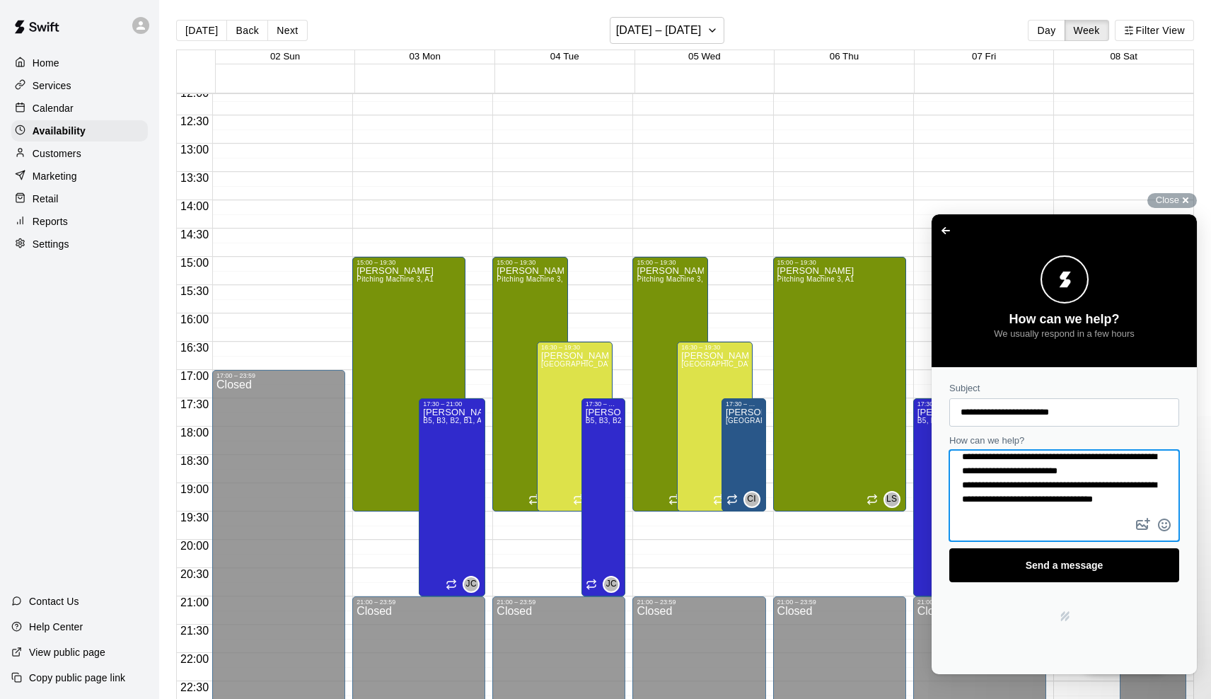
scroll to position [13, 0]
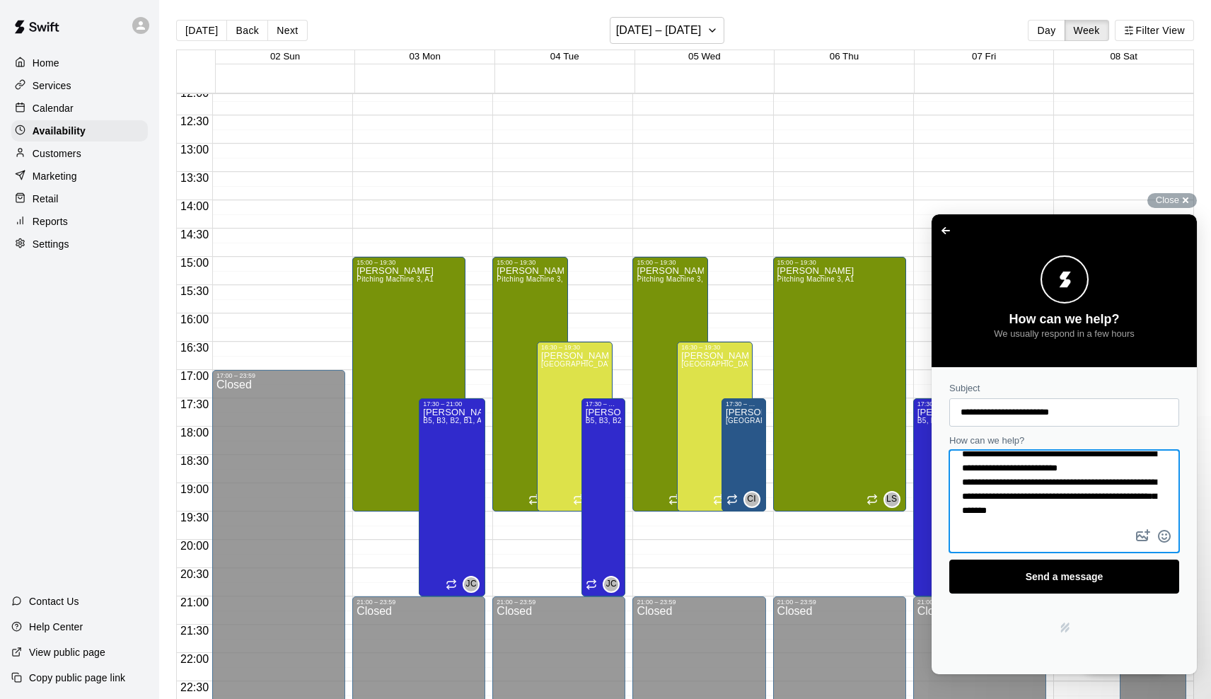
click at [1076, 506] on textarea "**********" at bounding box center [1064, 488] width 227 height 75
type textarea "**********"
click at [1070, 567] on span "Send a message" at bounding box center [1064, 576] width 199 height 33
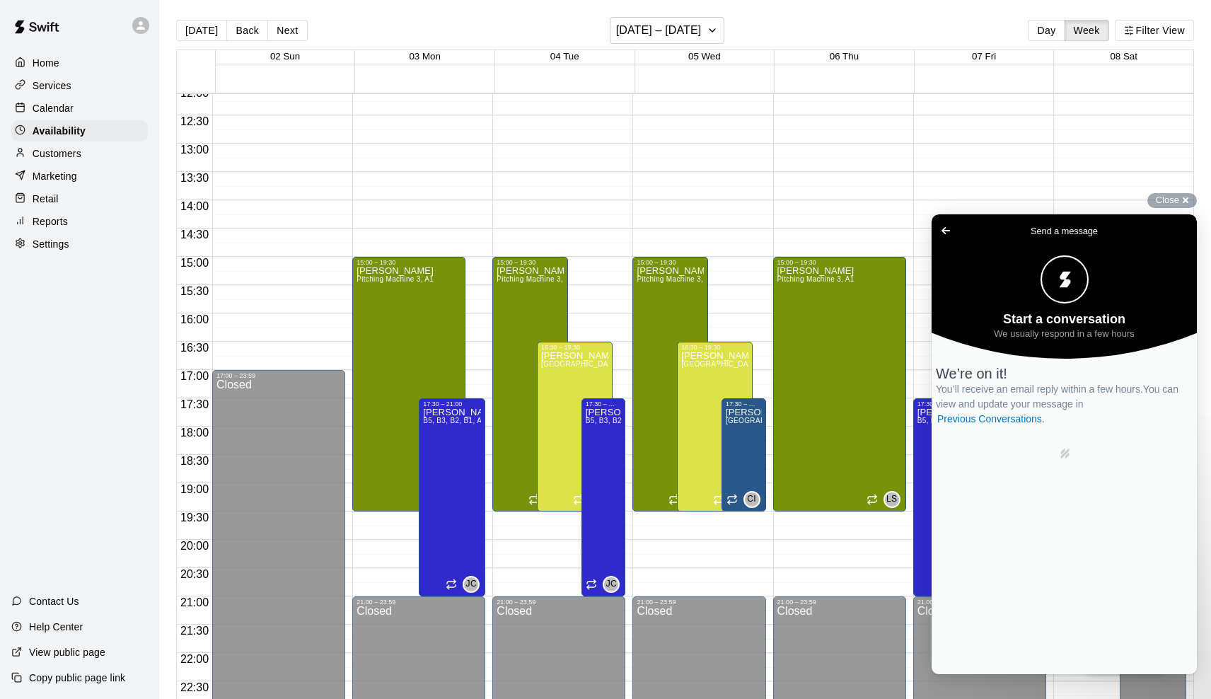
click at [941, 166] on div "00:00 – 10:00 Closed 17:30 – 21:00 [PERSON_NAME] B5, B3, B2, A5, B1, A3, A2, A1…" at bounding box center [979, 87] width 133 height 1358
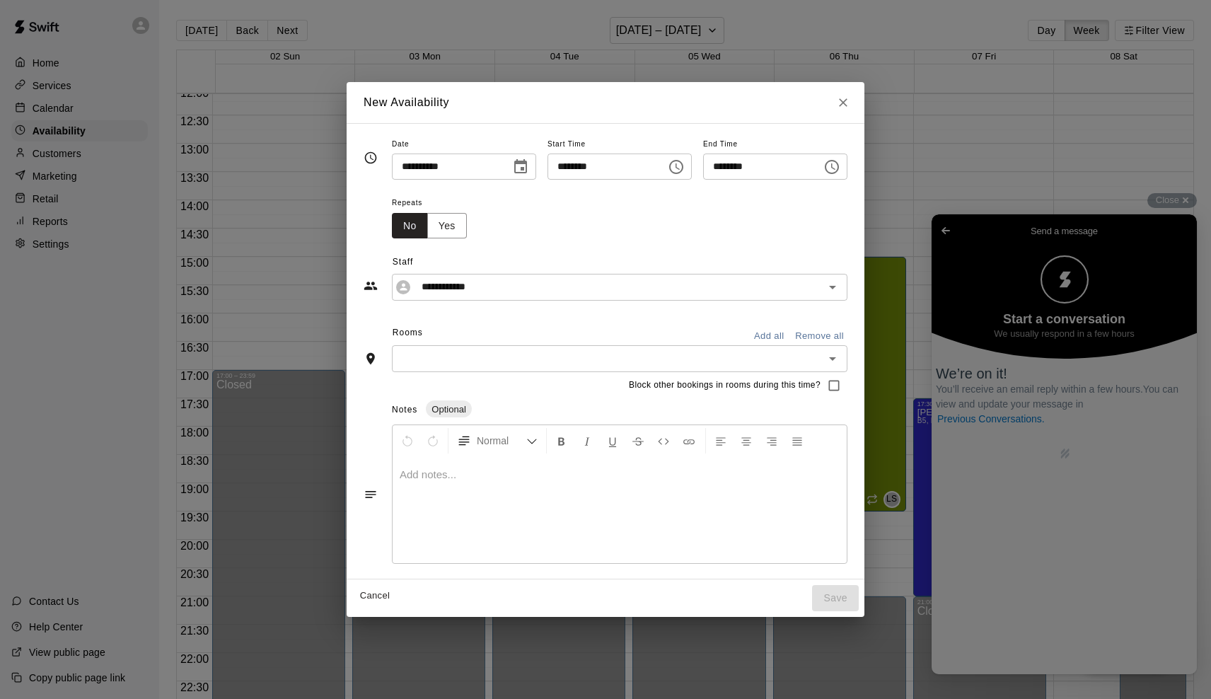
click at [1174, 180] on div "**********" at bounding box center [605, 349] width 1211 height 699
type input "**********"
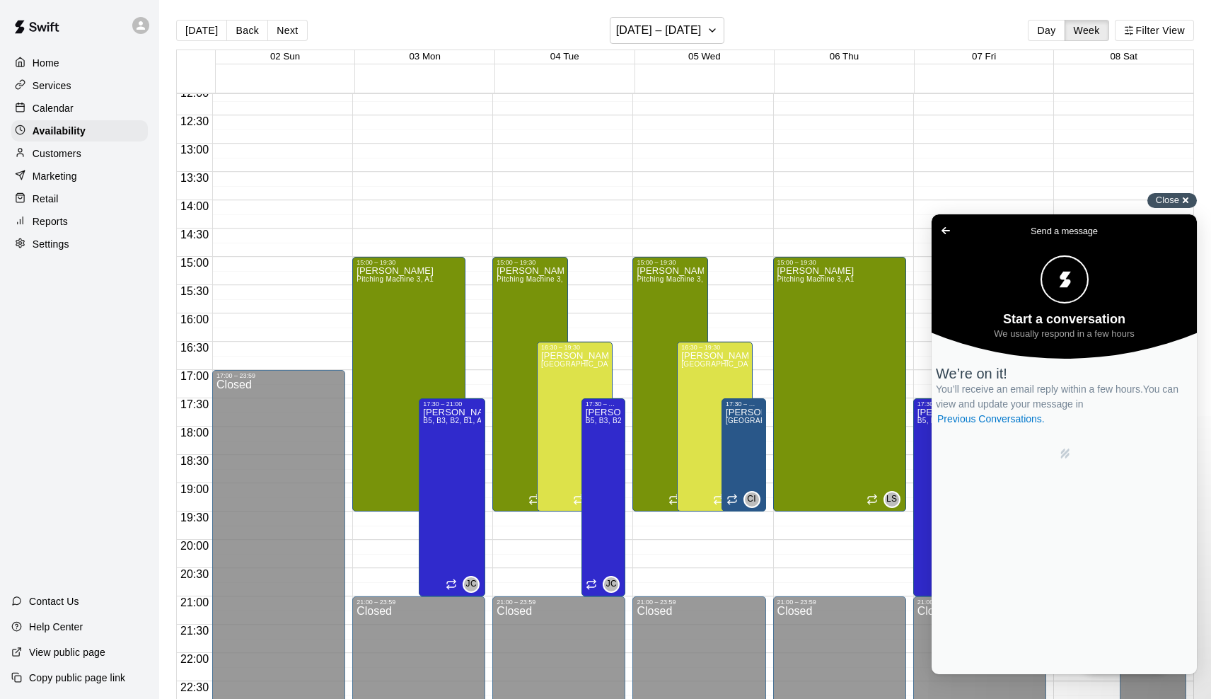
click at [1167, 195] on span "Close" at bounding box center [1167, 200] width 23 height 11
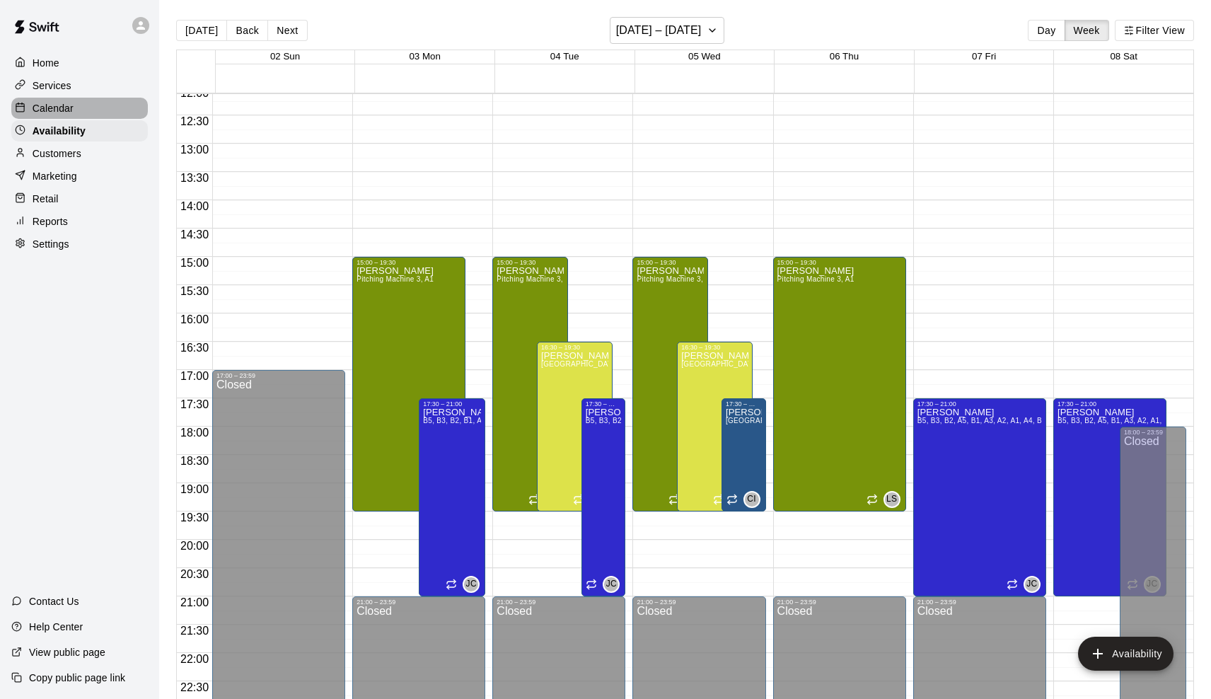
click at [64, 101] on p "Calendar" at bounding box center [53, 108] width 41 height 14
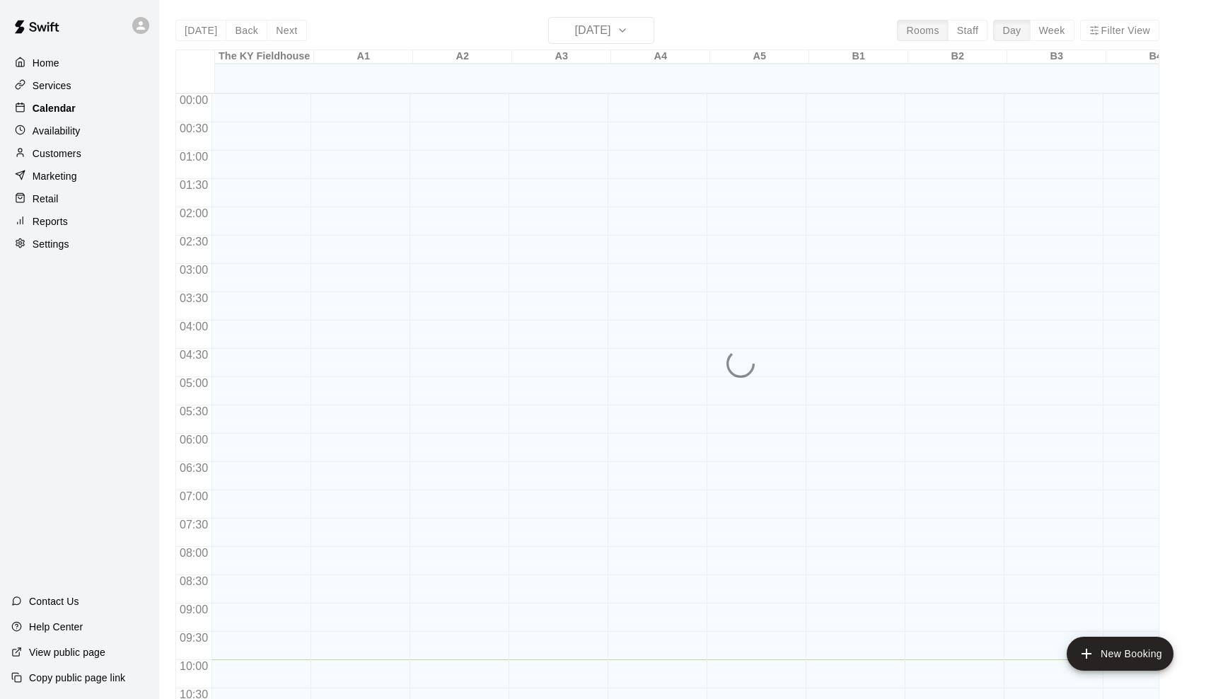
scroll to position [565, 0]
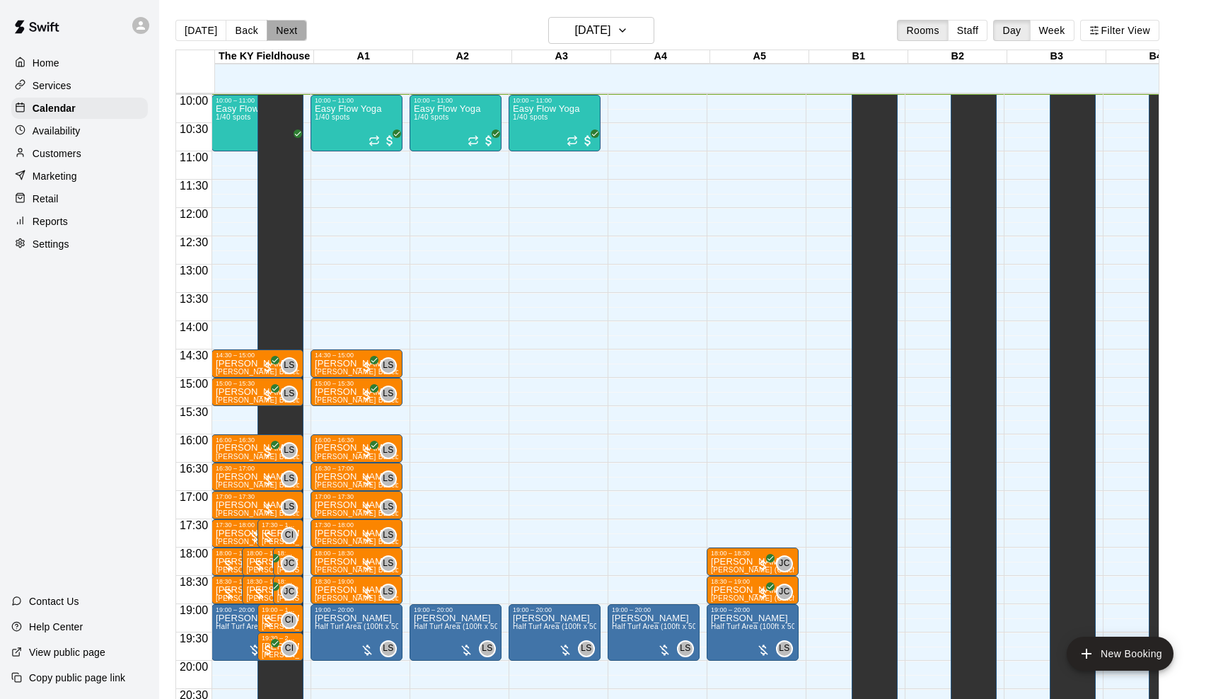
click at [291, 33] on button "Next" at bounding box center [287, 30] width 40 height 21
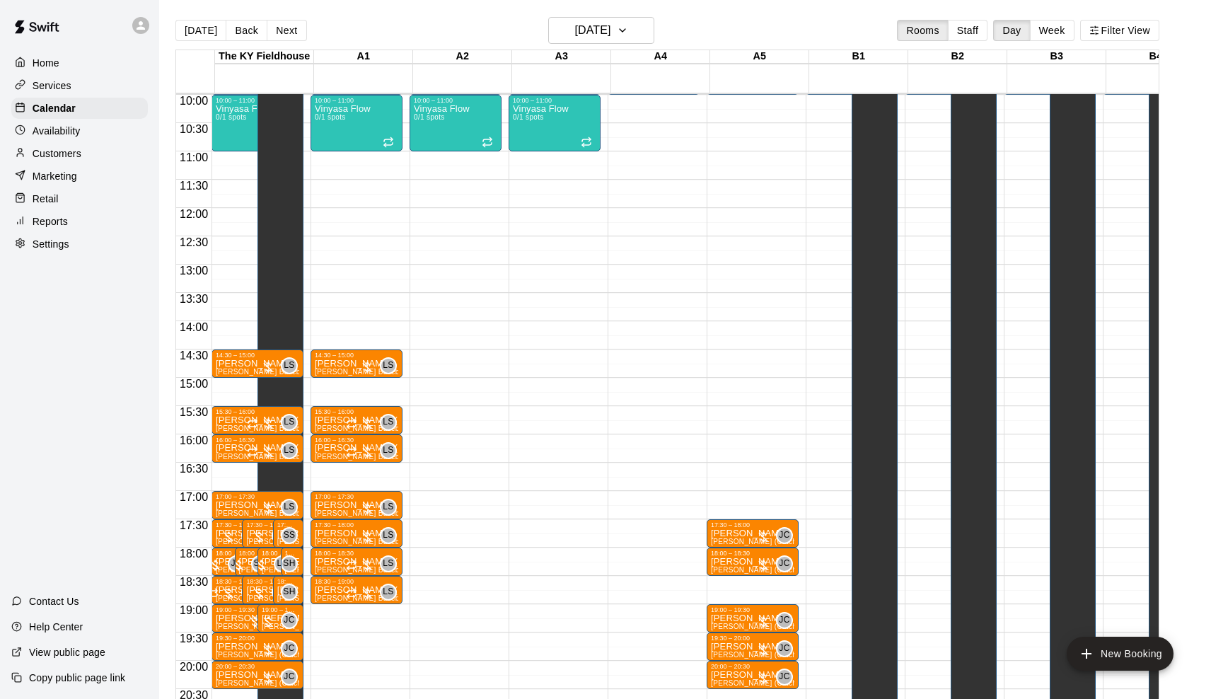
click at [50, 88] on p "Services" at bounding box center [52, 86] width 39 height 14
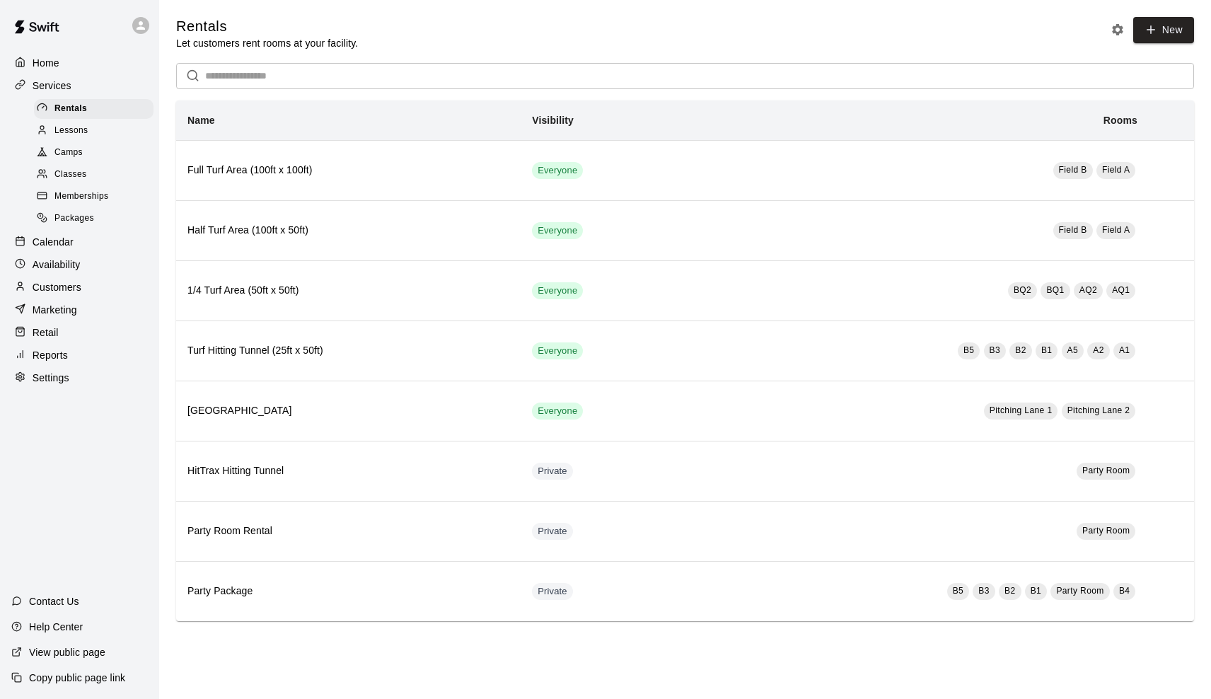
click at [79, 170] on span "Classes" at bounding box center [70, 175] width 32 height 14
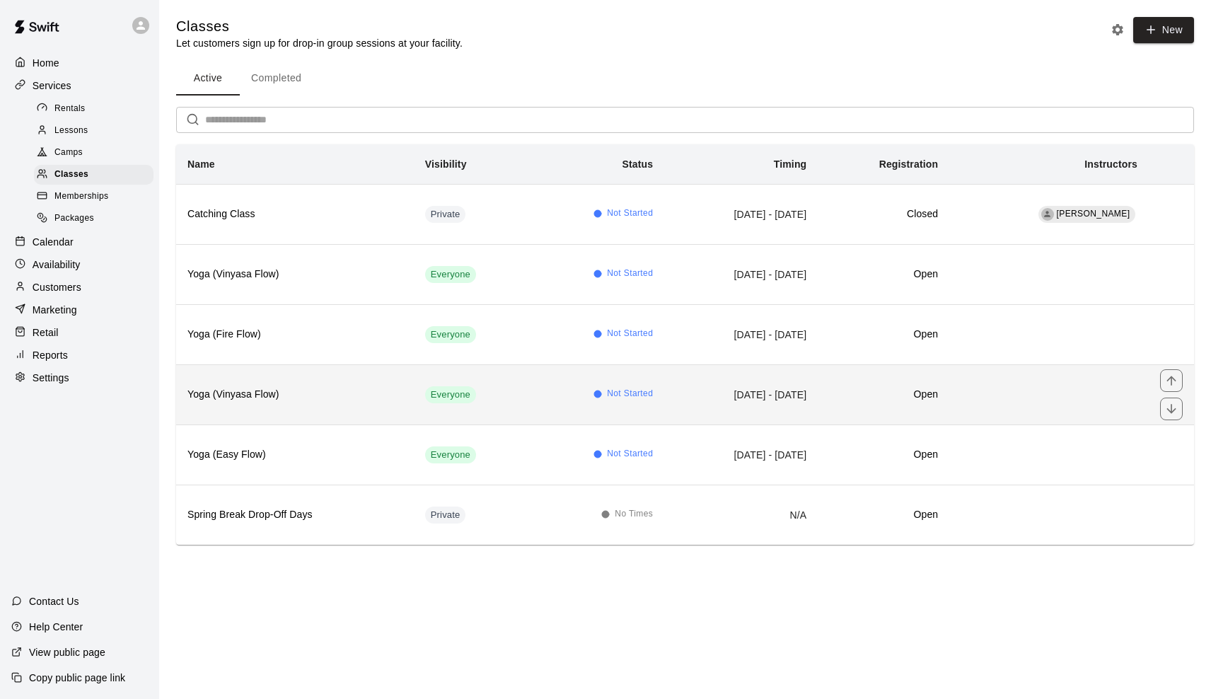
click at [704, 403] on td "[DATE] - [DATE]" at bounding box center [741, 394] width 154 height 60
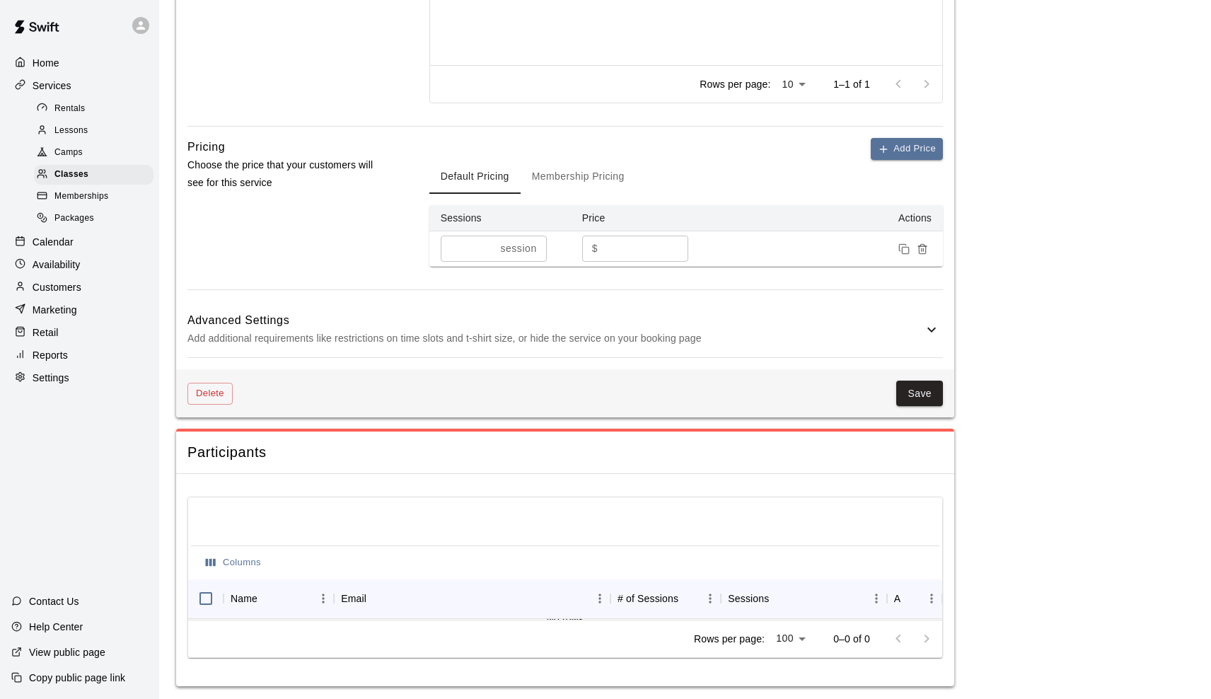
scroll to position [770, 0]
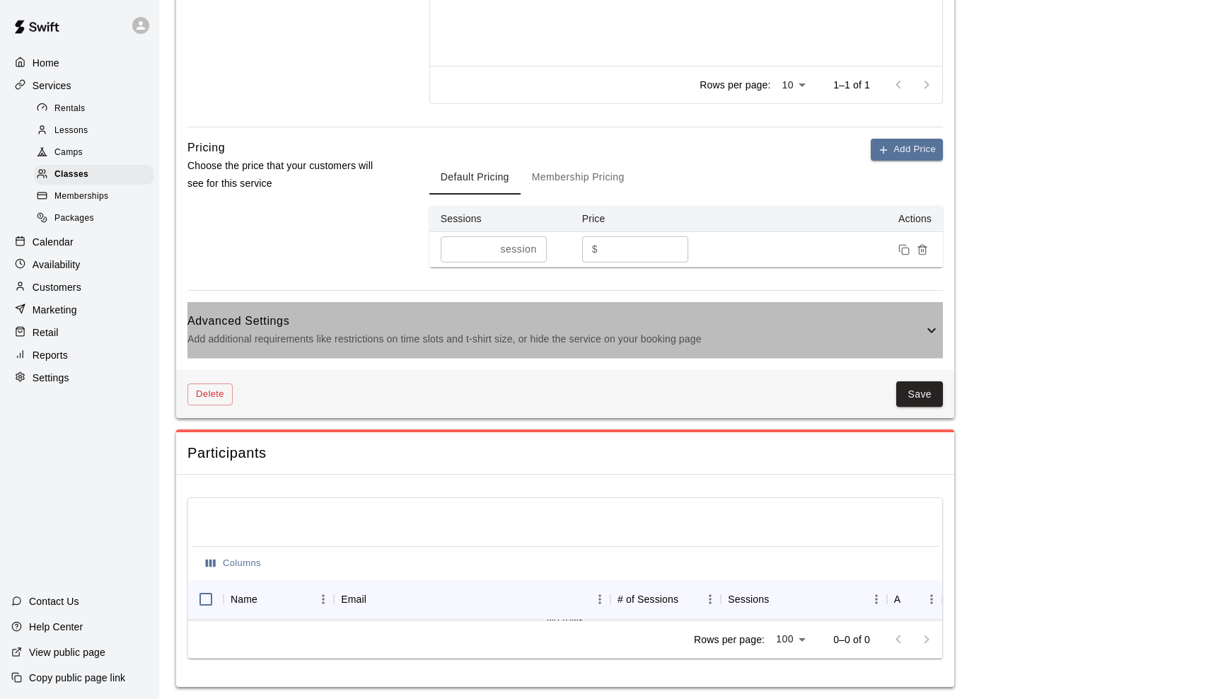
click at [922, 325] on h6 "Advanced Settings" at bounding box center [555, 321] width 736 height 18
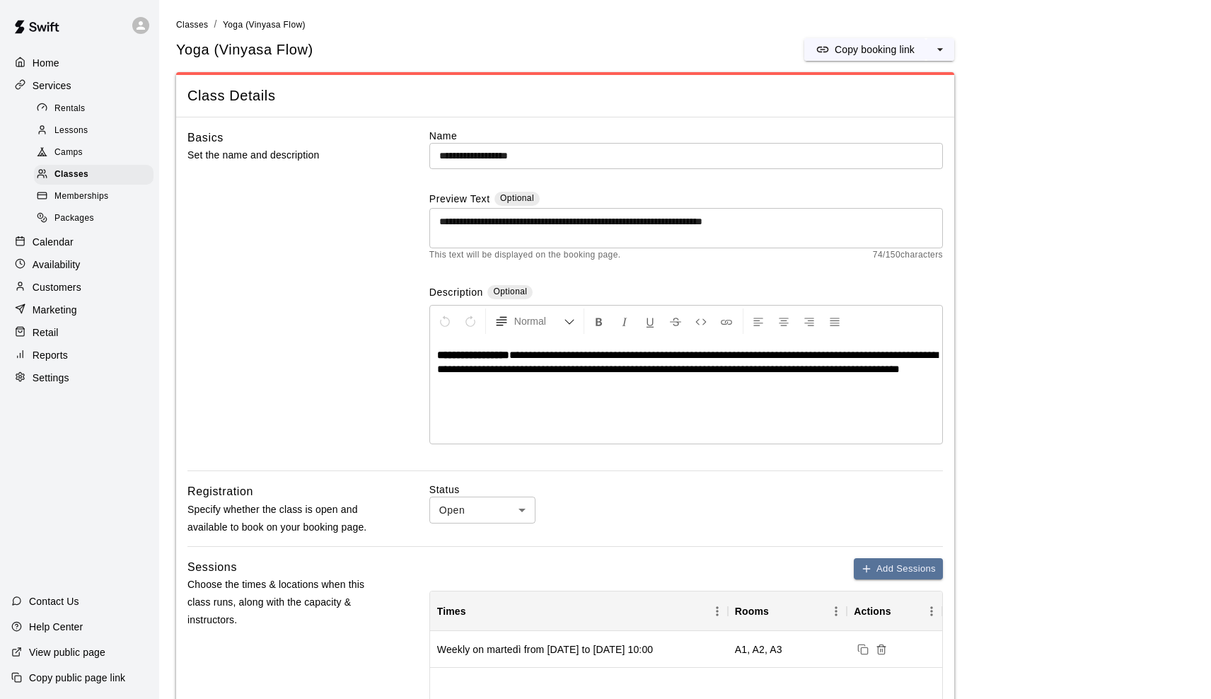
scroll to position [0, 0]
click at [602, 524] on div at bounding box center [605, 349] width 1211 height 699
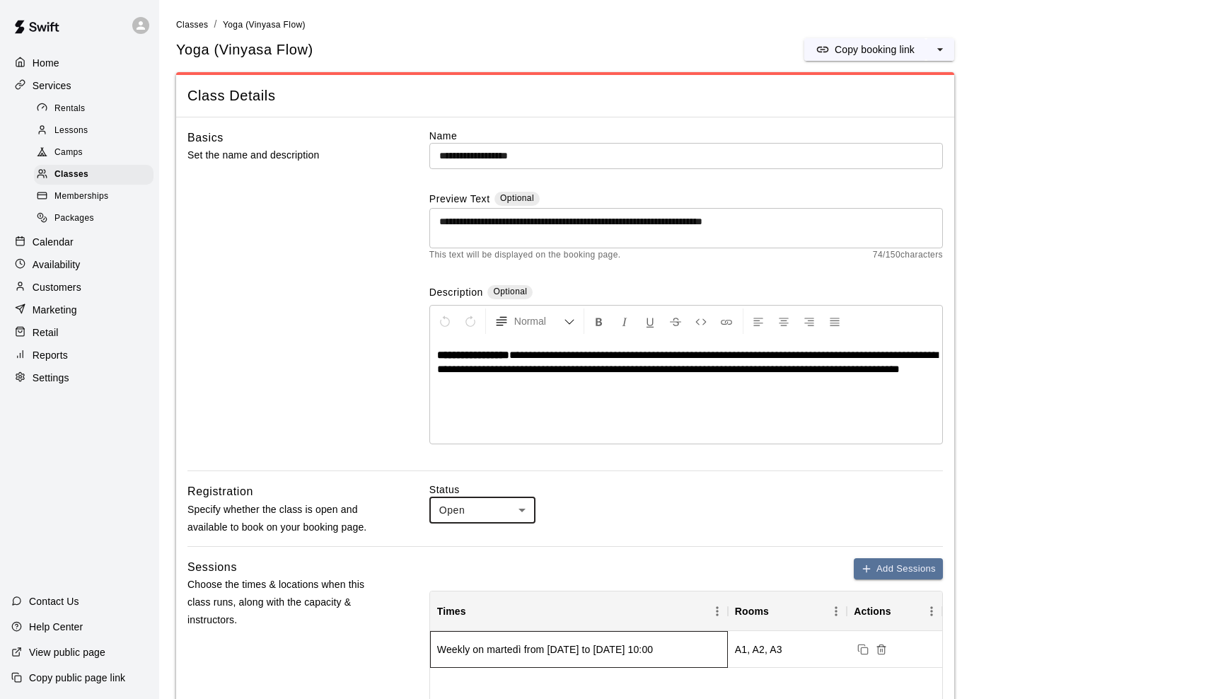
click at [664, 657] on div "Weekly on martedì from [DATE] to [DATE] 10:00" at bounding box center [579, 649] width 298 height 37
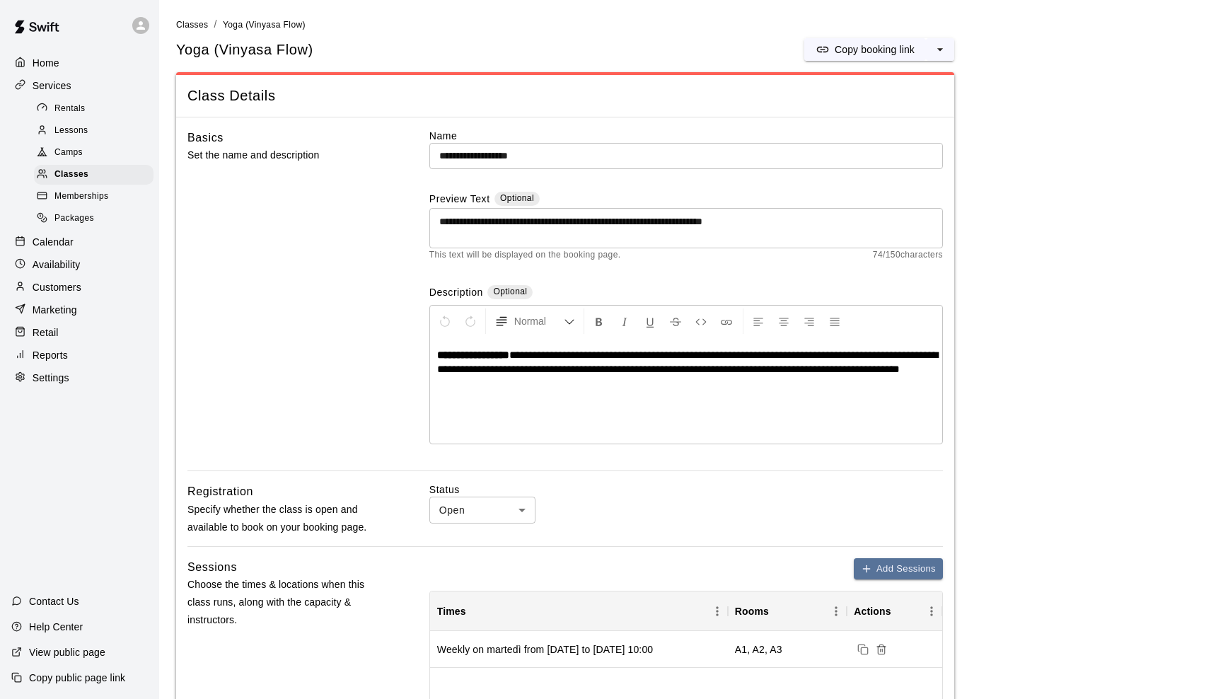
click at [89, 176] on div "Classes" at bounding box center [94, 175] width 120 height 20
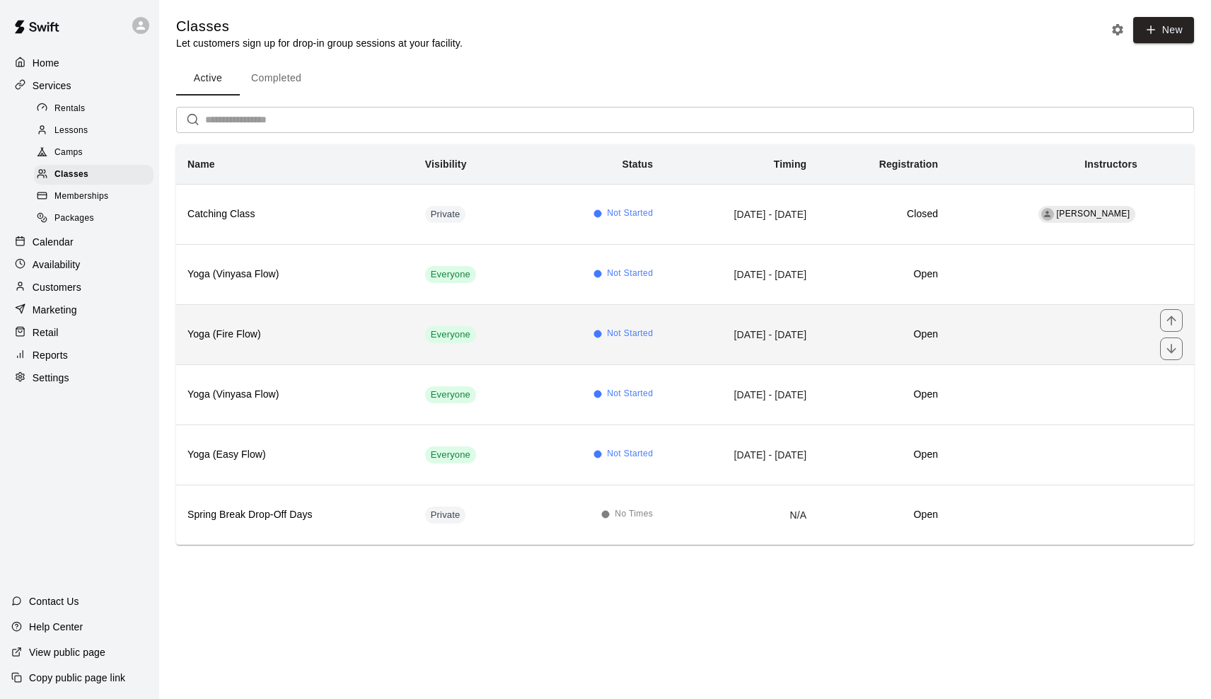
click at [335, 357] on th "Yoga (Fire Flow)" at bounding box center [295, 334] width 238 height 60
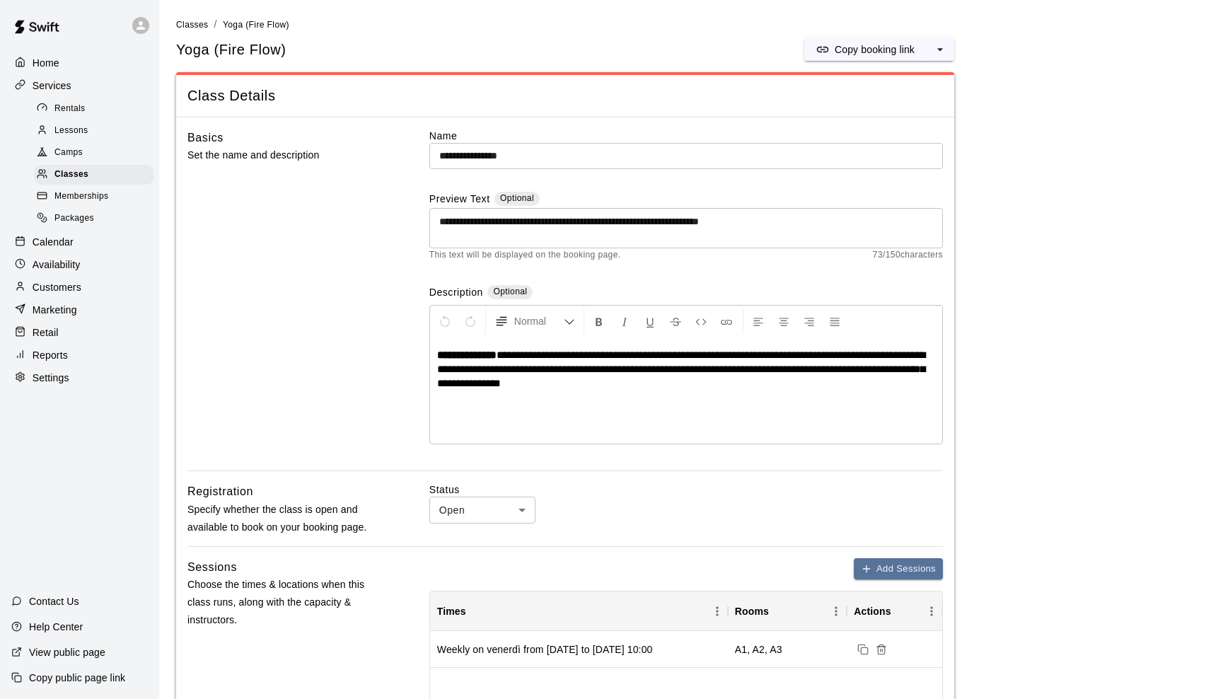
click at [60, 239] on p "Calendar" at bounding box center [53, 242] width 41 height 14
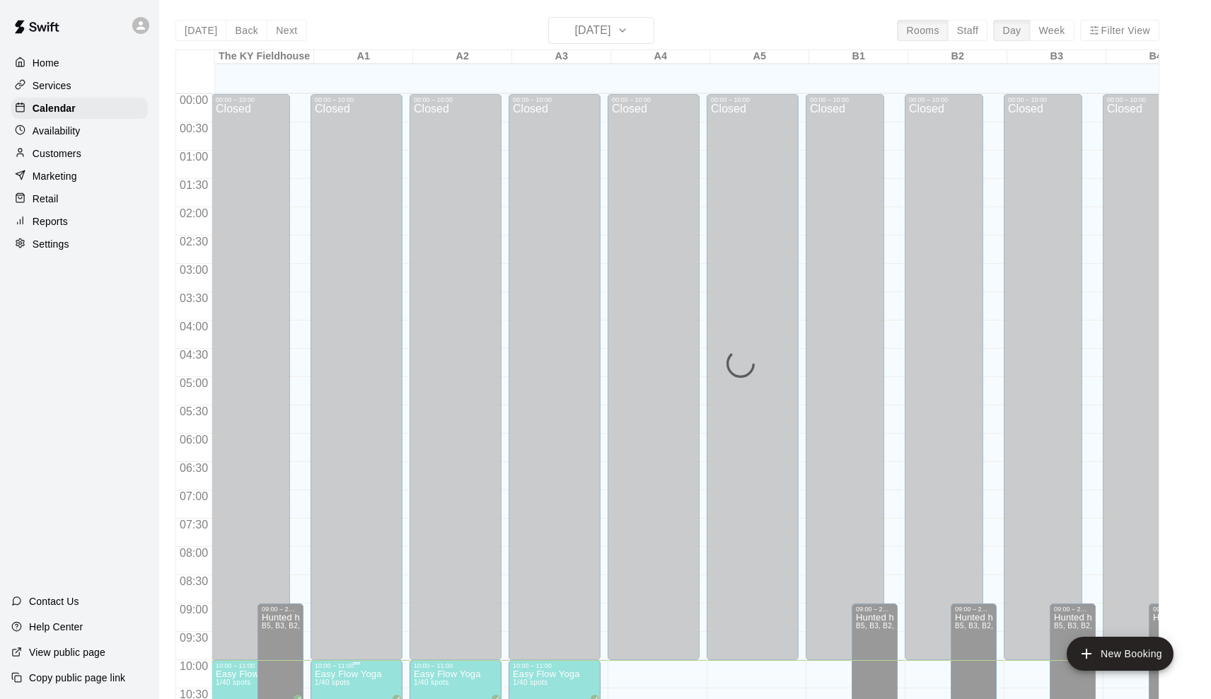
scroll to position [566, 0]
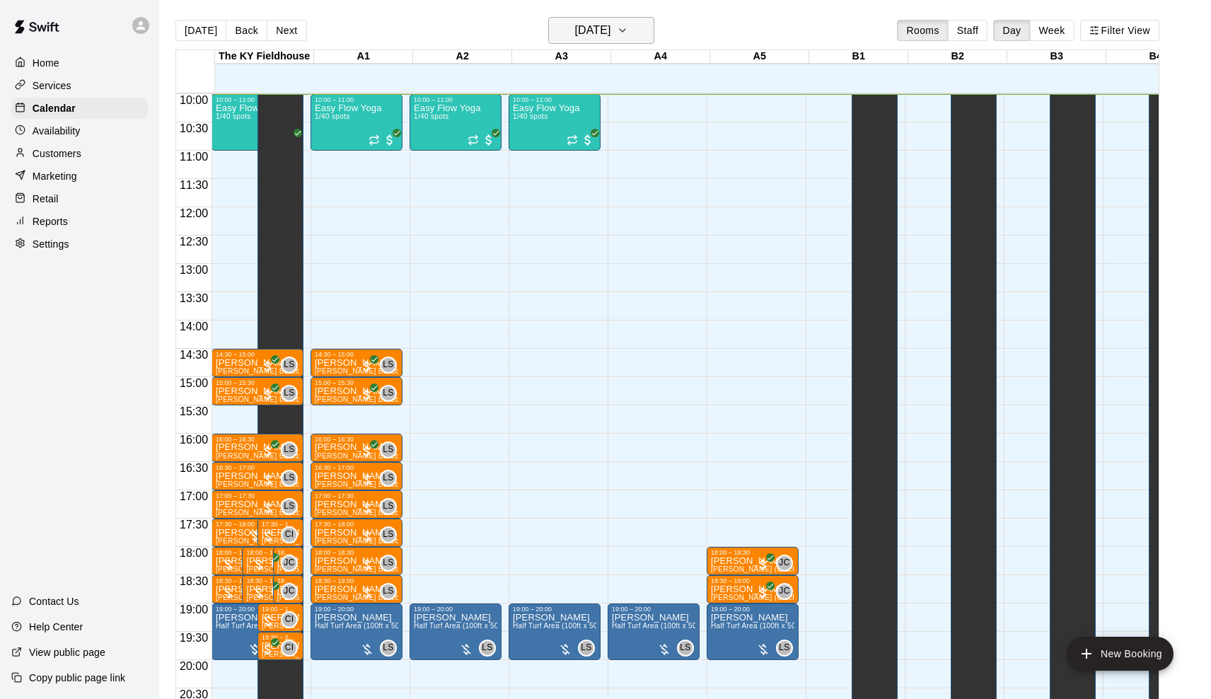
click at [604, 17] on button "[DATE]" at bounding box center [601, 30] width 106 height 27
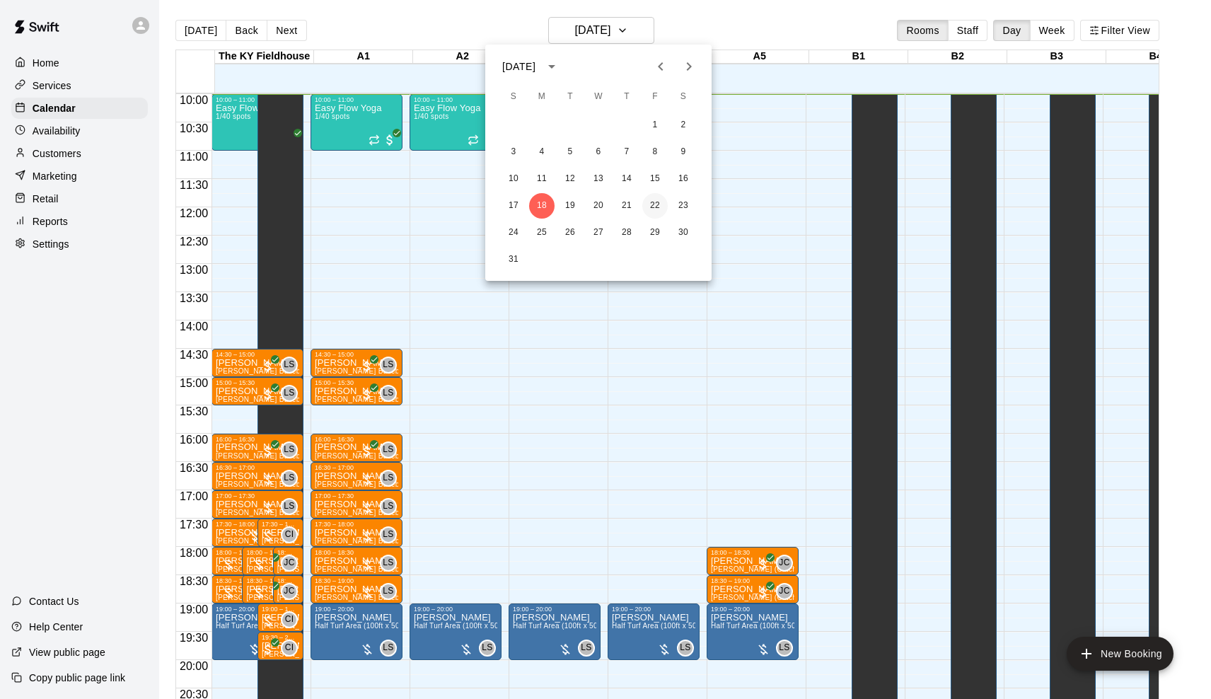
click at [655, 209] on button "22" at bounding box center [654, 205] width 25 height 25
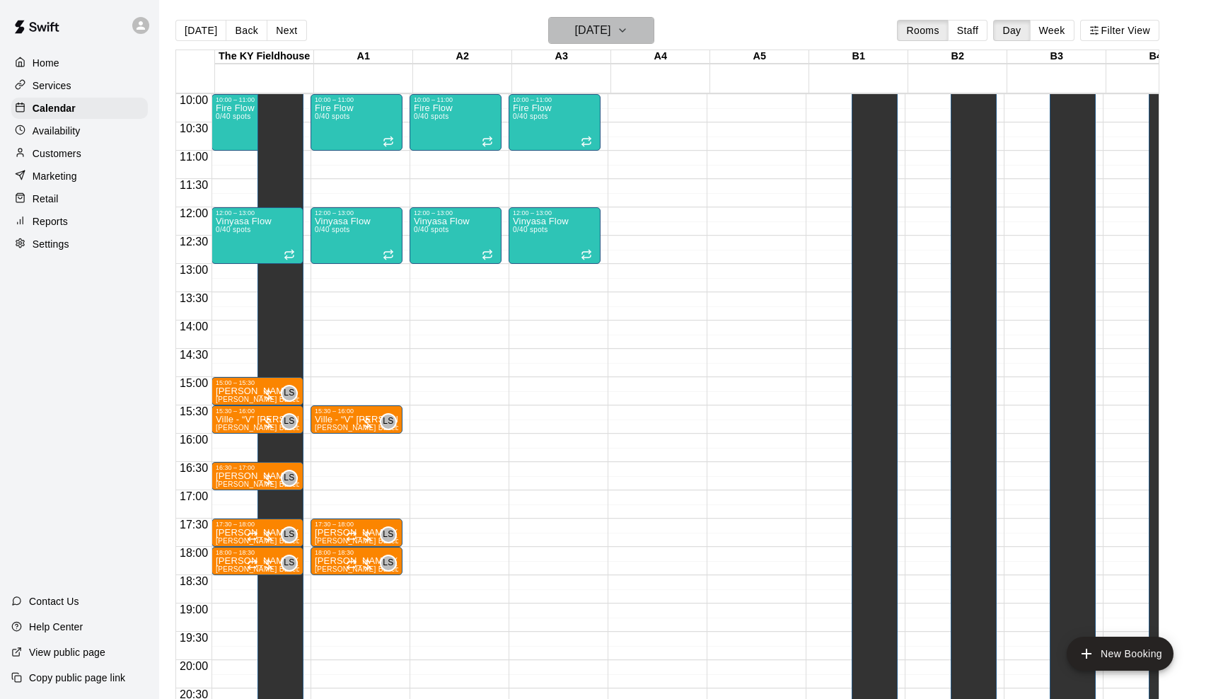
click at [611, 21] on h6 "[DATE]" at bounding box center [592, 31] width 36 height 20
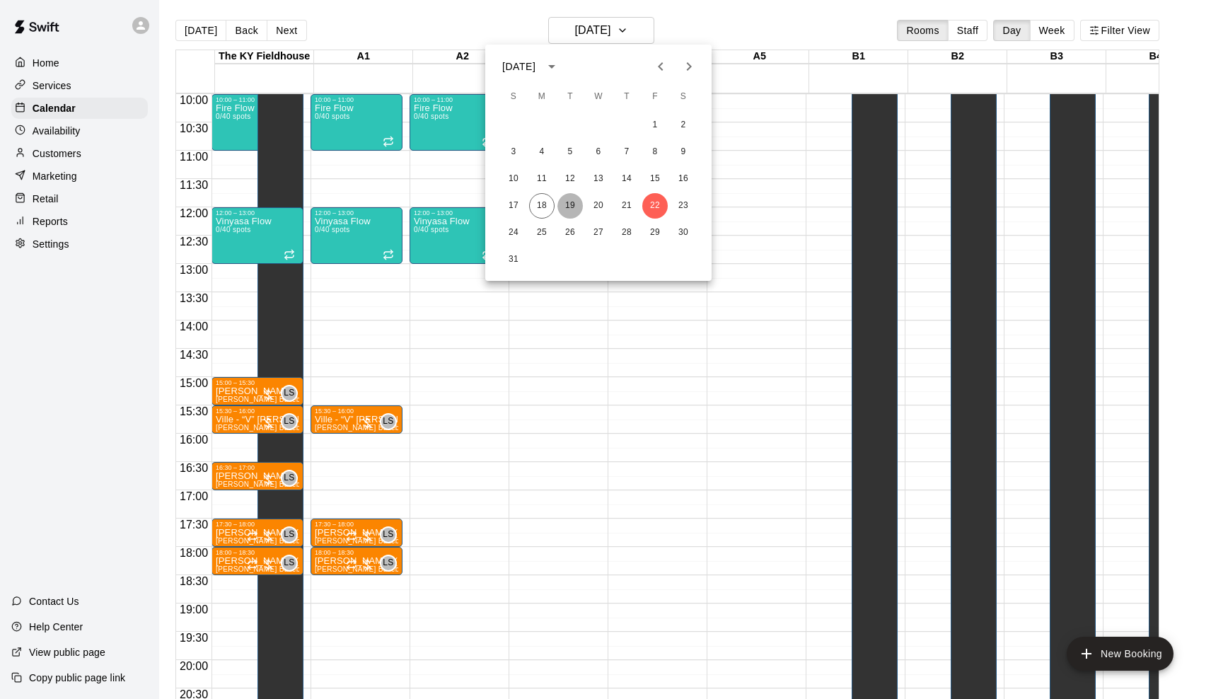
click at [579, 208] on button "19" at bounding box center [570, 205] width 25 height 25
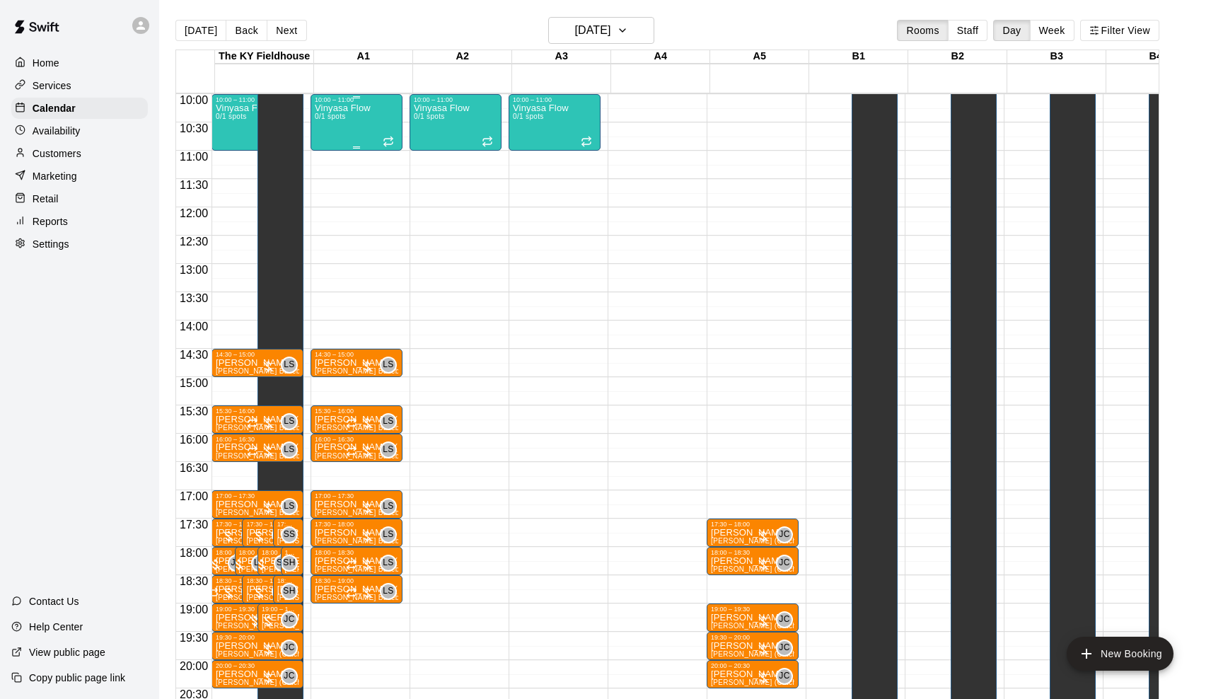
click at [354, 134] on div "Vinyasa Flow 0/1 spots" at bounding box center [343, 452] width 56 height 699
click at [333, 124] on icon "edit" at bounding box center [331, 118] width 17 height 17
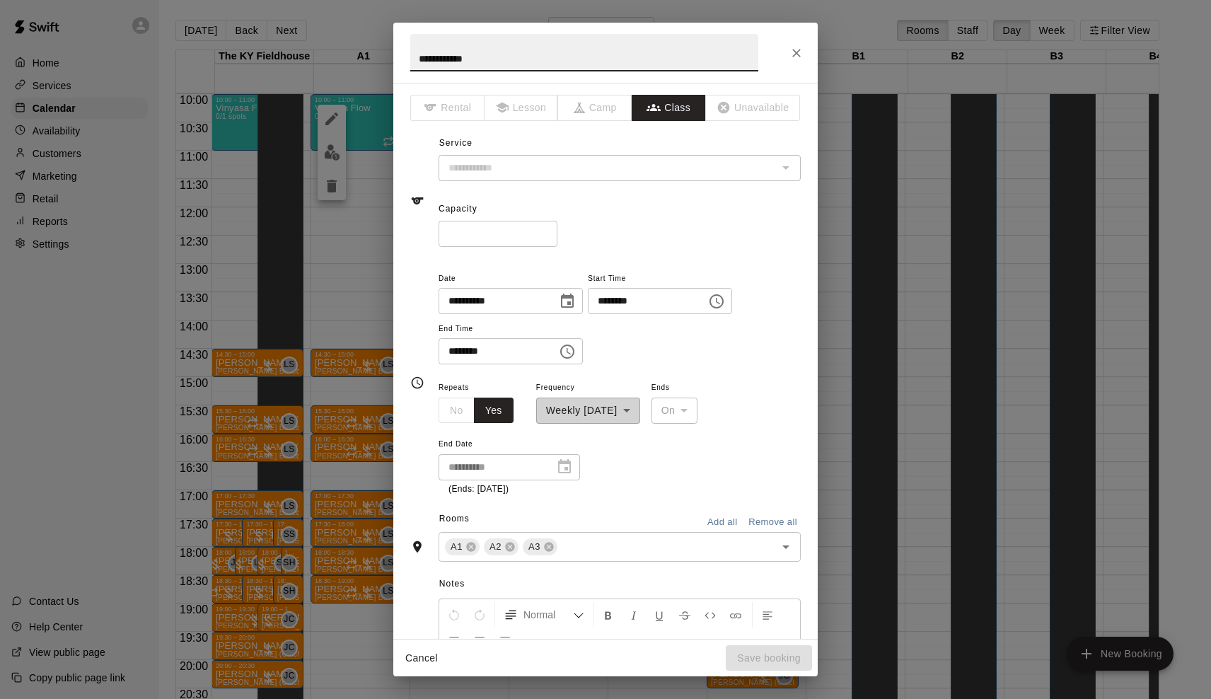
type input "**********"
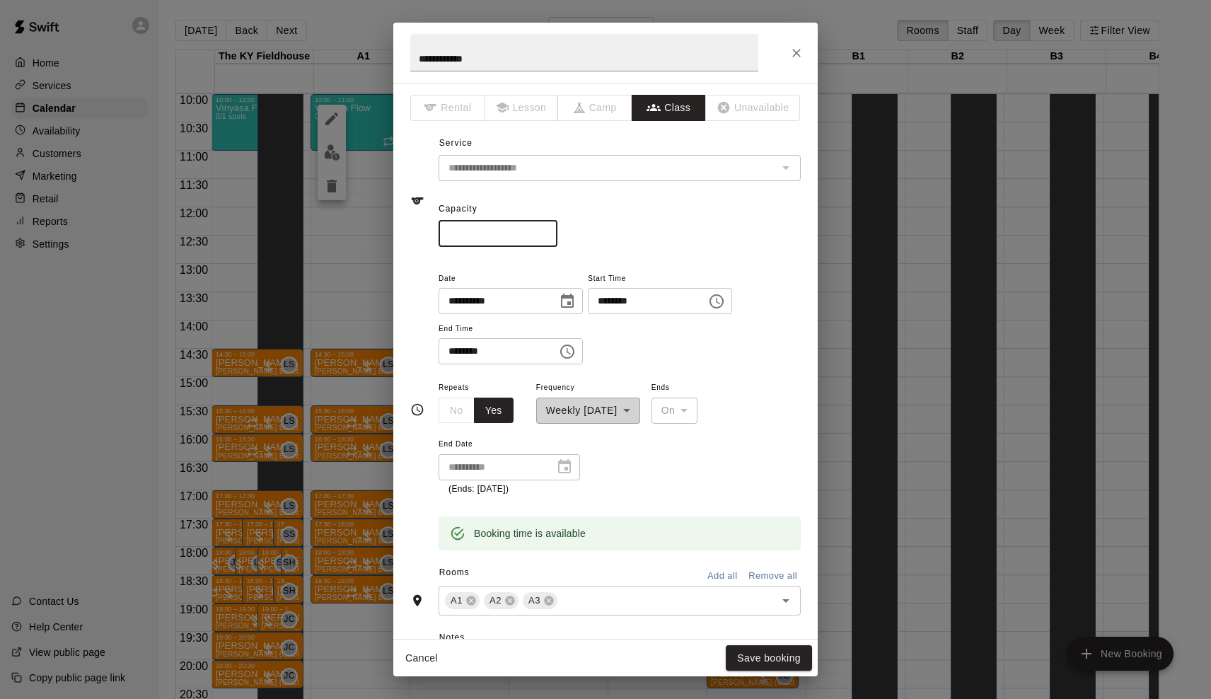
click at [550, 231] on input "*" at bounding box center [498, 234] width 119 height 26
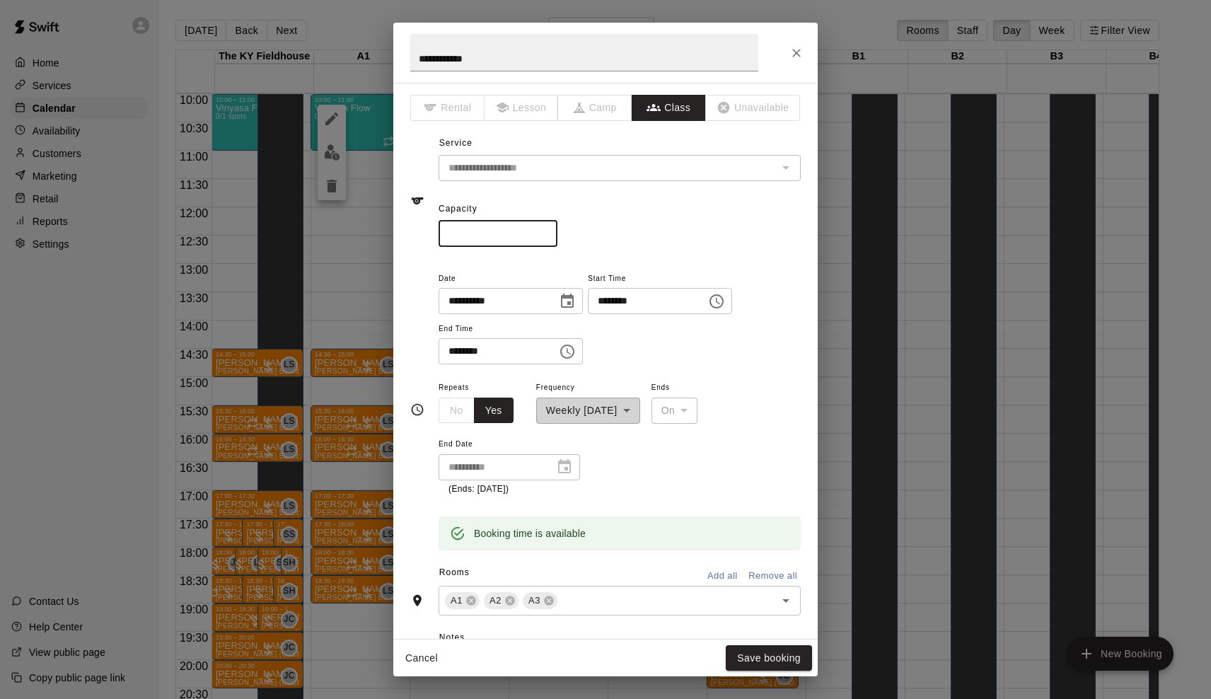
click at [550, 231] on input "*" at bounding box center [498, 234] width 119 height 26
click at [550, 231] on input "**" at bounding box center [498, 234] width 119 height 26
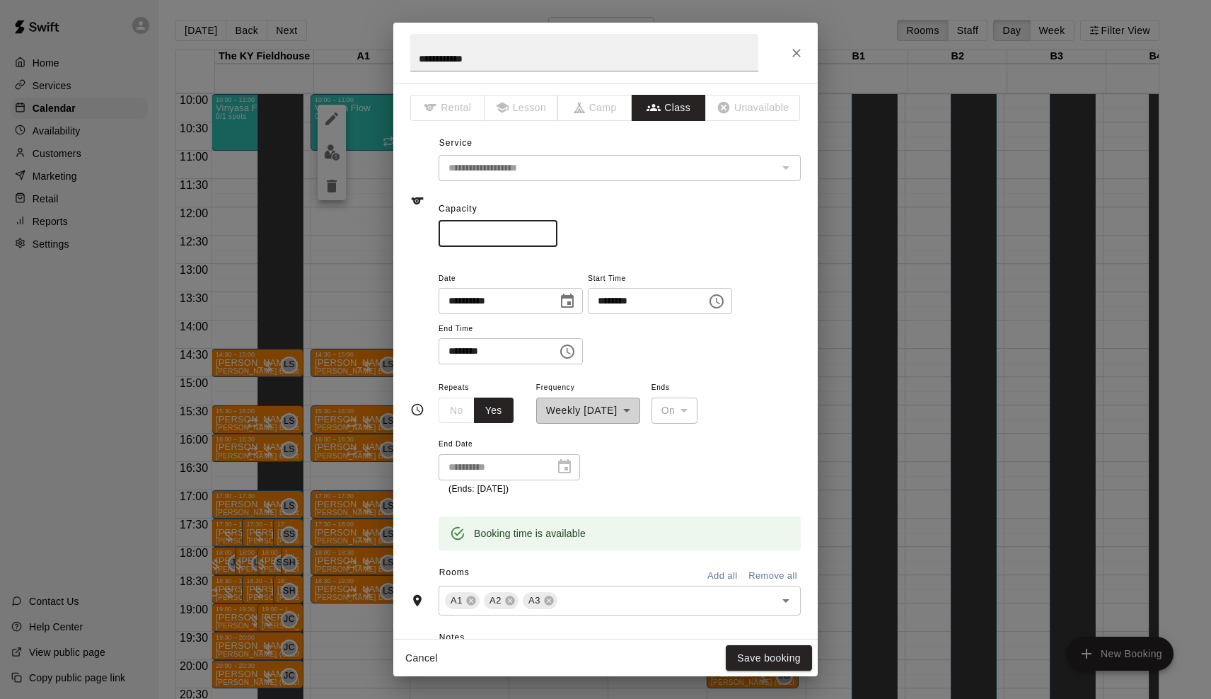
click at [550, 231] on input "**" at bounding box center [498, 234] width 119 height 26
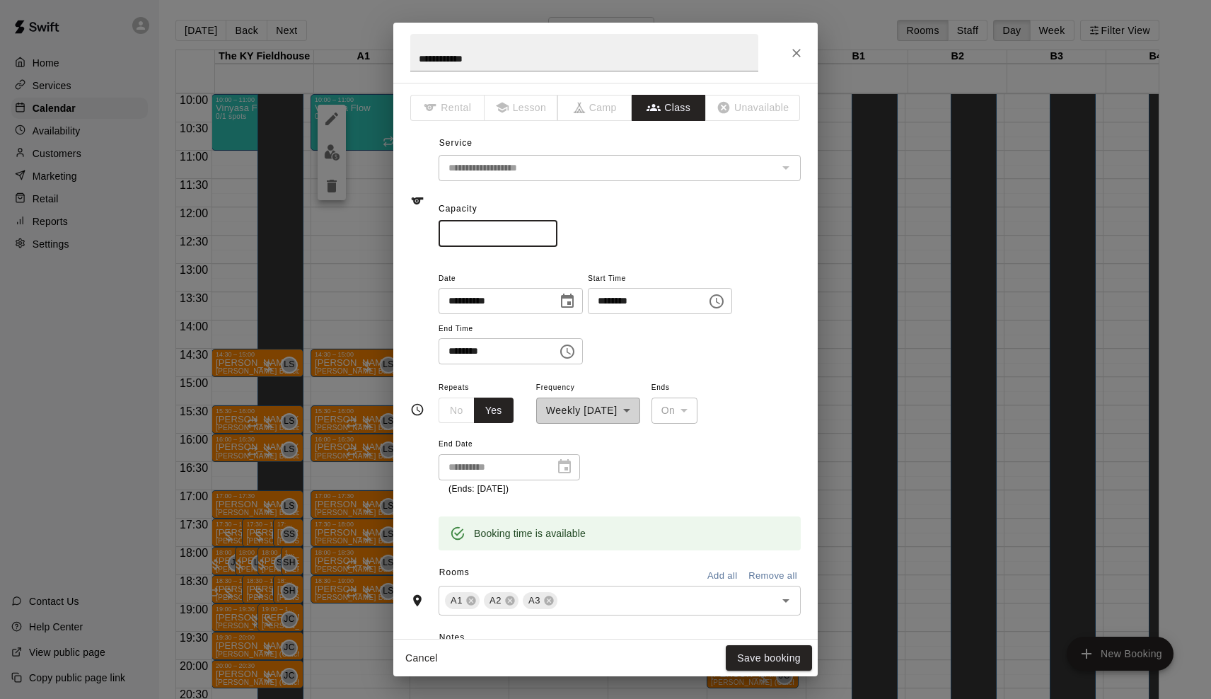
type input "*"
type input "**"
click at [758, 656] on button "Save booking" at bounding box center [769, 658] width 86 height 26
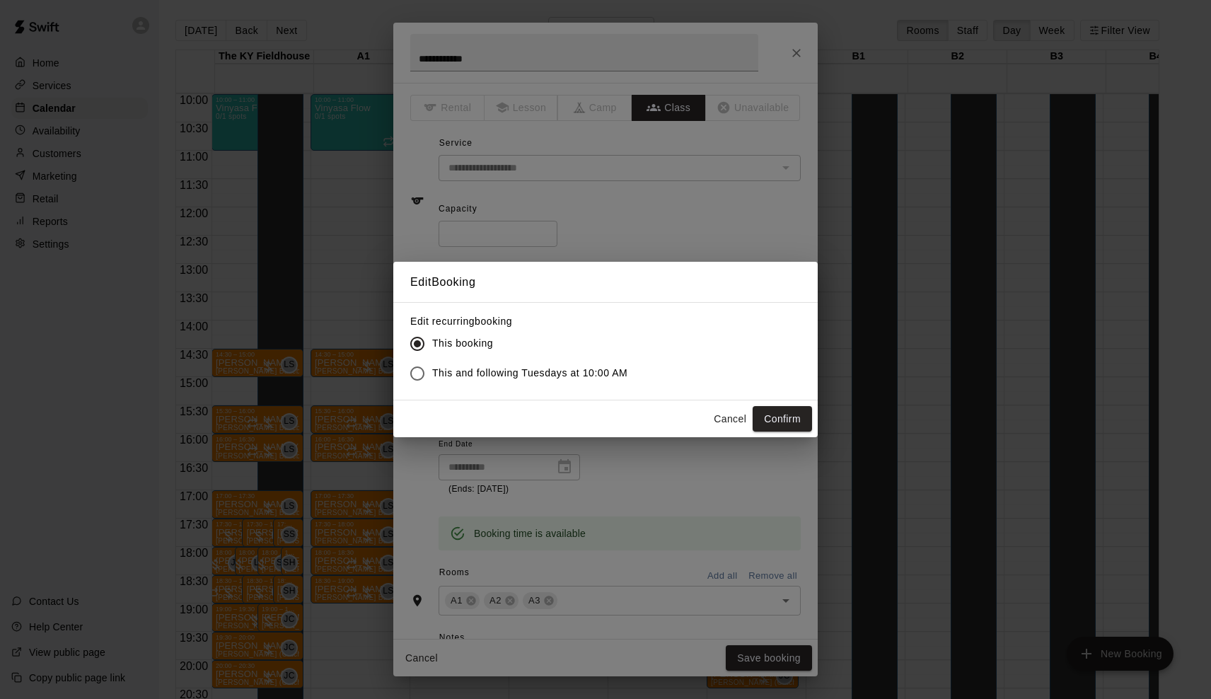
click at [509, 383] on label "This and following Tuesdays at 10:00 AM" at bounding box center [515, 374] width 225 height 30
click at [788, 422] on button "Confirm" at bounding box center [782, 419] width 59 height 26
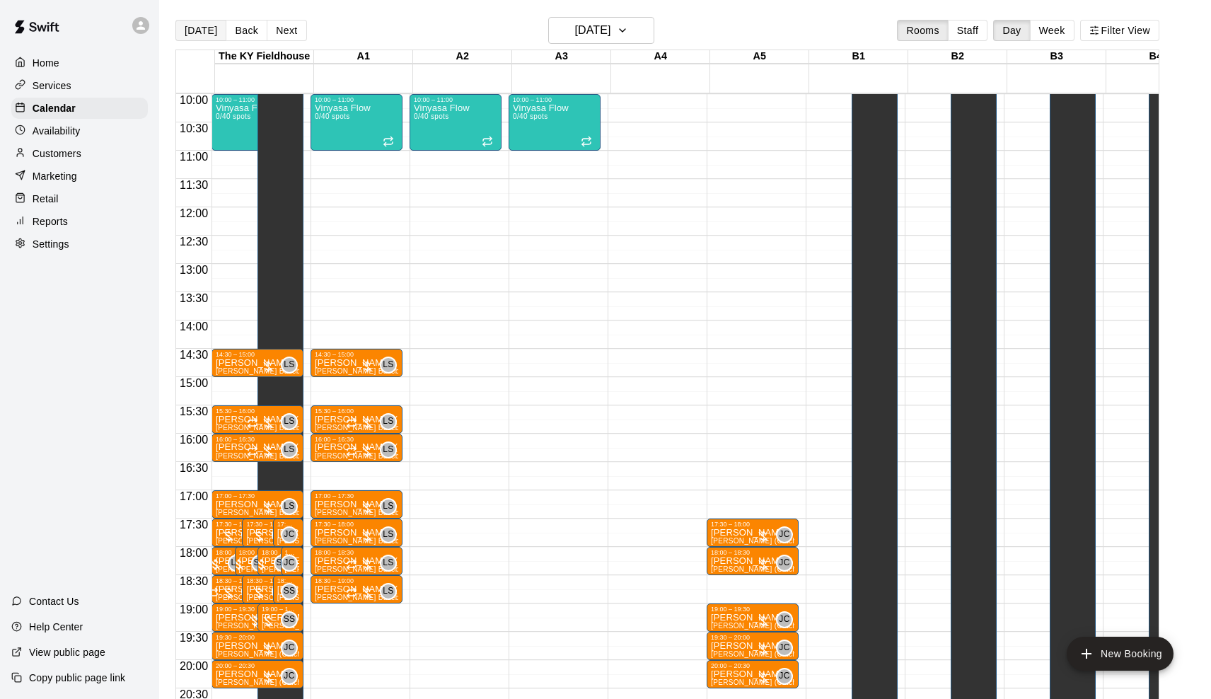
click at [202, 28] on button "[DATE]" at bounding box center [200, 30] width 51 height 21
